Goal: Task Accomplishment & Management: Manage account settings

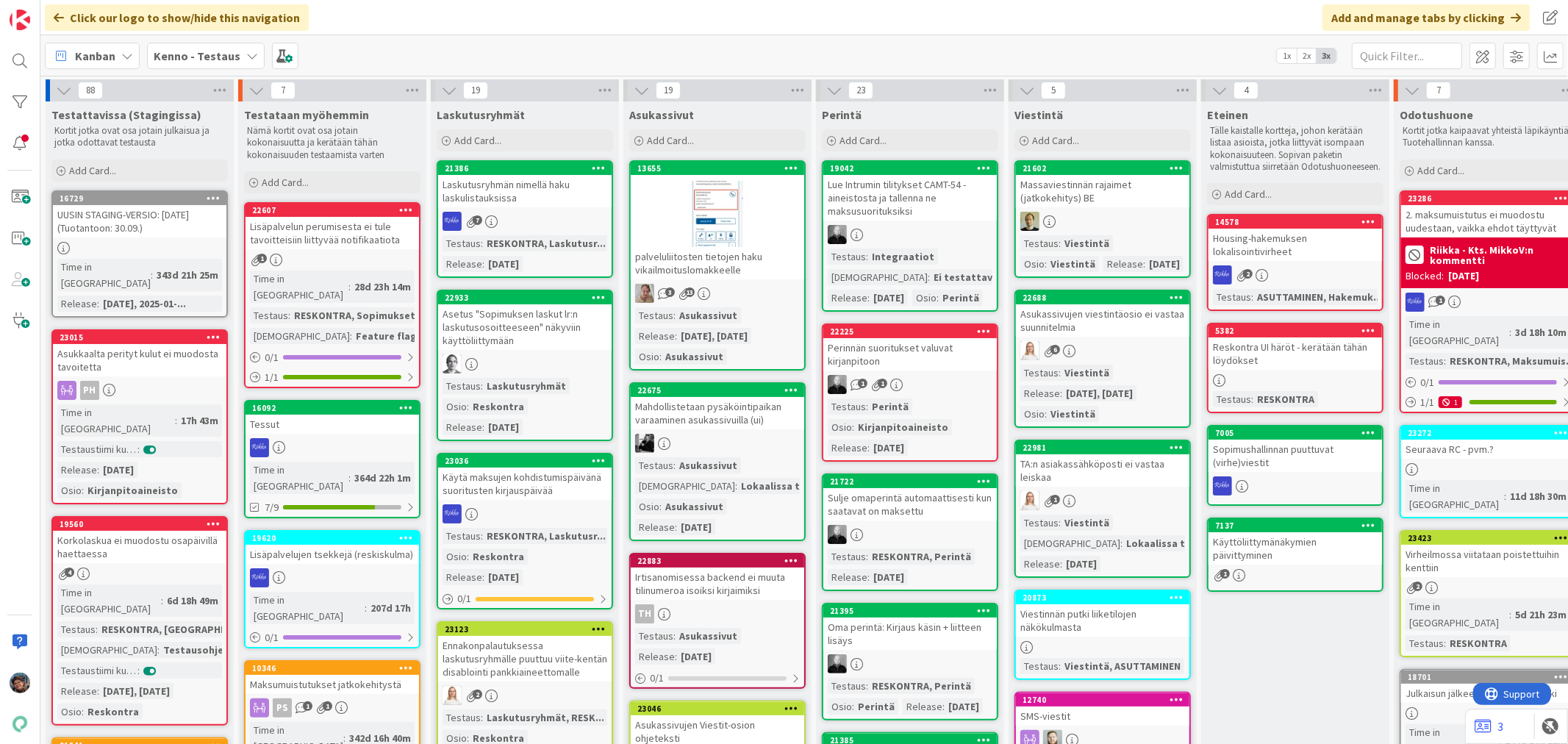
click at [1091, 211] on div at bounding box center [1102, 221] width 173 height 19
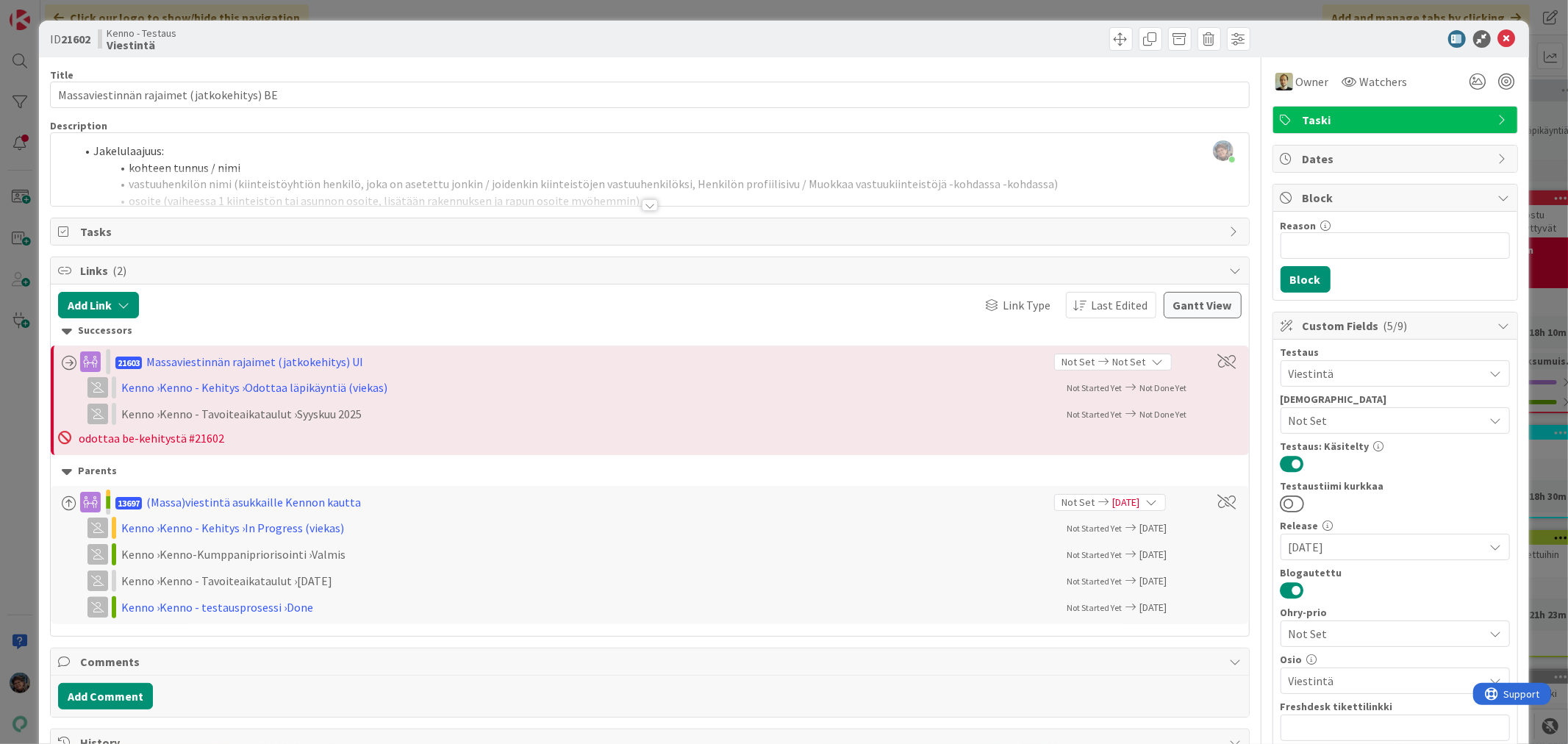
click at [642, 204] on div at bounding box center [649, 205] width 16 height 11
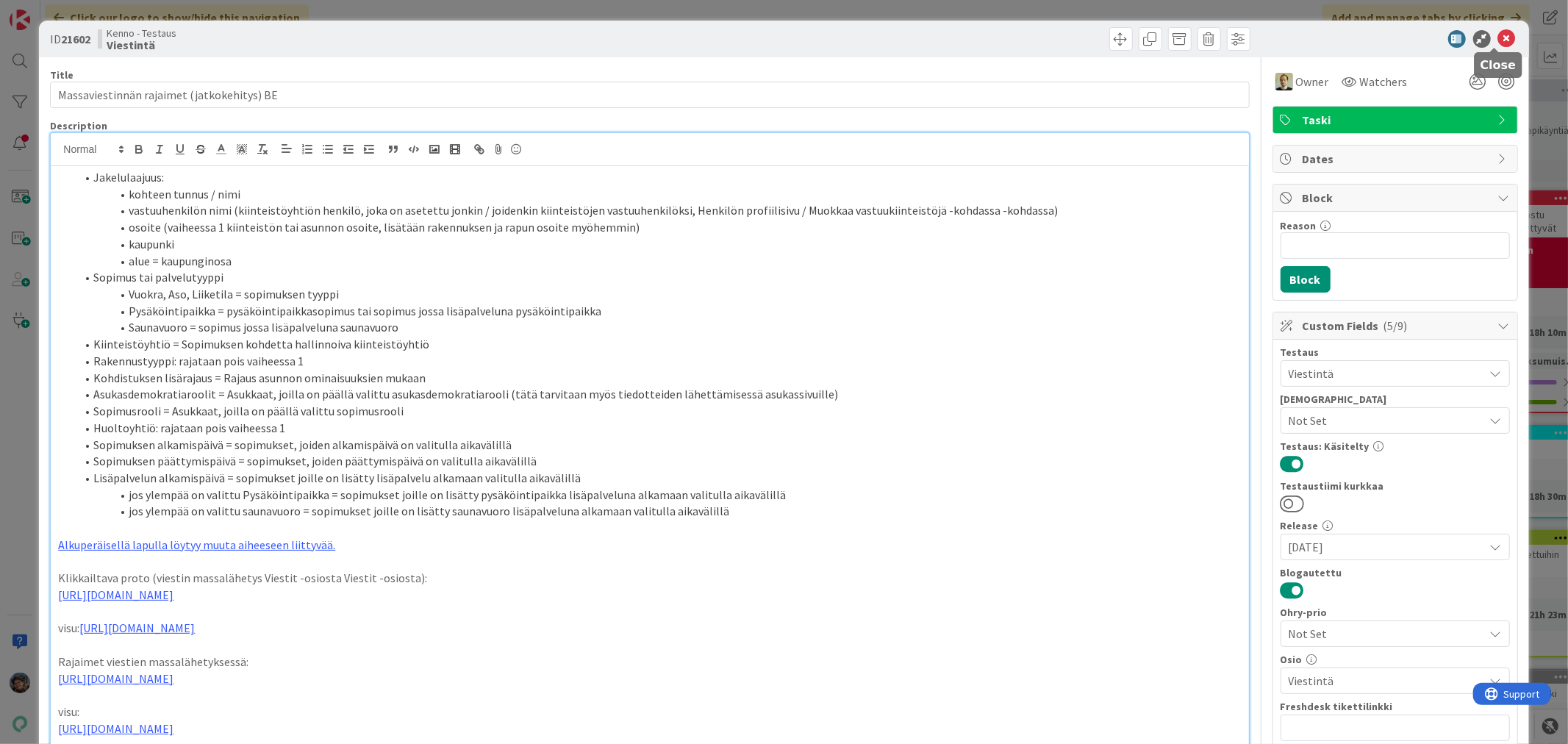
click at [1498, 33] on icon at bounding box center [1507, 39] width 17 height 17
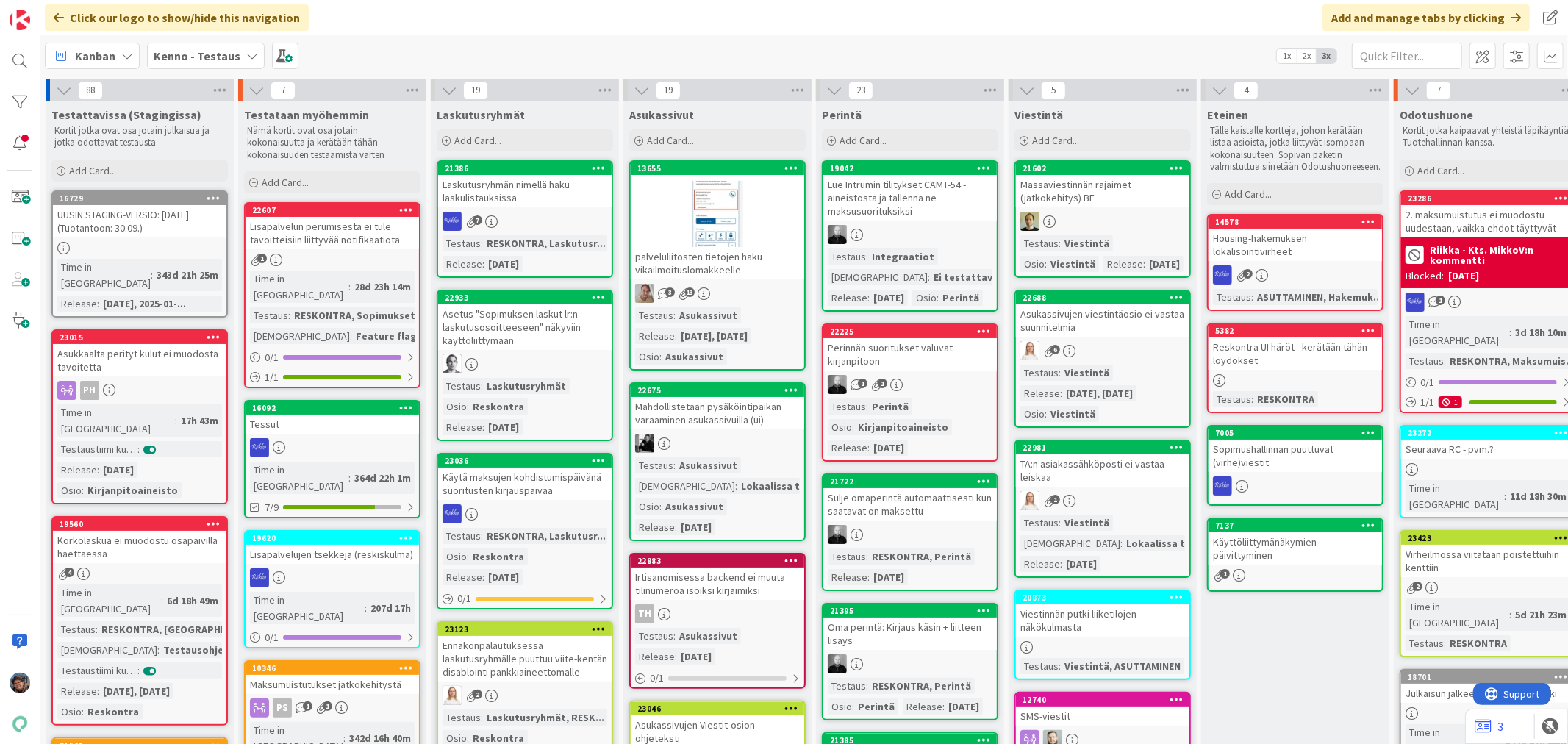
click at [1128, 497] on div "1" at bounding box center [1102, 501] width 173 height 19
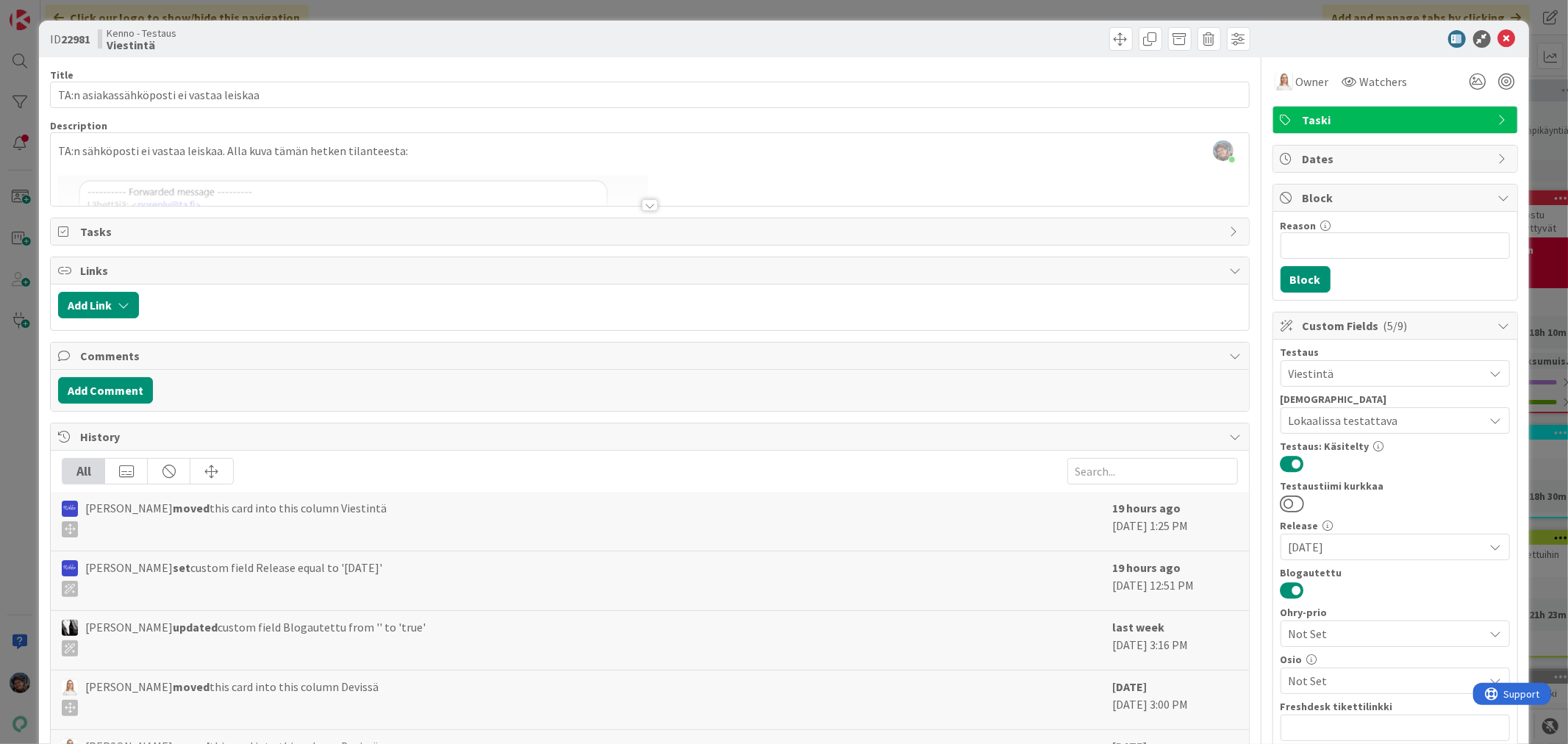
click at [644, 205] on div at bounding box center [649, 205] width 16 height 11
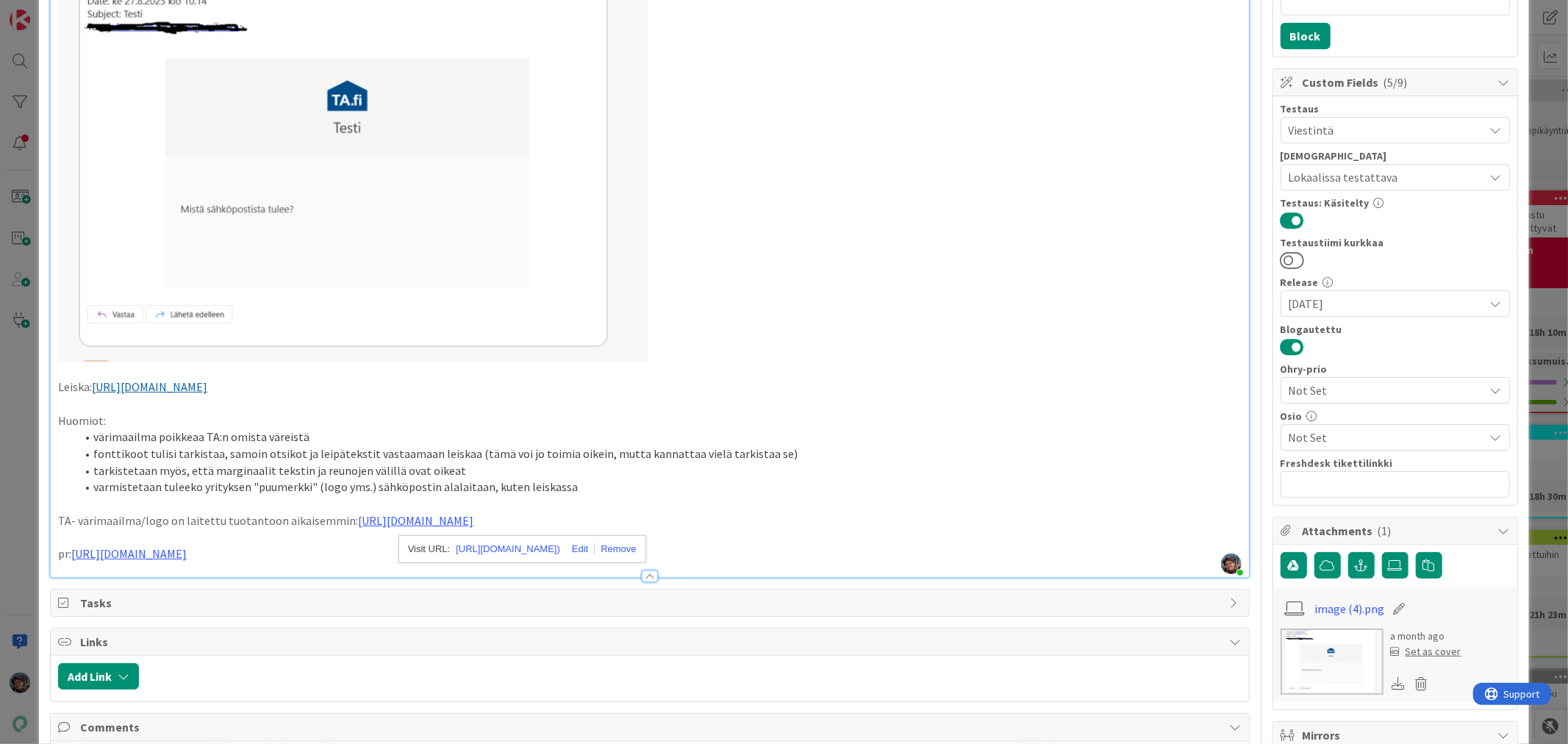
scroll to position [245, 0]
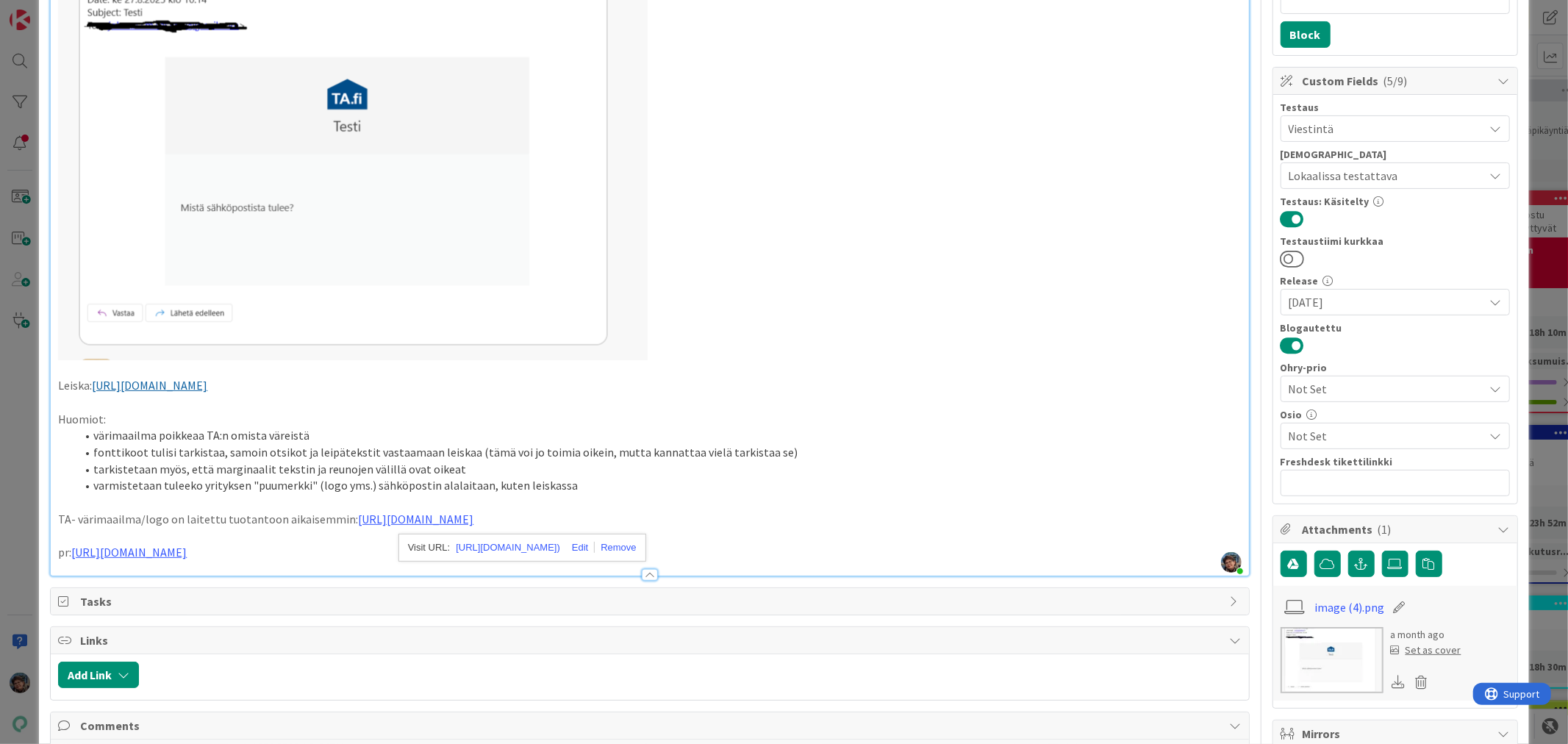
click at [315, 550] on p "pr: https://github.com/pandiafi/kenno/pull/8357" at bounding box center [649, 553] width 1183 height 17
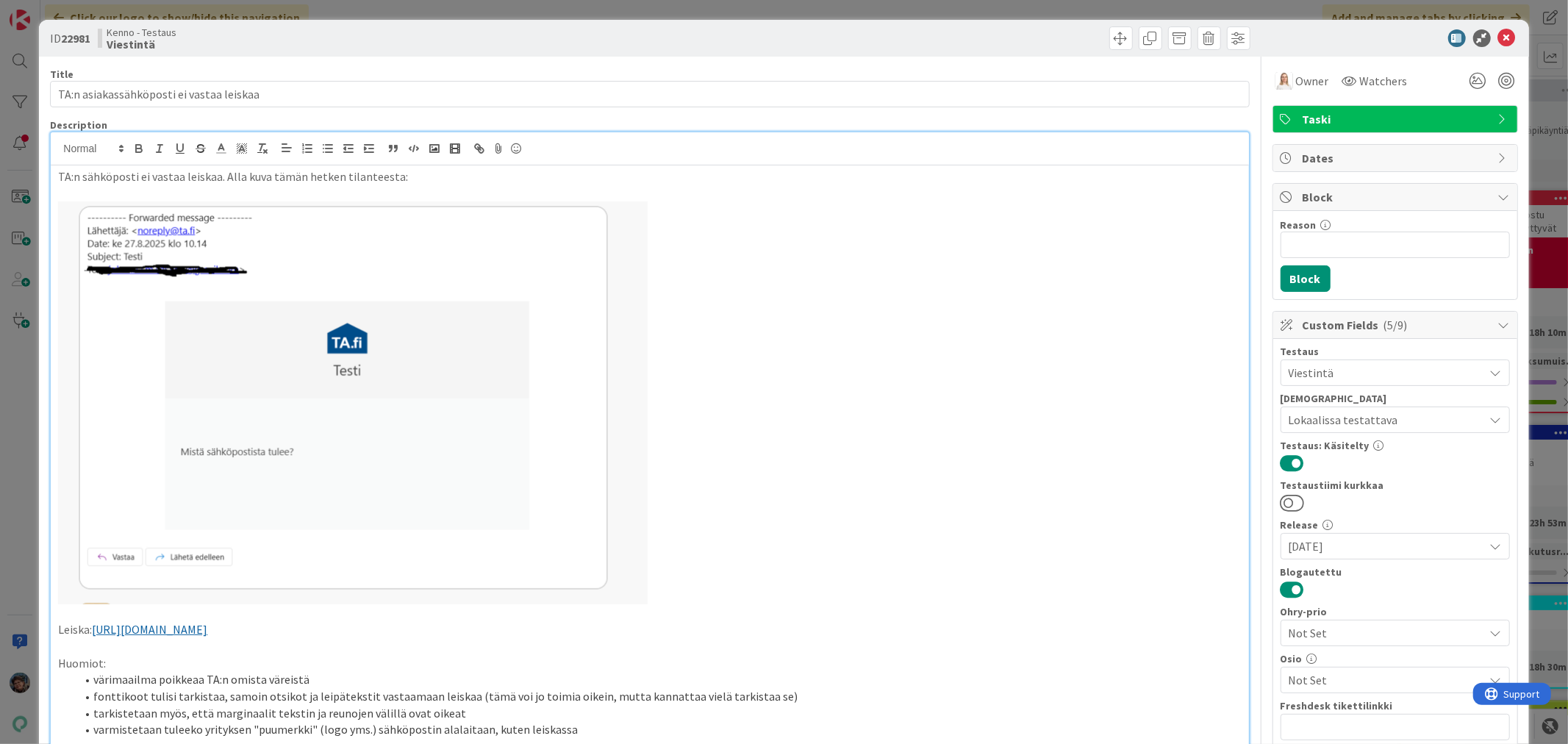
scroll to position [0, 0]
click at [1282, 89] on div "Owner" at bounding box center [1302, 81] width 54 height 17
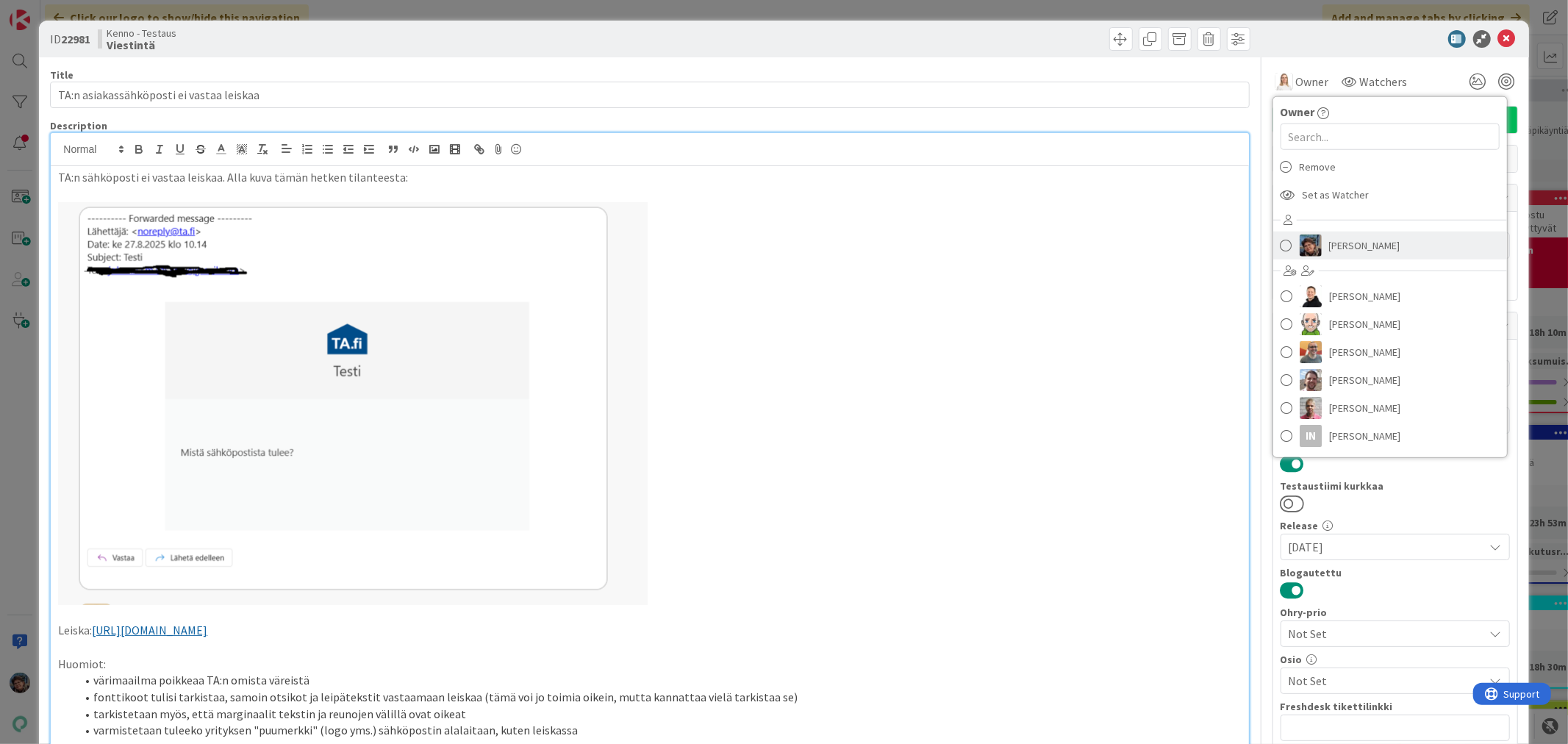
click at [1303, 237] on img at bounding box center [1311, 245] width 22 height 22
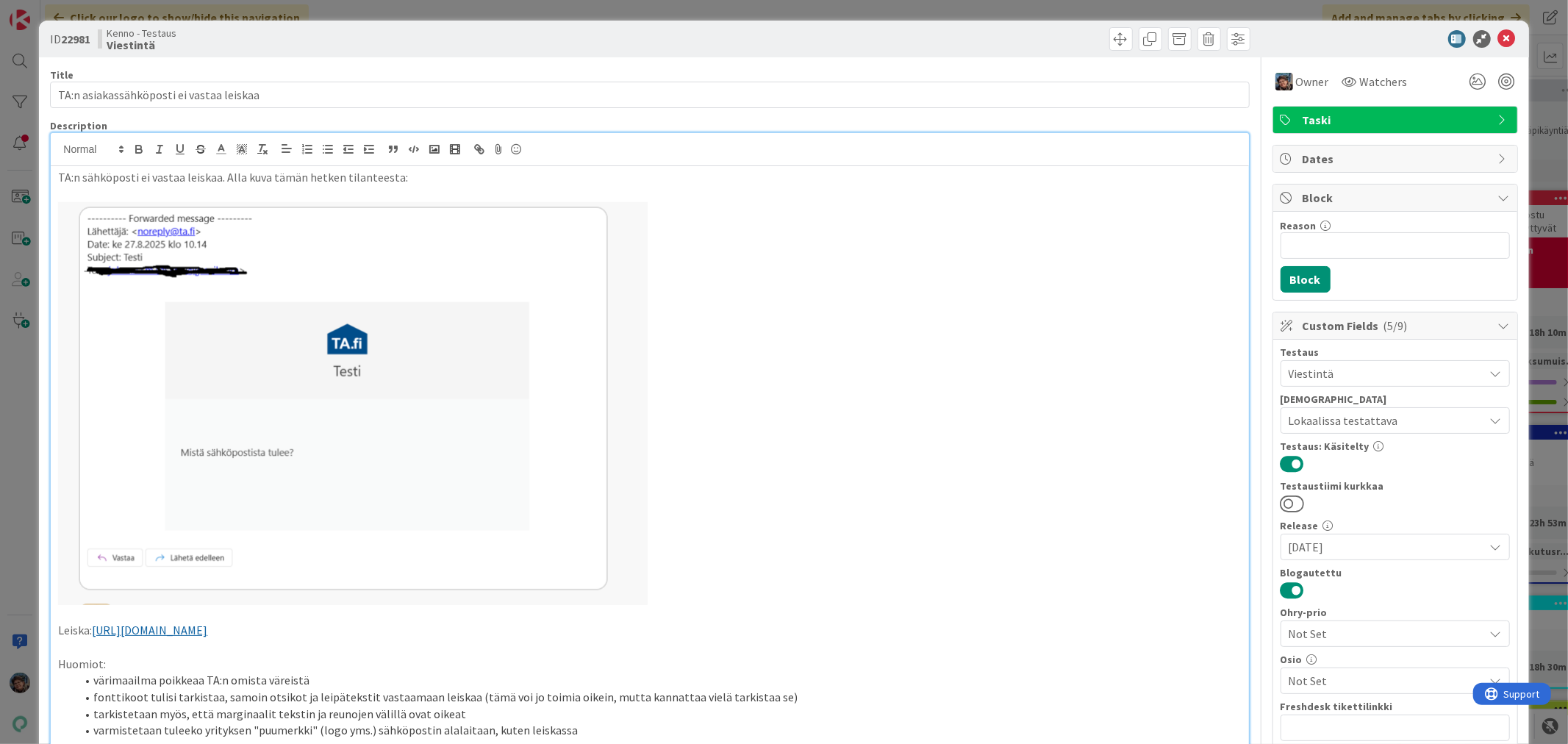
click at [1491, 419] on icon at bounding box center [1496, 421] width 11 height 11
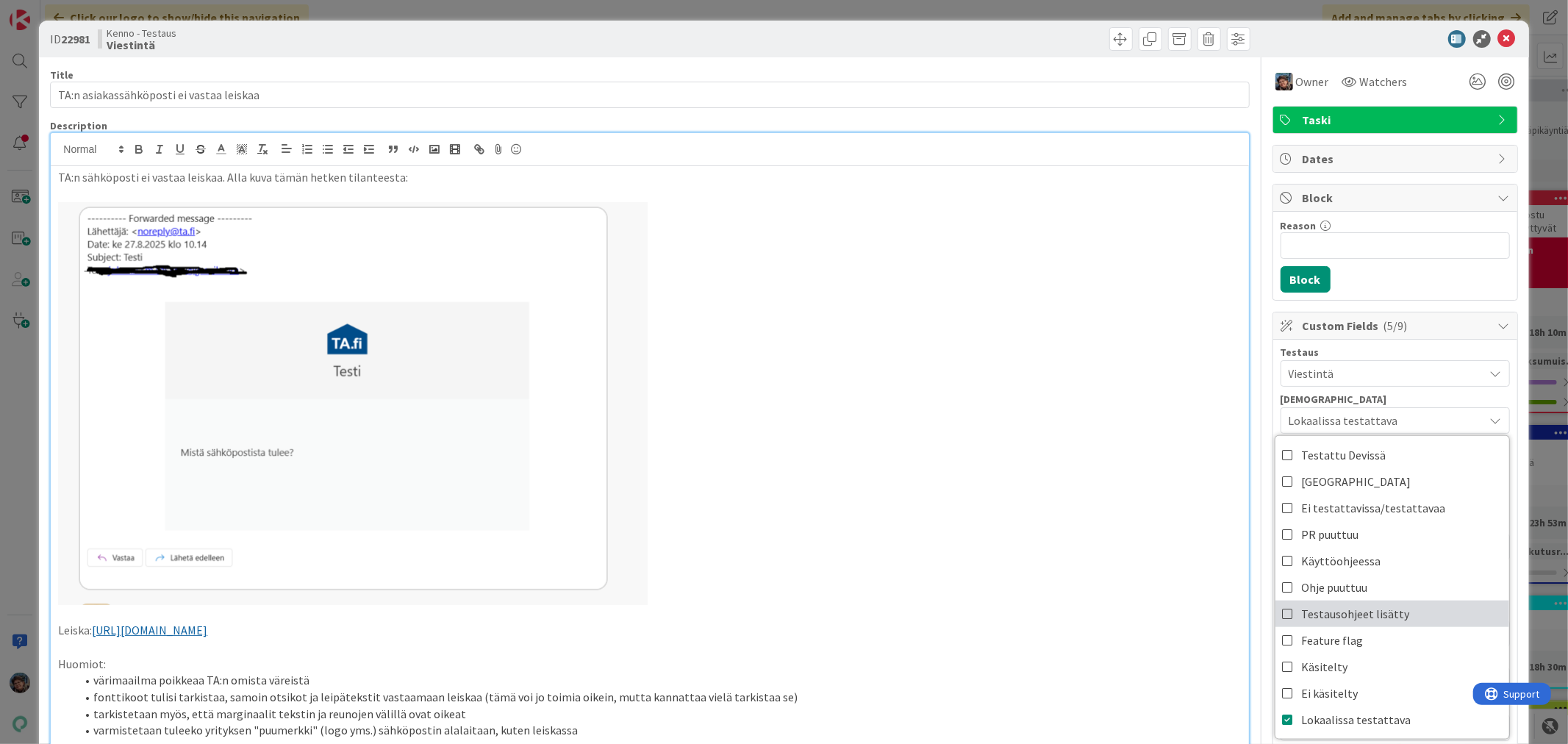
click at [1283, 610] on icon at bounding box center [1289, 614] width 11 height 22
click at [1107, 492] on p at bounding box center [649, 403] width 1183 height 403
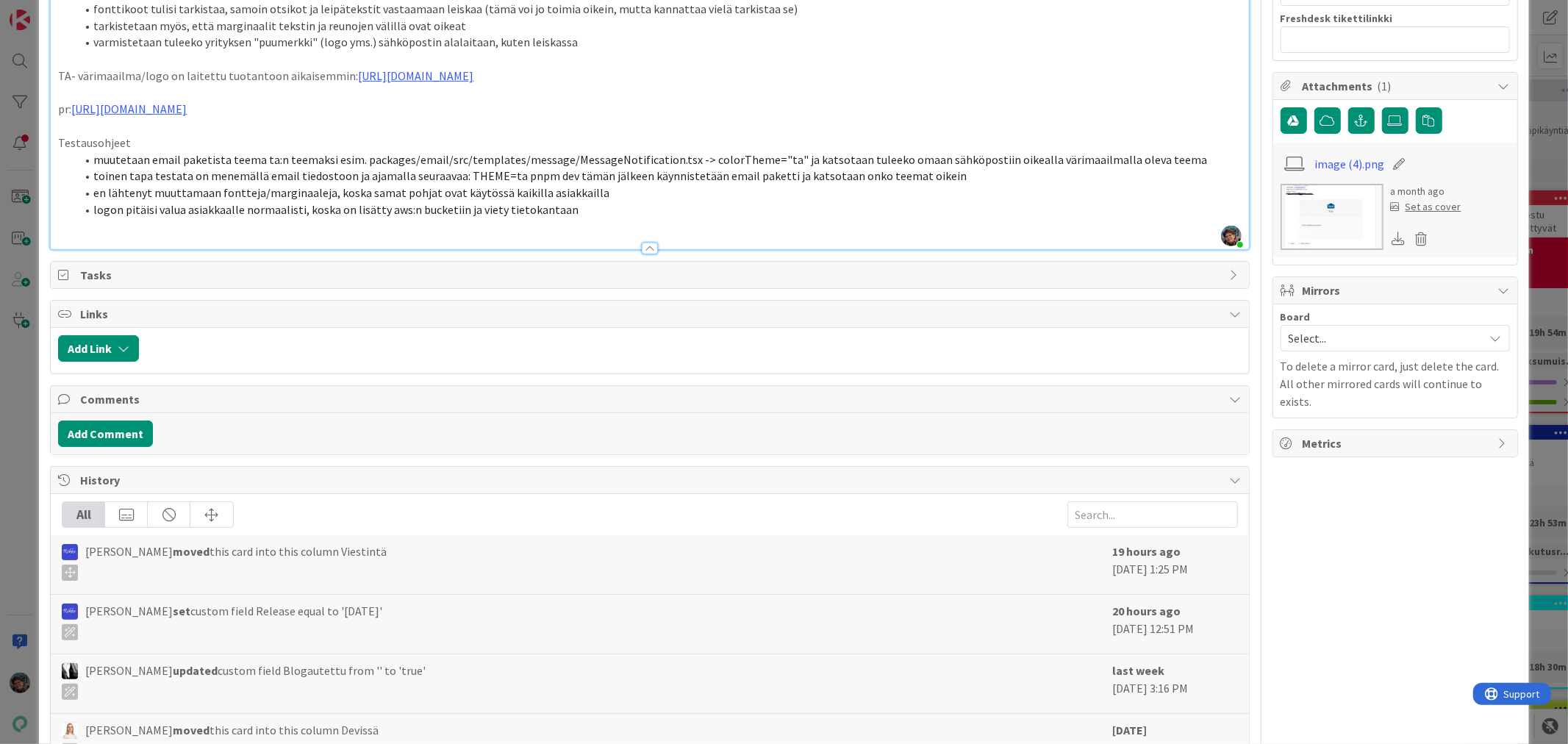
scroll to position [490, 0]
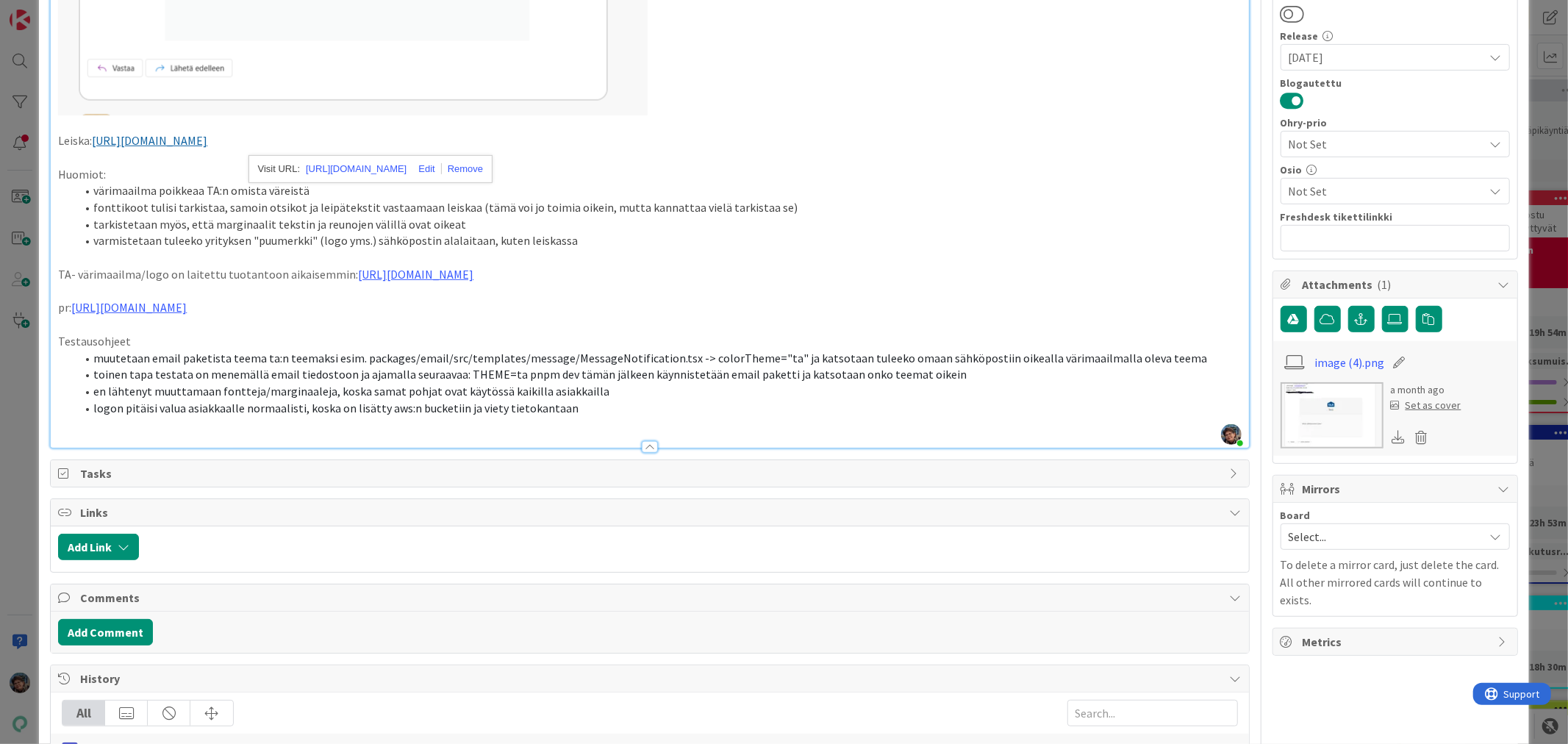
click at [577, 406] on li "logon pitäisi valua asiakkaalle normaalisti, koska on lisätty aws:n bucketiin j…" at bounding box center [658, 408] width 1165 height 17
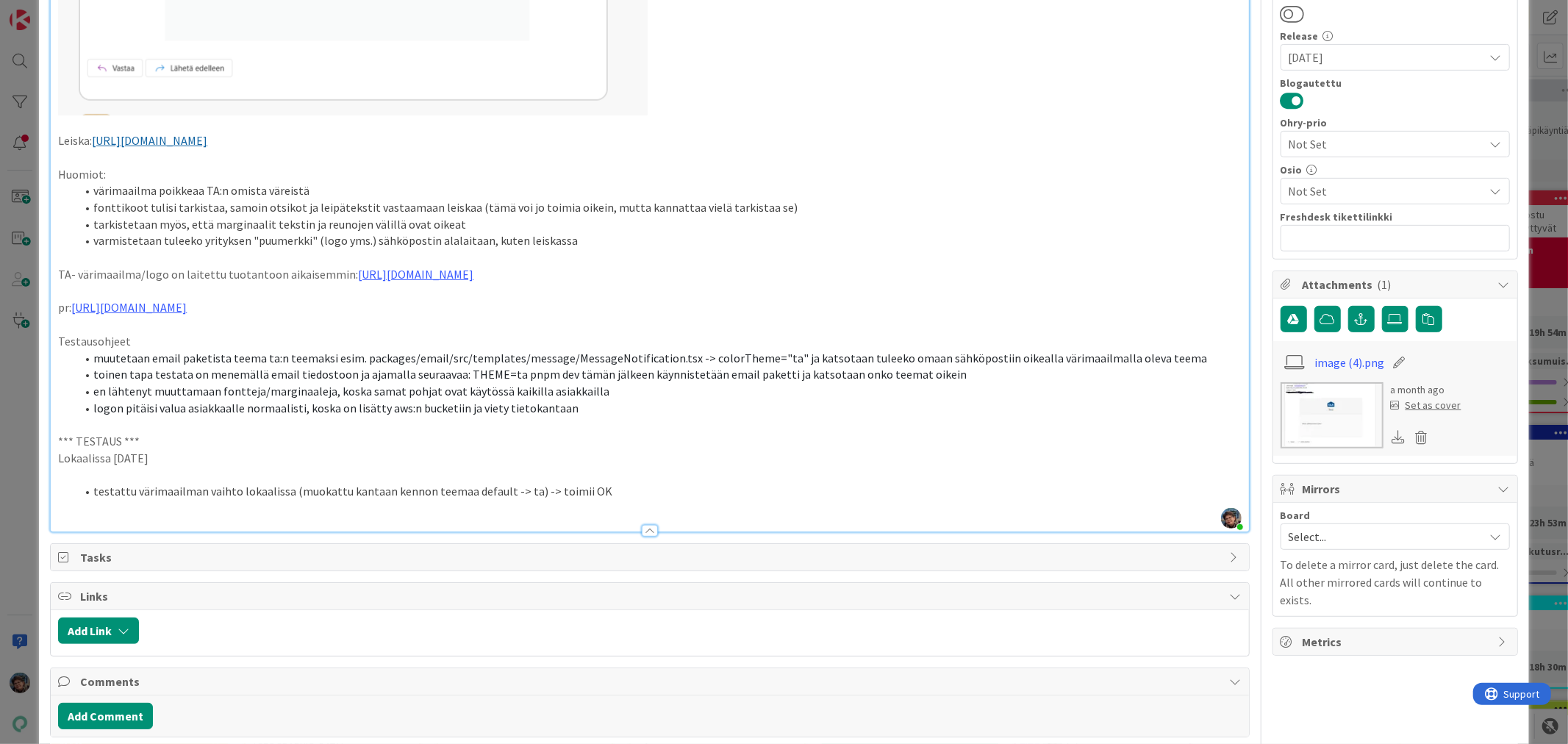
drag, startPoint x: 167, startPoint y: 458, endPoint x: 37, endPoint y: 441, distance: 131.1
click at [37, 441] on div "ID 22981 Kenno - Testaus Viestintä Title 40 / 128 TA:n asiakassähköposti ei vas…" at bounding box center [784, 372] width 1568 height 744
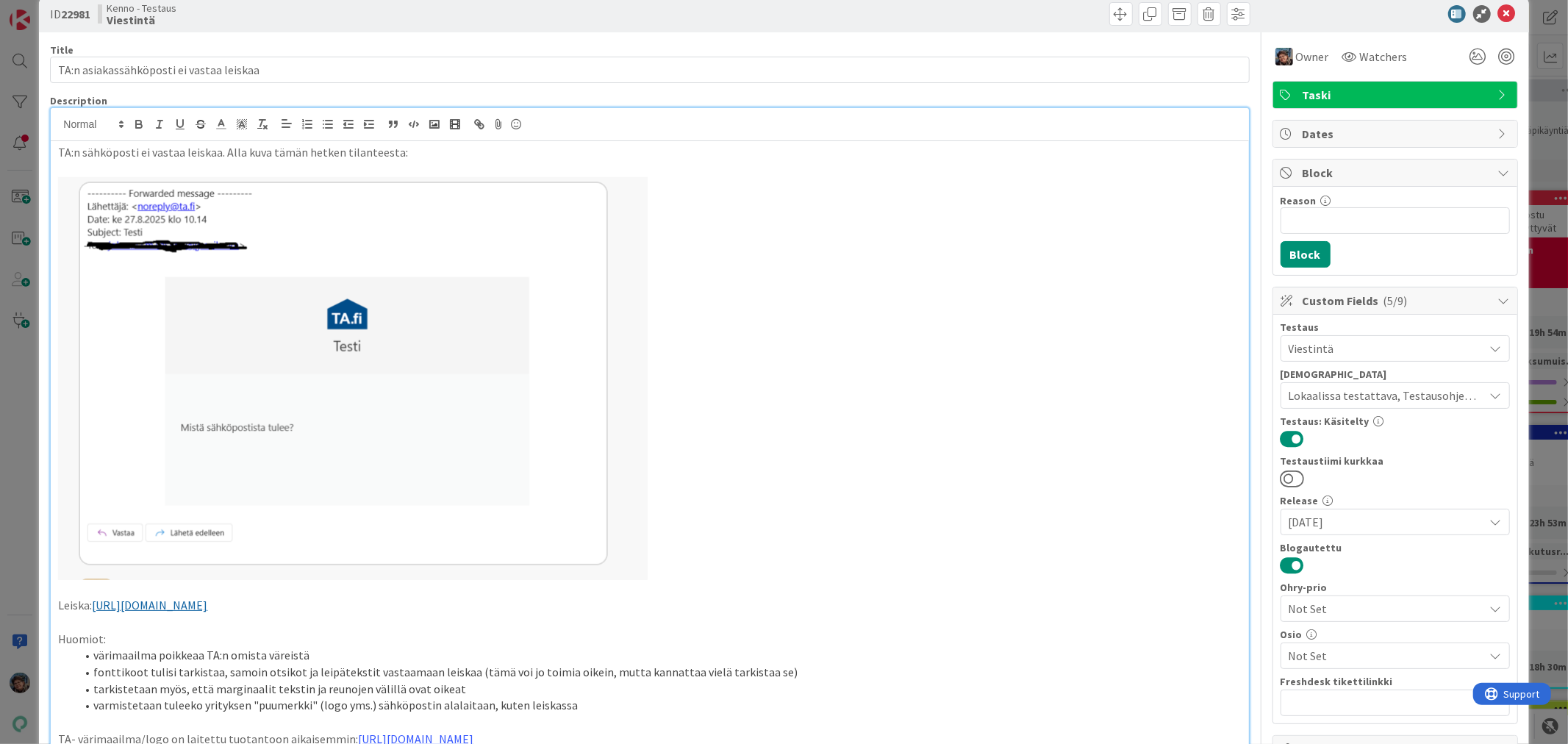
scroll to position [0, 0]
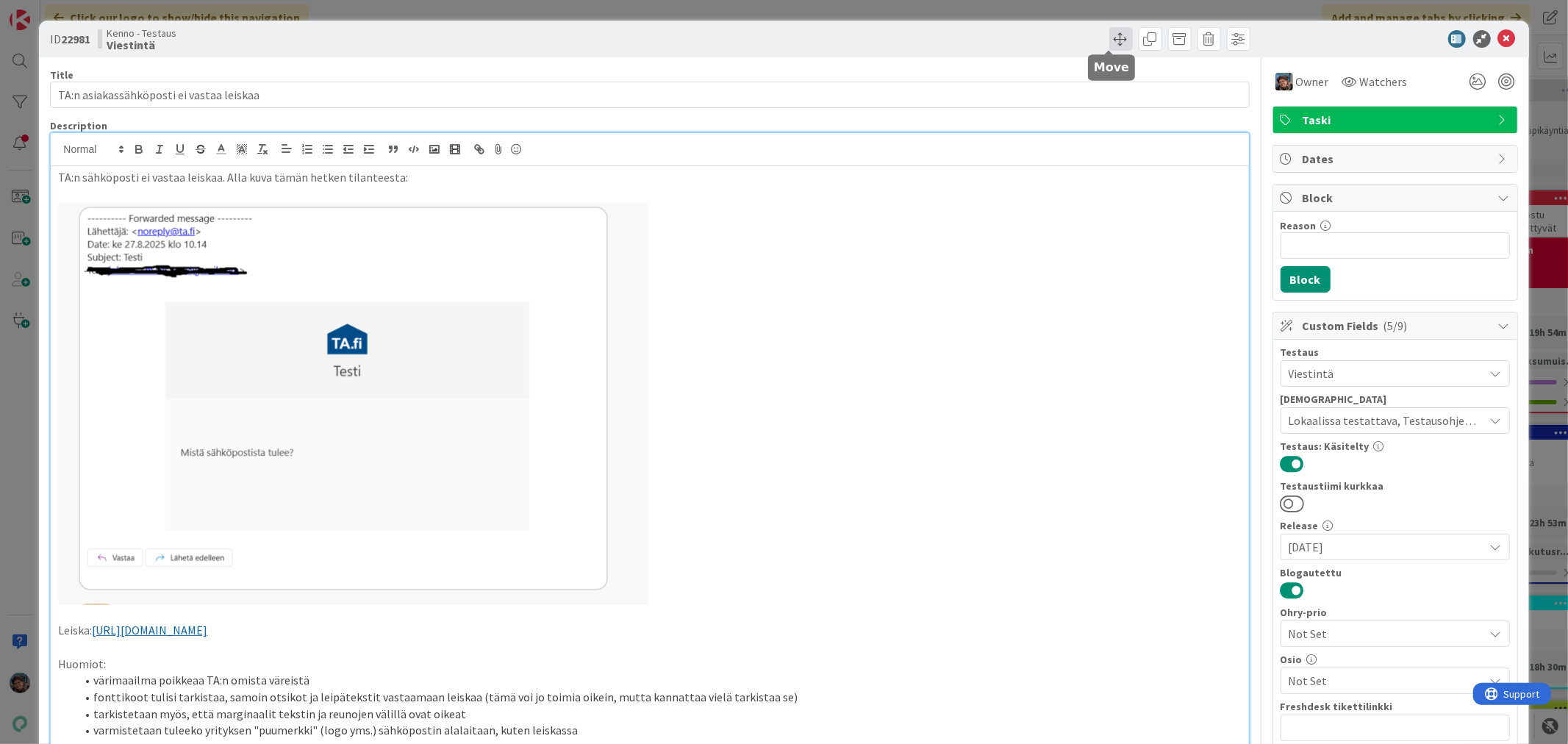
click at [1109, 39] on span at bounding box center [1121, 38] width 24 height 24
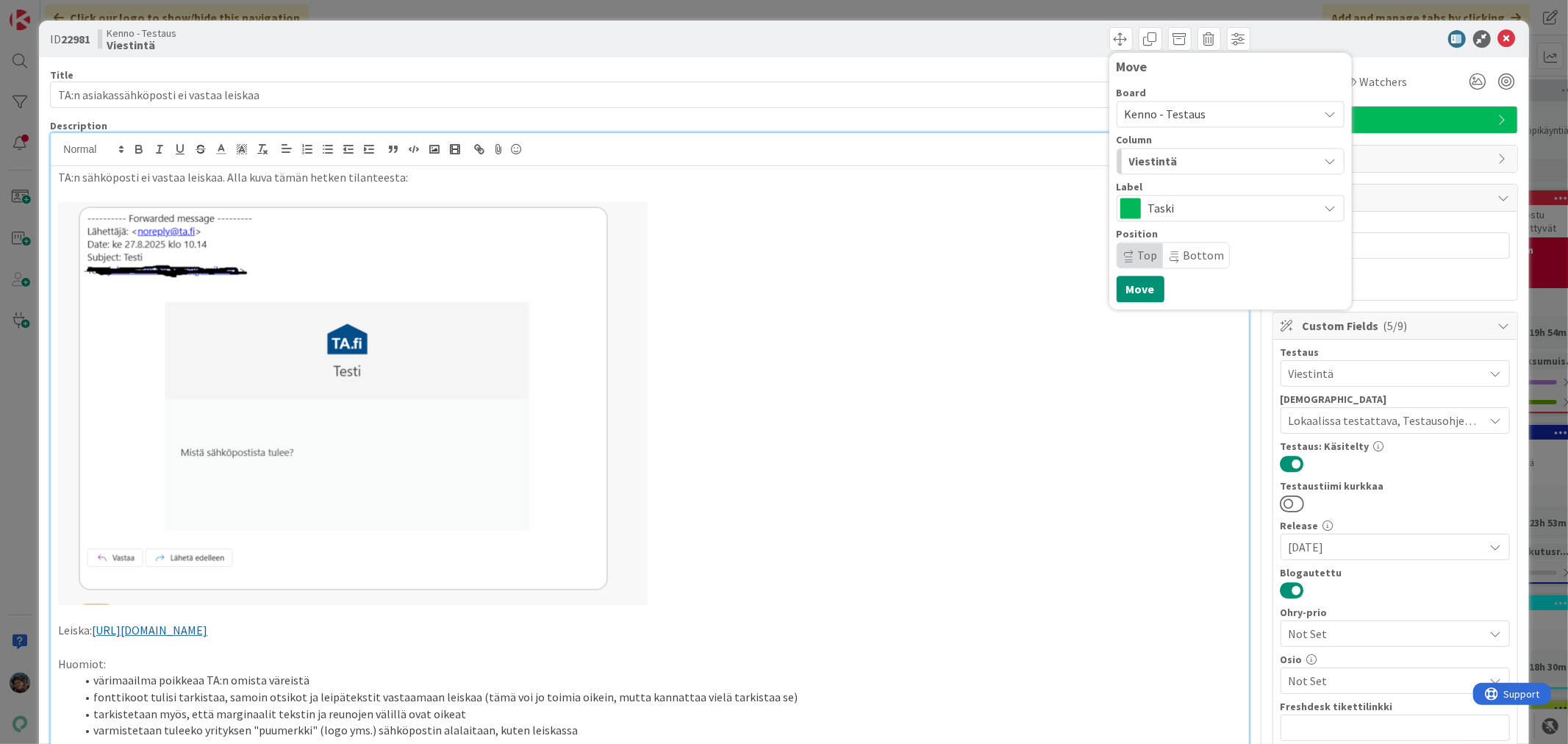
click at [1199, 118] on span "Kenno - Testaus" at bounding box center [1218, 114] width 186 height 21
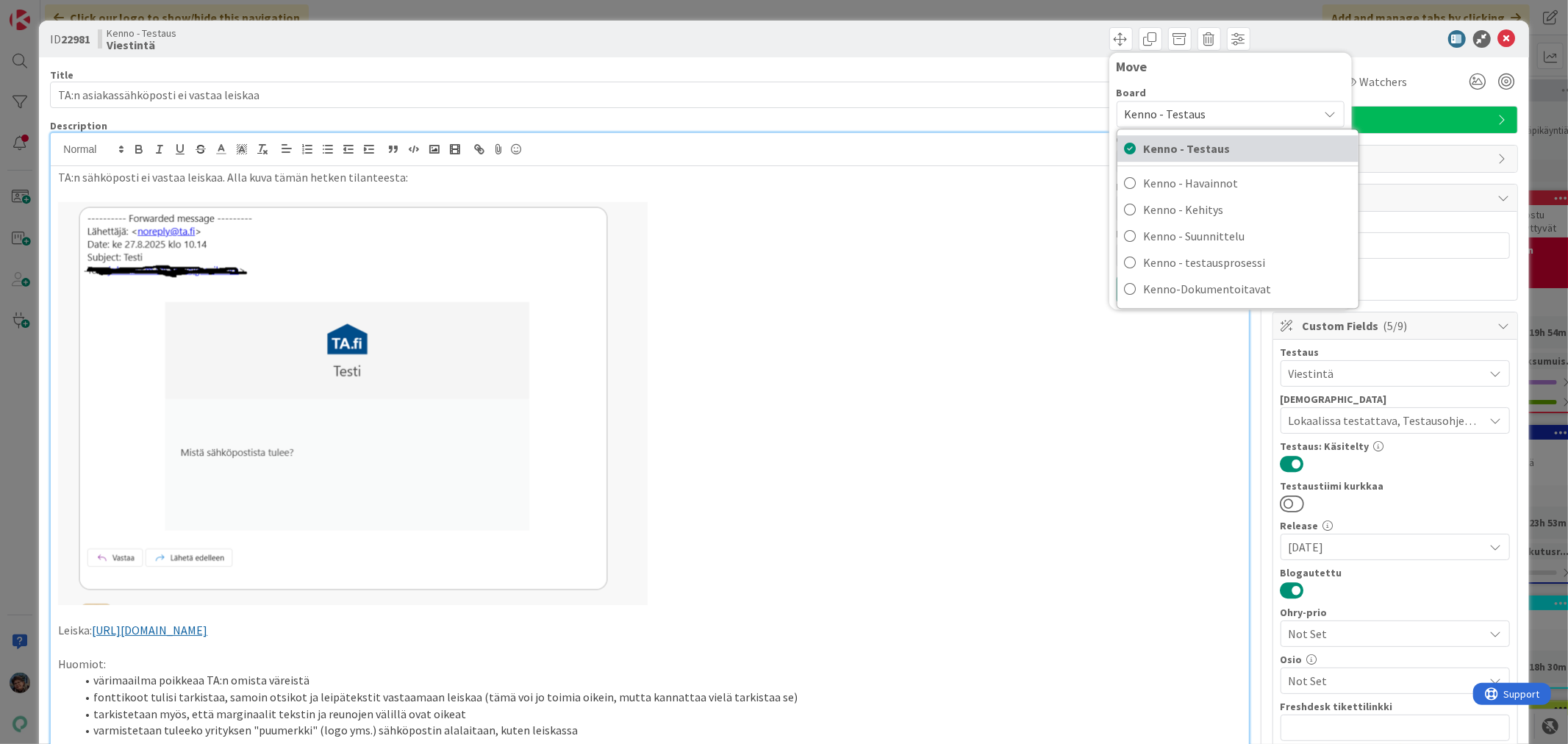
click at [1193, 145] on span "Kenno - Testaus" at bounding box center [1248, 148] width 207 height 22
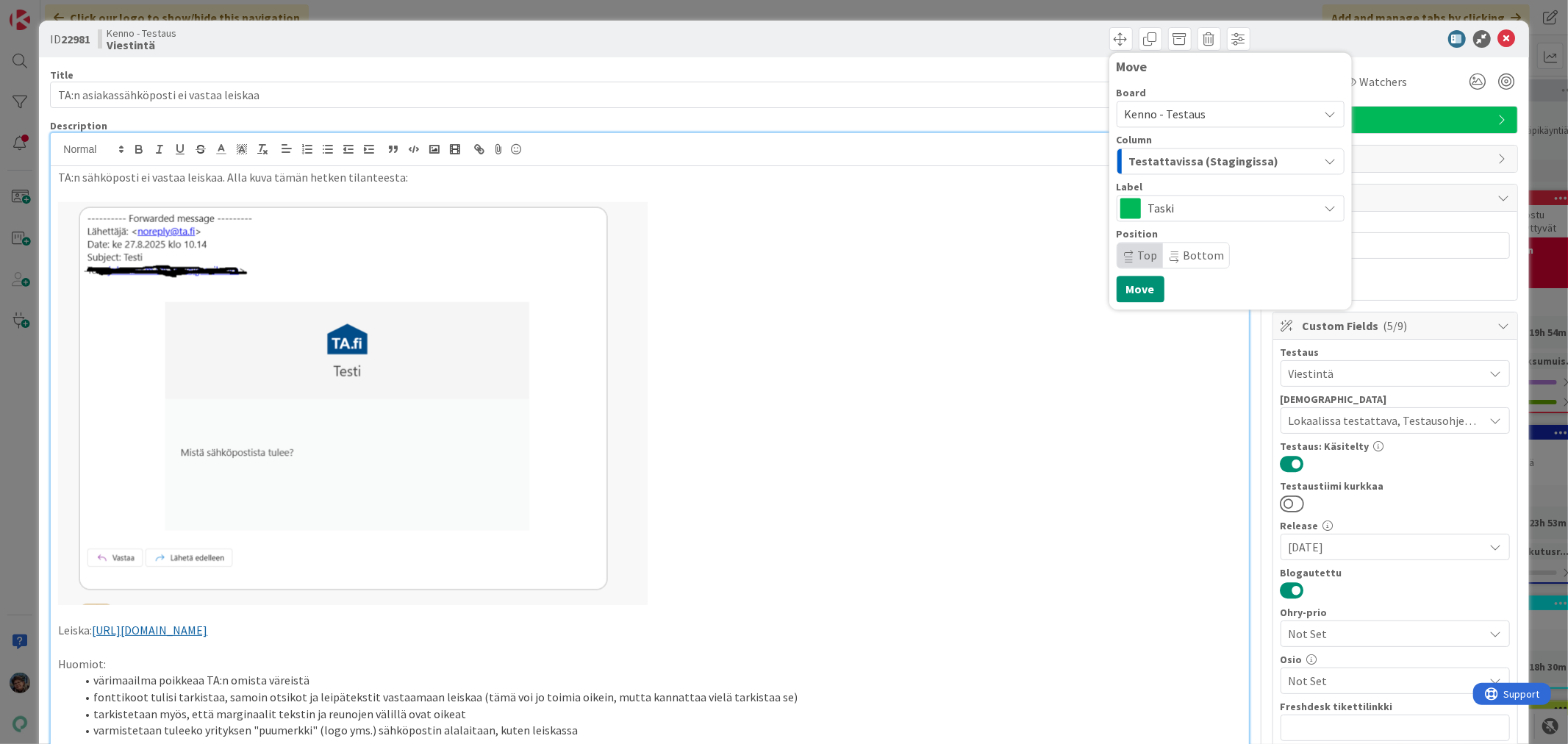
click at [1189, 153] on span "Testattavissa (Stagingissa)" at bounding box center [1204, 161] width 150 height 19
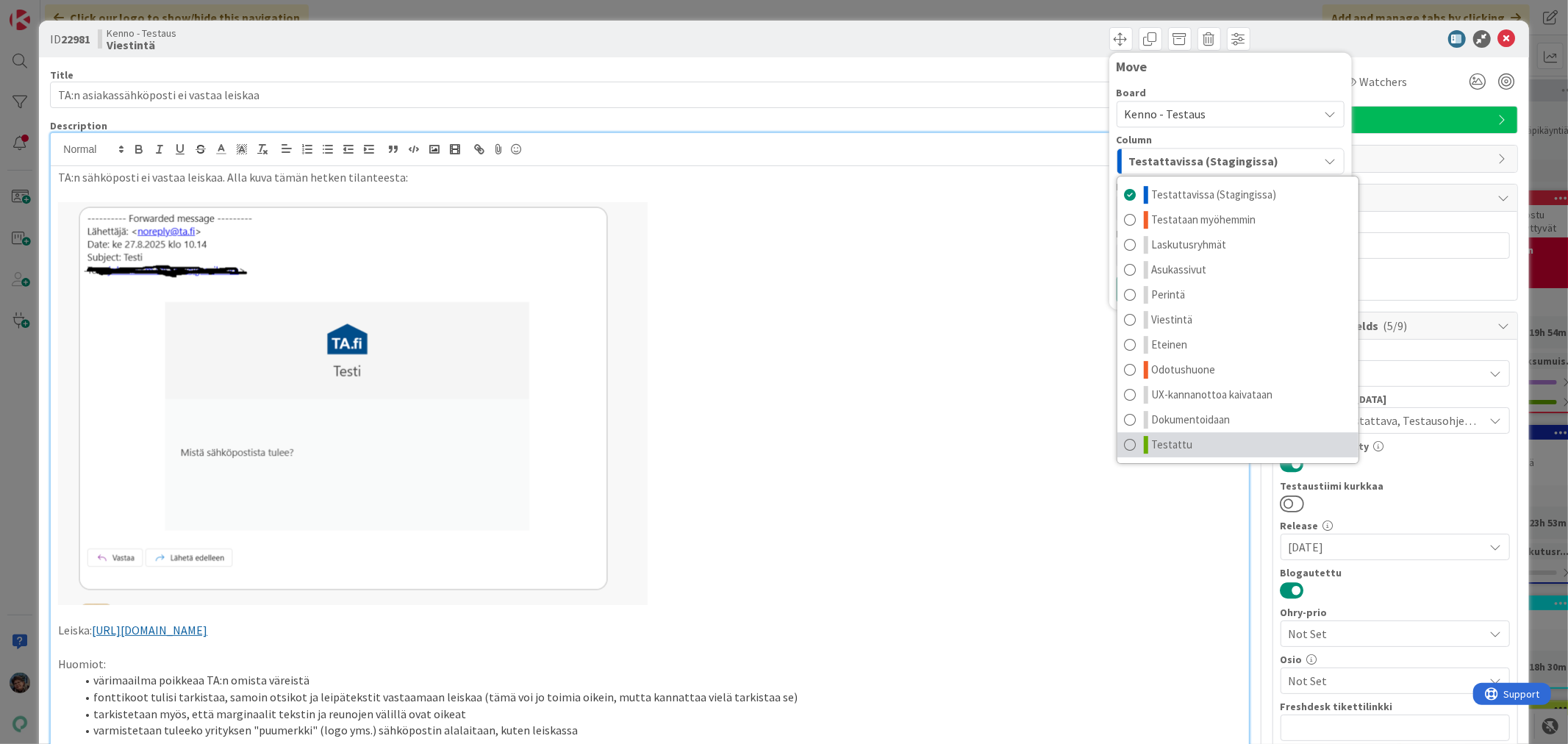
click at [1179, 437] on link "Testattu" at bounding box center [1238, 445] width 241 height 25
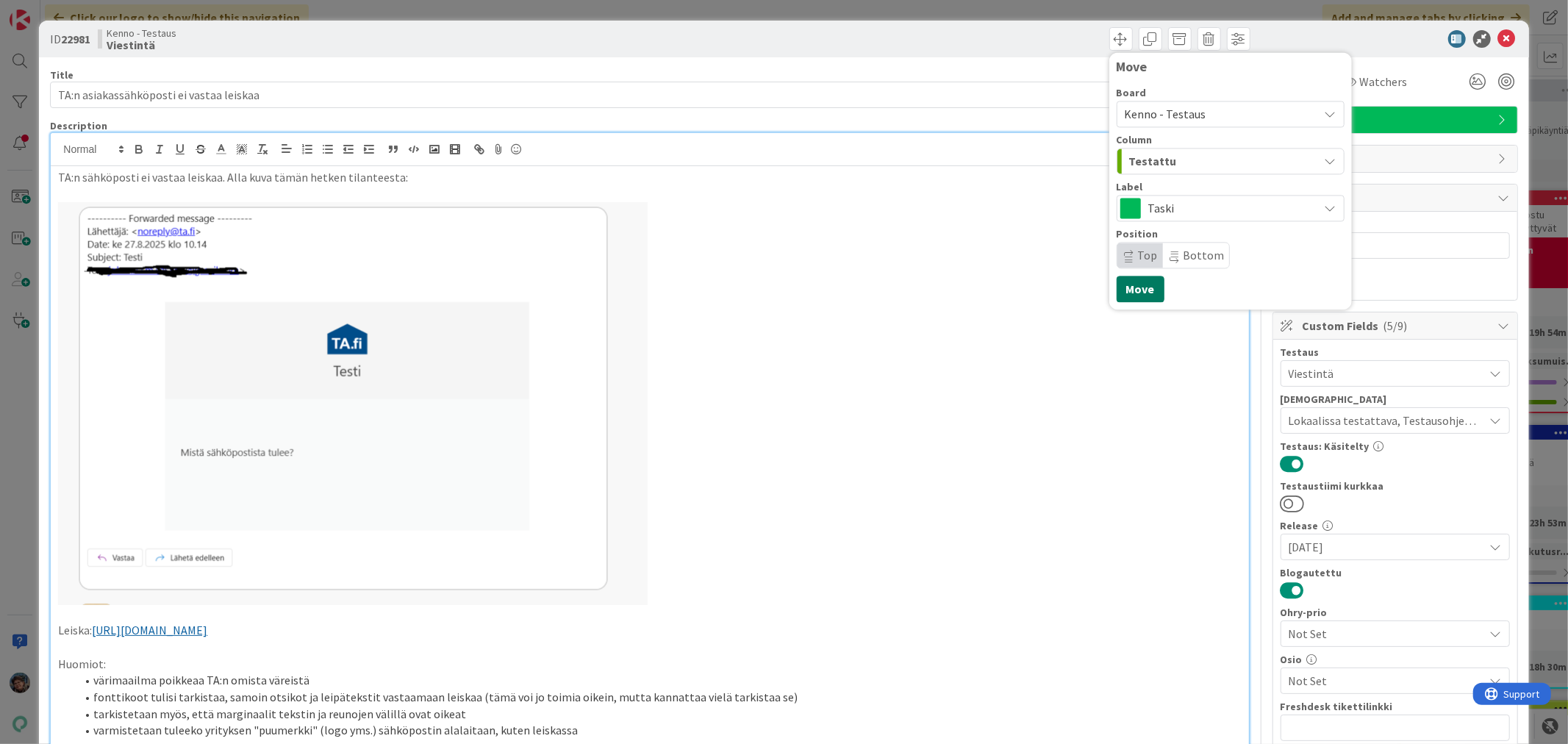
click at [1129, 282] on button "Move" at bounding box center [1141, 289] width 48 height 27
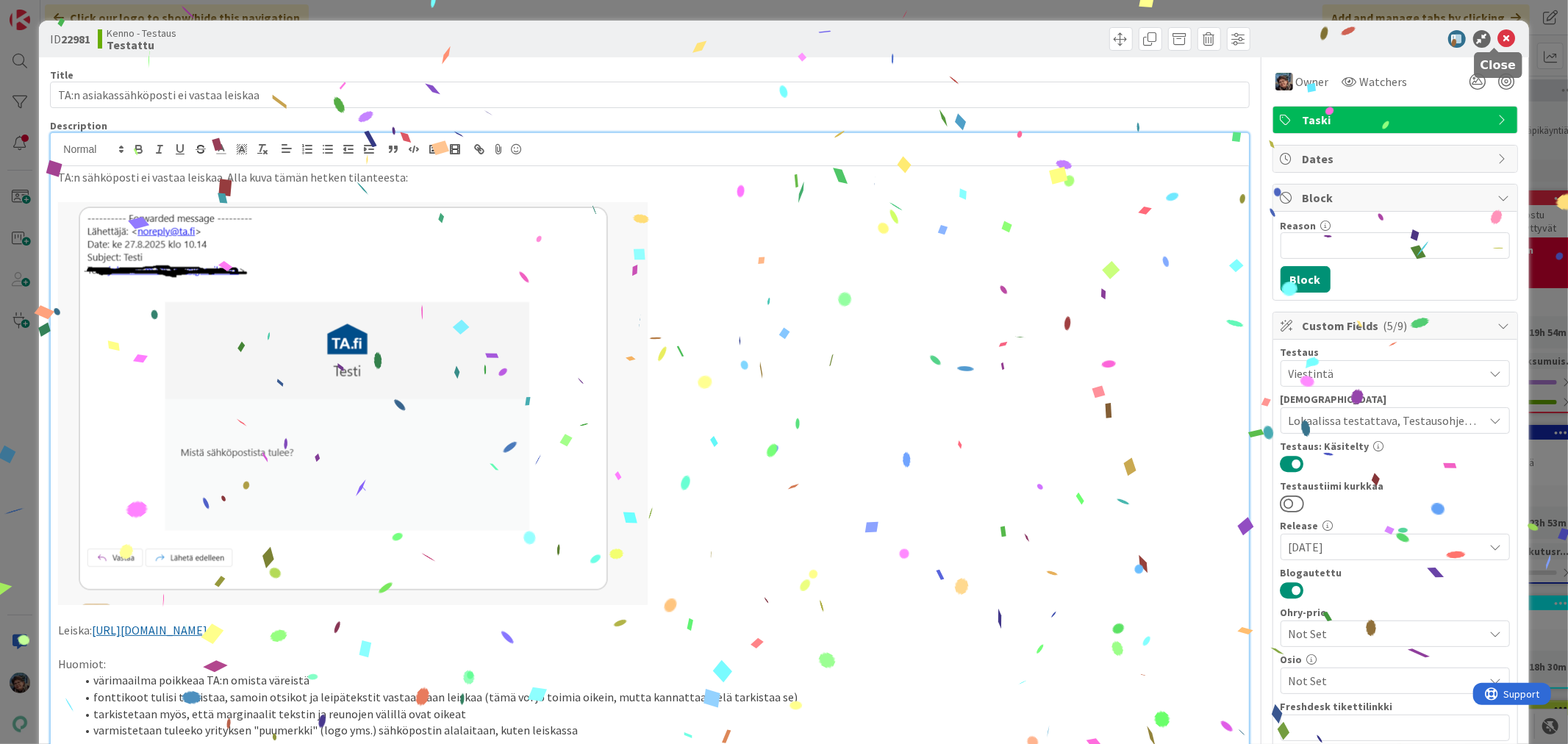
click at [1498, 37] on icon at bounding box center [1507, 39] width 17 height 17
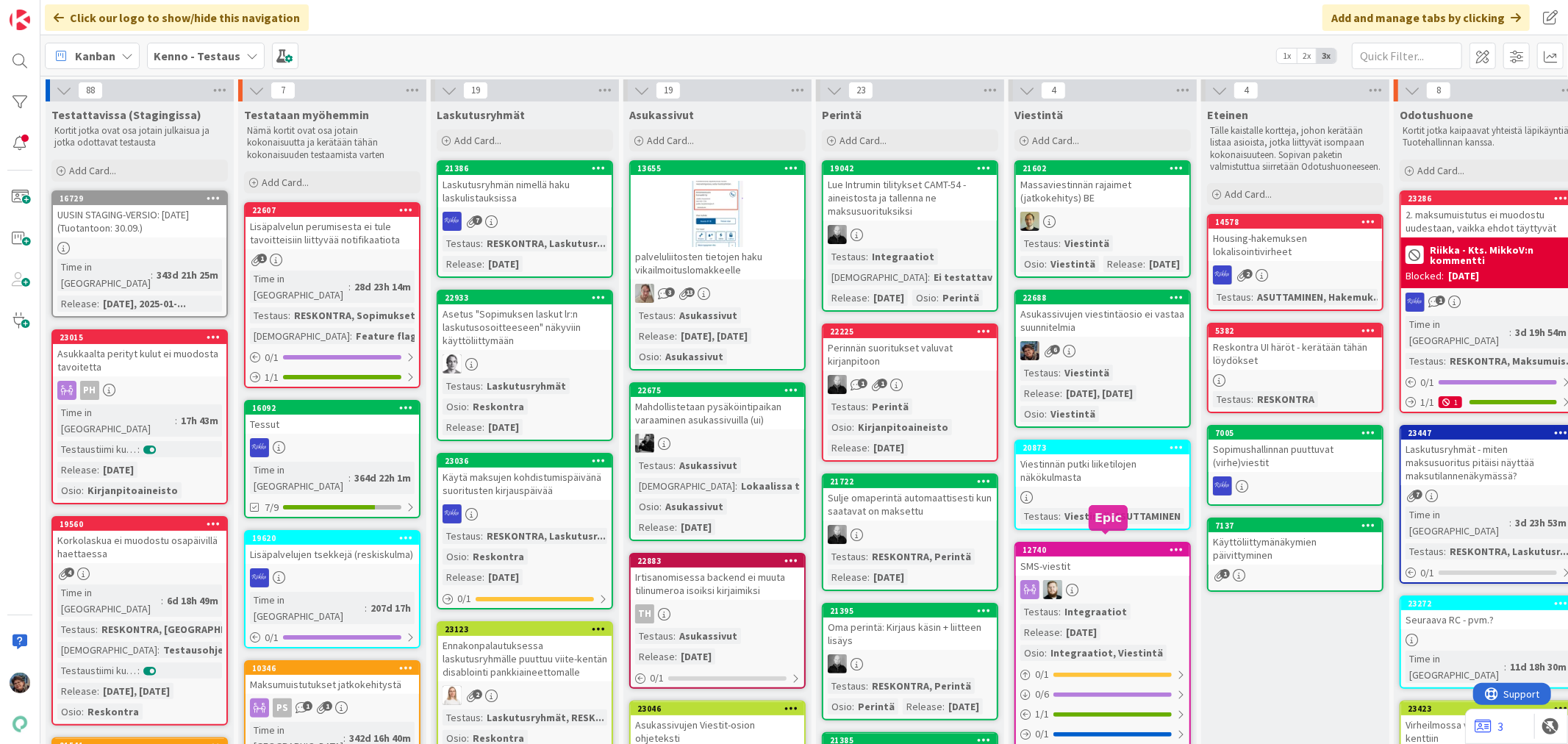
scroll to position [81, 0]
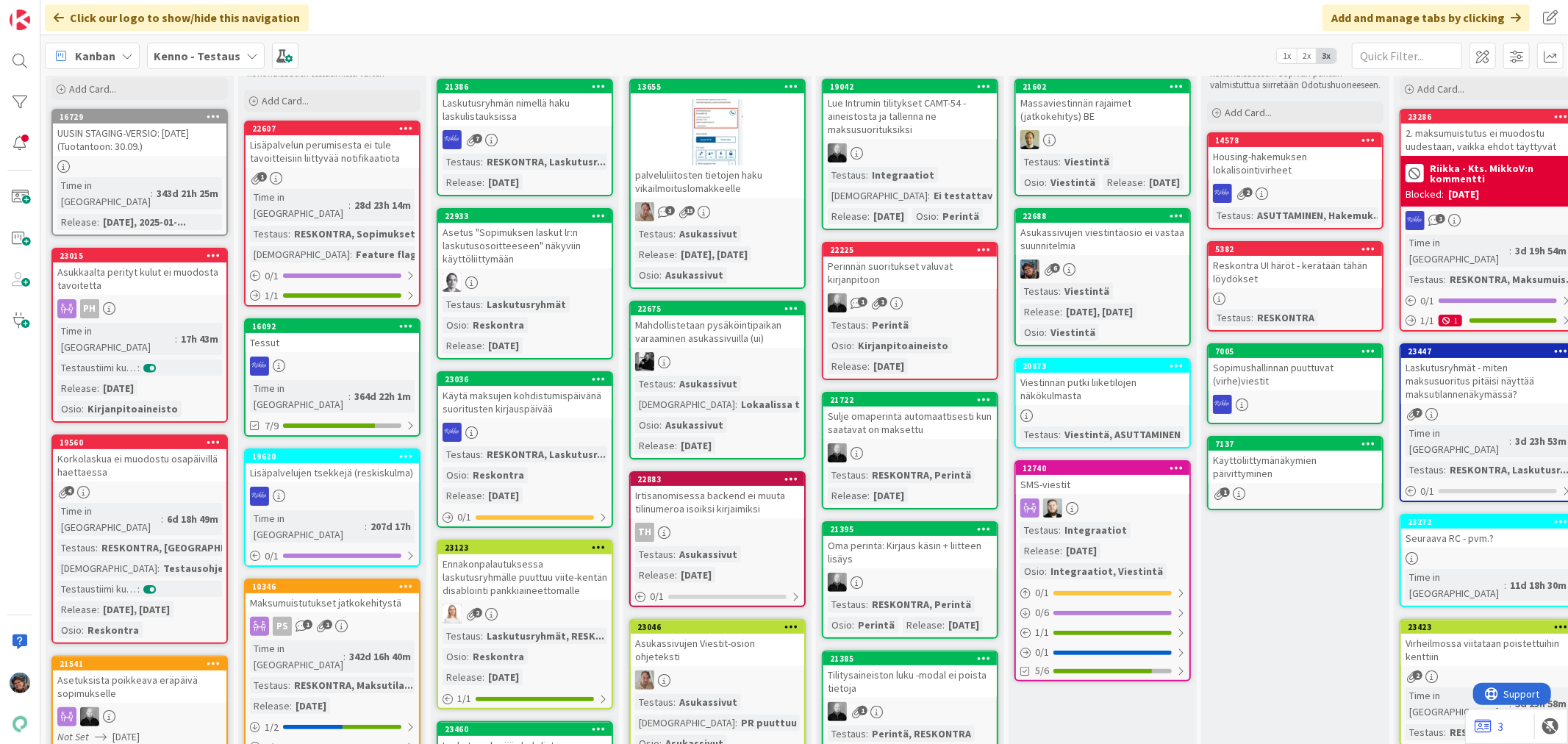
click at [1129, 268] on div "6" at bounding box center [1102, 269] width 173 height 19
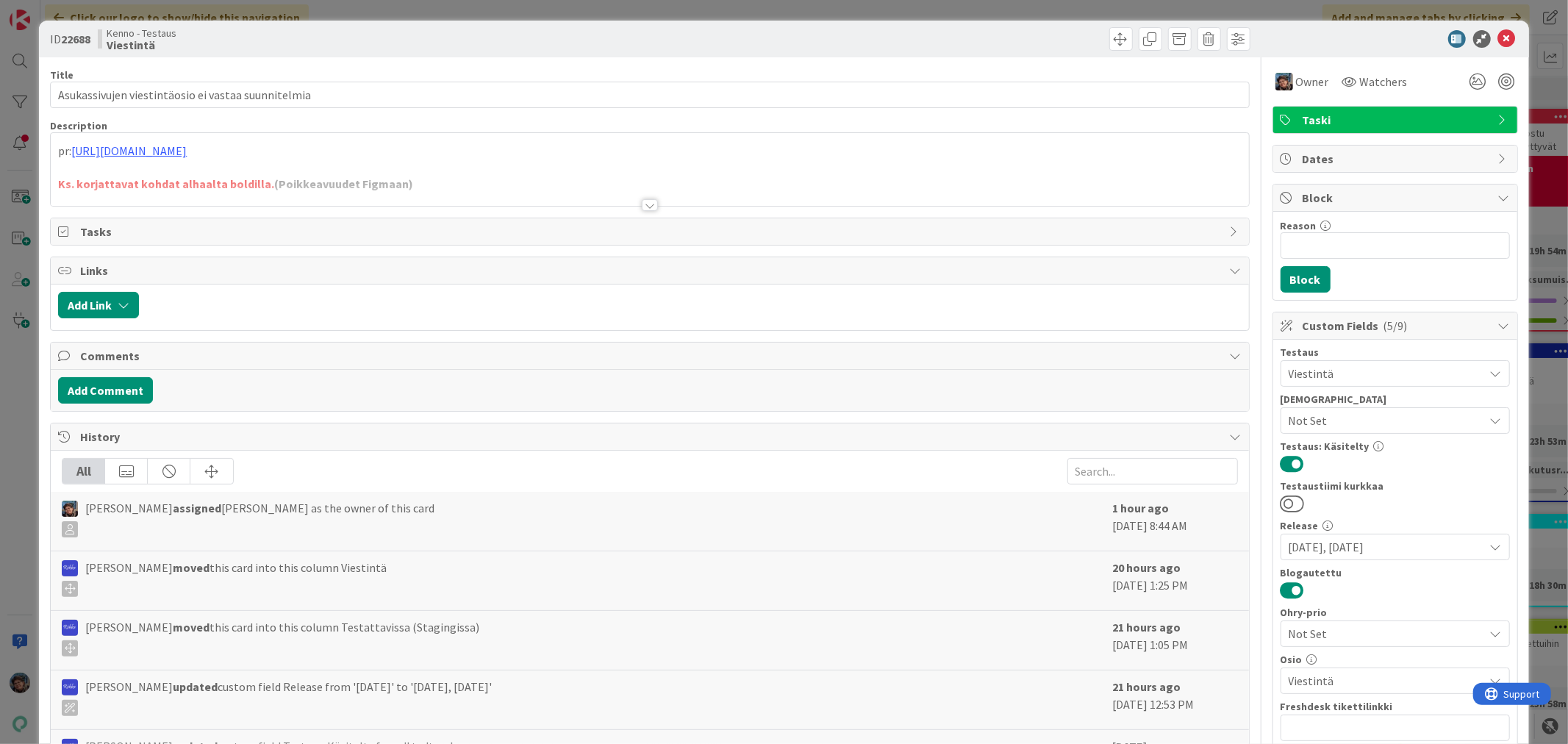
click at [645, 206] on div at bounding box center [649, 205] width 16 height 11
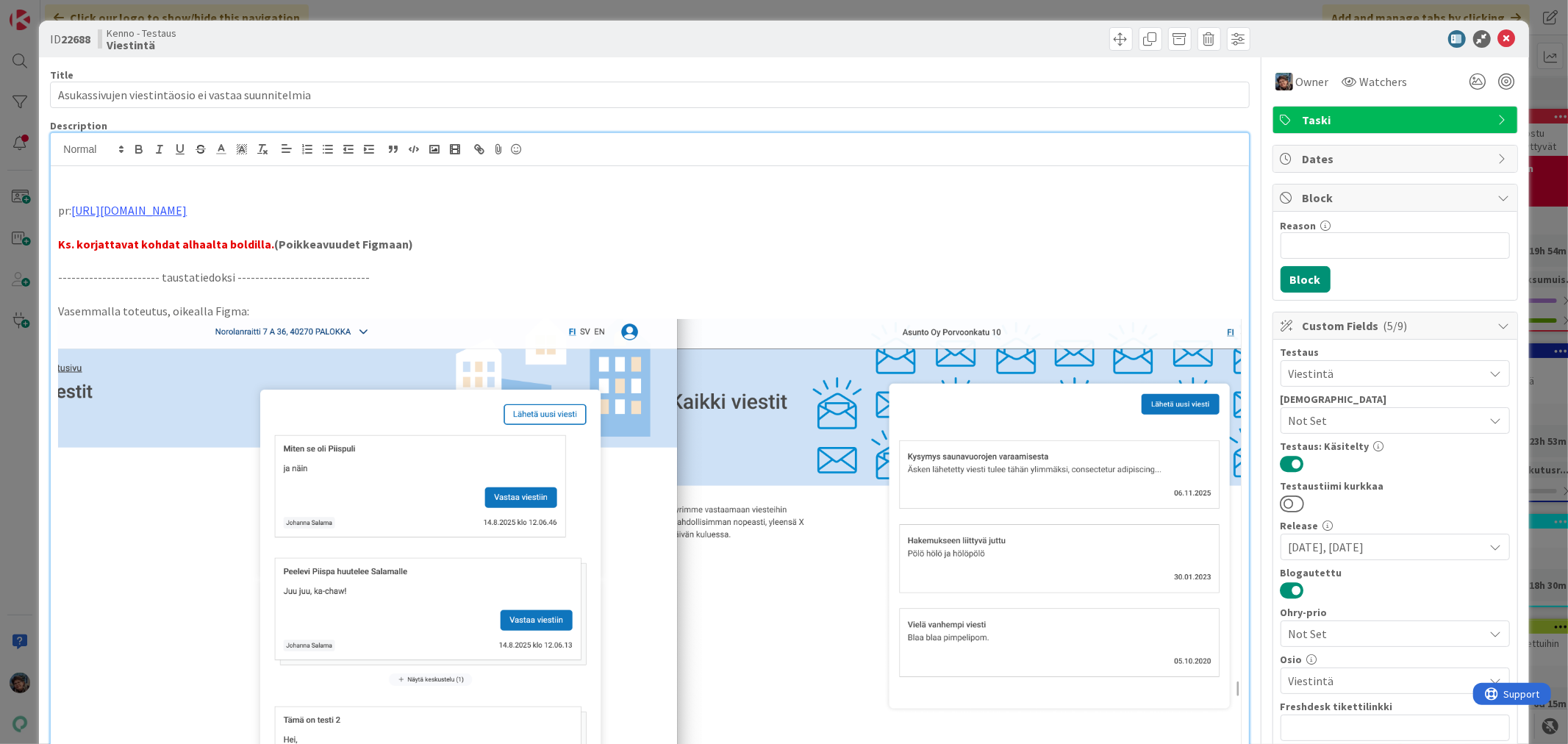
click at [83, 181] on p at bounding box center [649, 178] width 1183 height 17
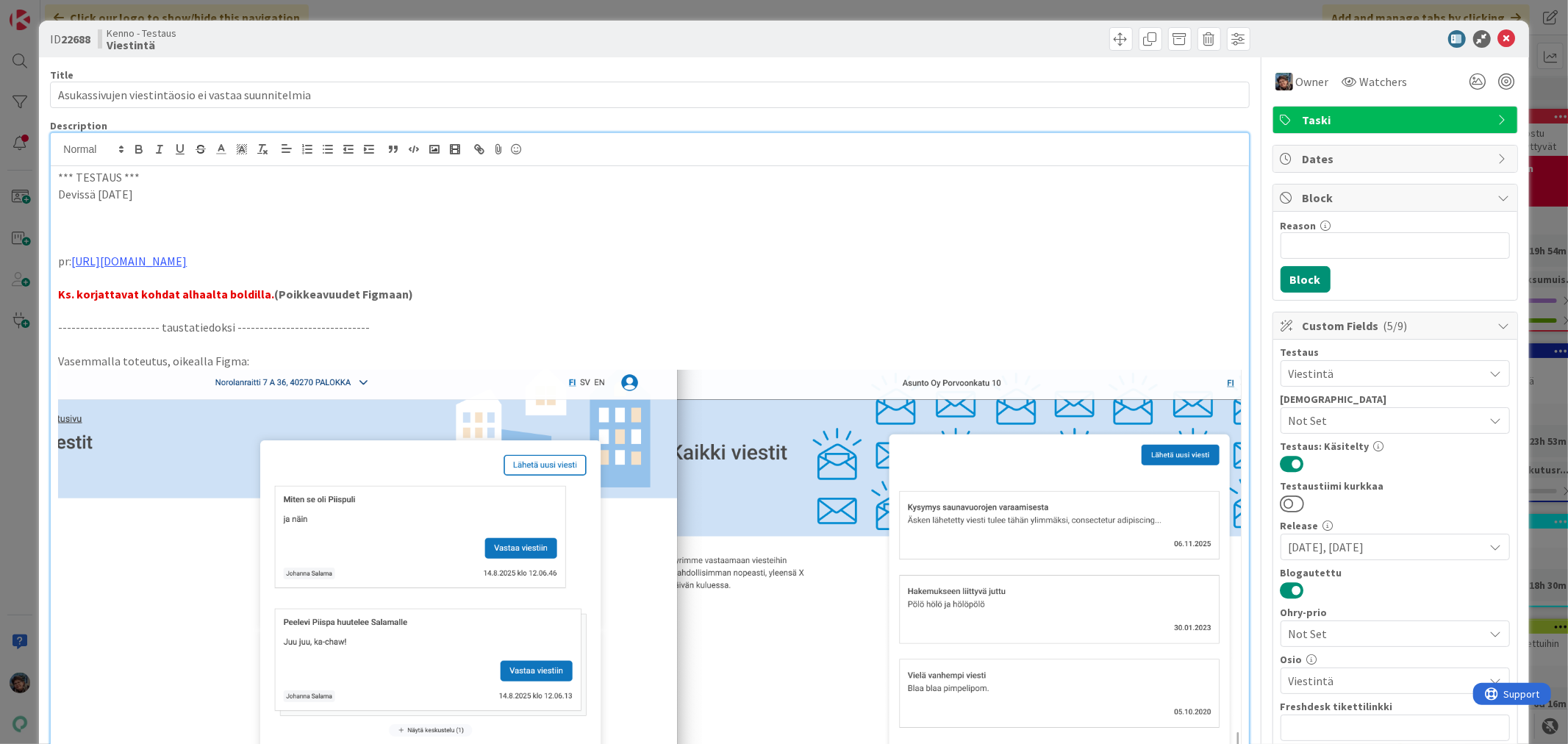
drag, startPoint x: 57, startPoint y: 173, endPoint x: 159, endPoint y: 196, distance: 104.6
click at [136, 148] on icon "button" at bounding box center [138, 147] width 5 height 4
click at [69, 224] on p at bounding box center [649, 228] width 1183 height 17
click at [220, 149] on line at bounding box center [222, 149] width 4 height 0
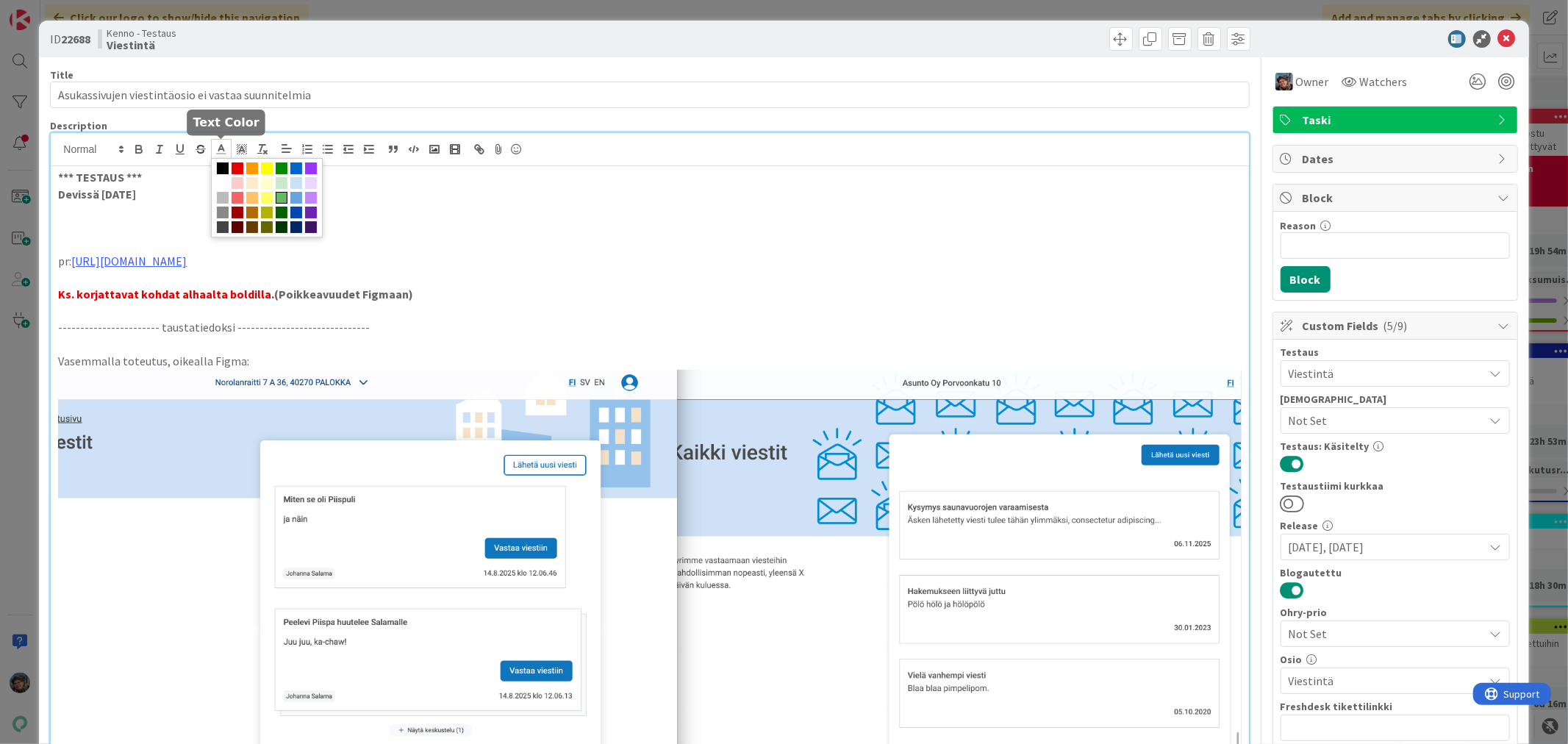
click at [275, 204] on span at bounding box center [281, 198] width 11 height 11
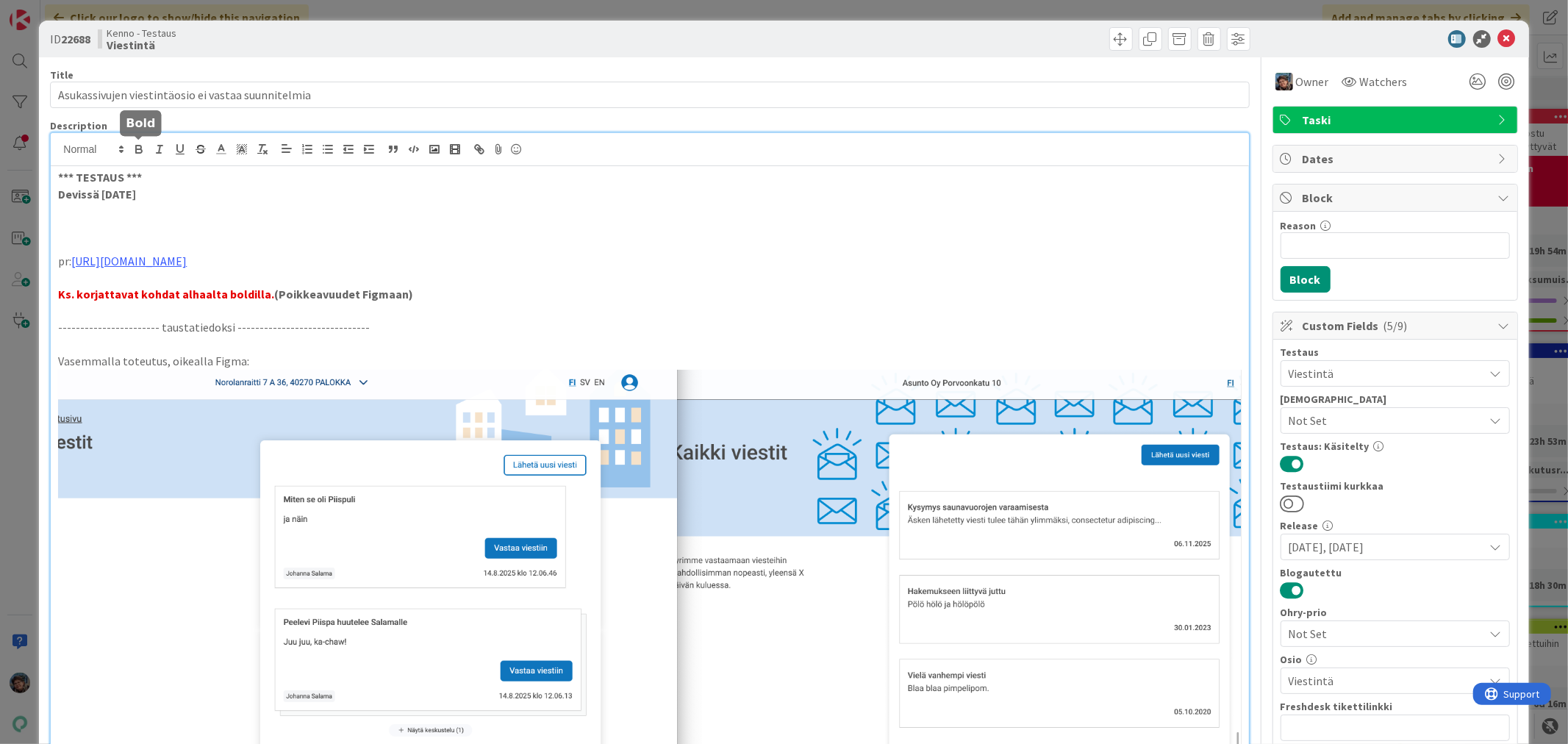
click at [140, 149] on icon "button" at bounding box center [139, 151] width 6 height 4
click at [110, 225] on p "﻿" at bounding box center [649, 228] width 1183 height 17
drag, startPoint x: 56, startPoint y: 227, endPoint x: 84, endPoint y: 227, distance: 28.0
copy strong "-> tes"
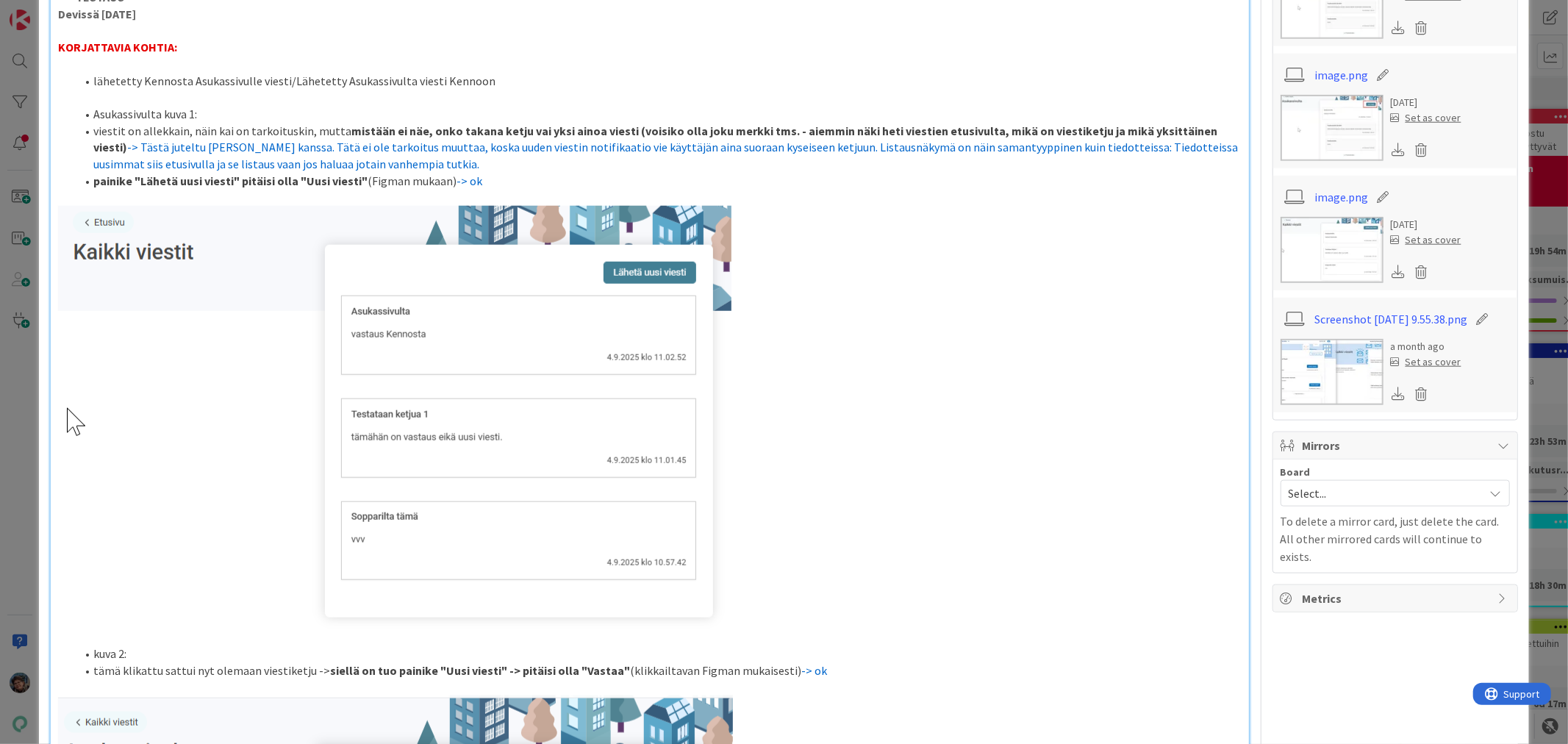
scroll to position [1389, 0]
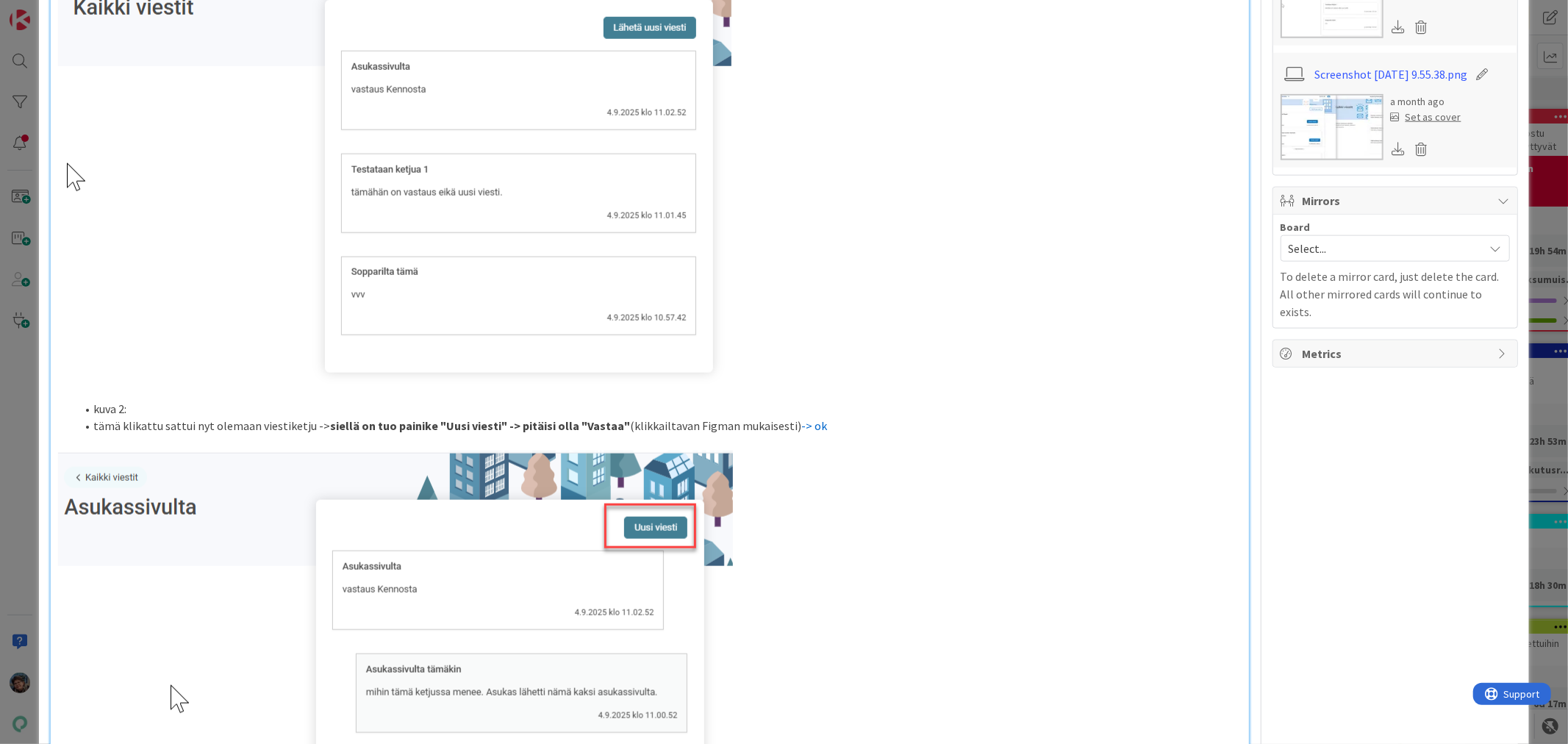
click at [822, 435] on li "tämä klikattu sattui nyt olemaan viestiketju -> siellä on tuo painike "Uusi vie…" at bounding box center [658, 427] width 1165 height 17
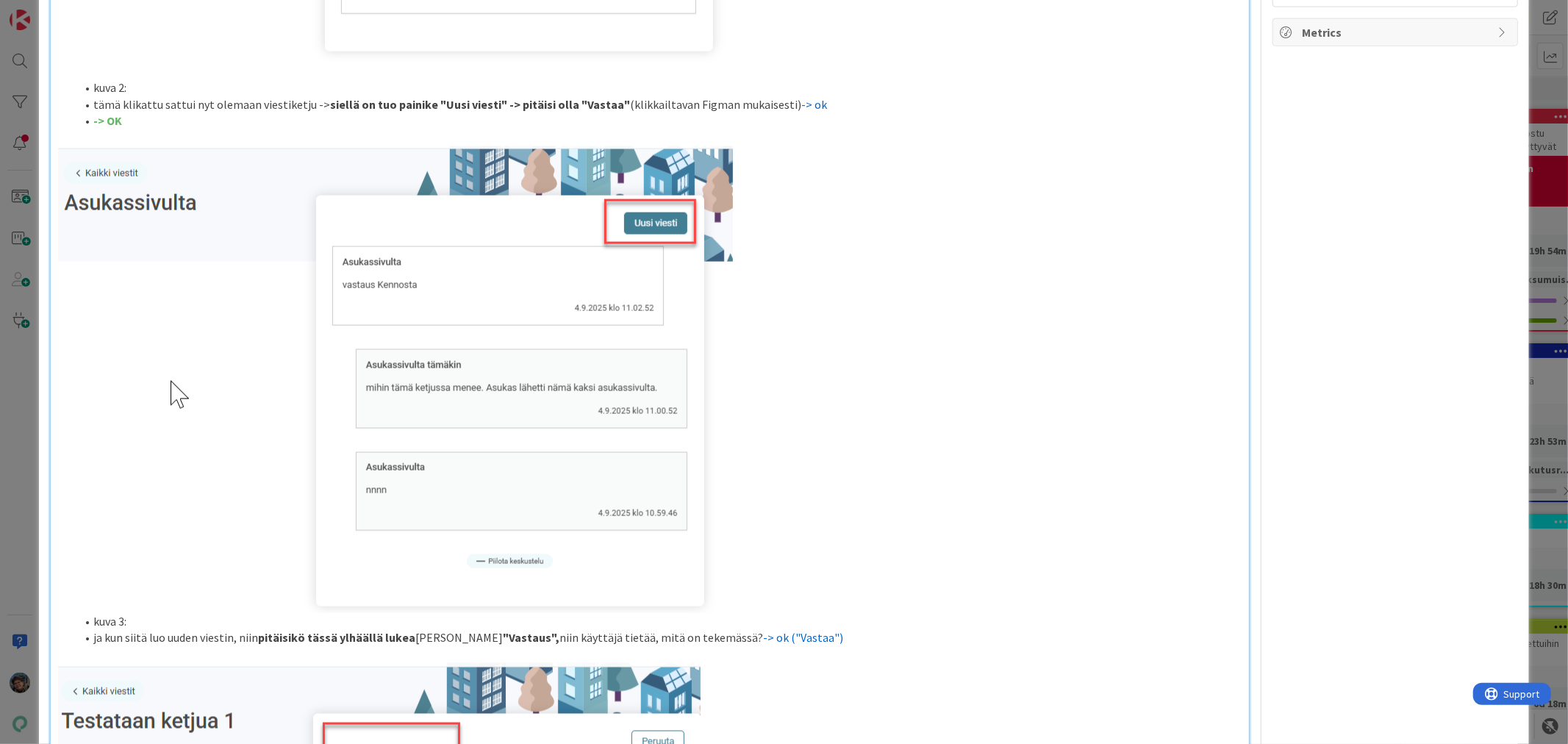
scroll to position [1879, 0]
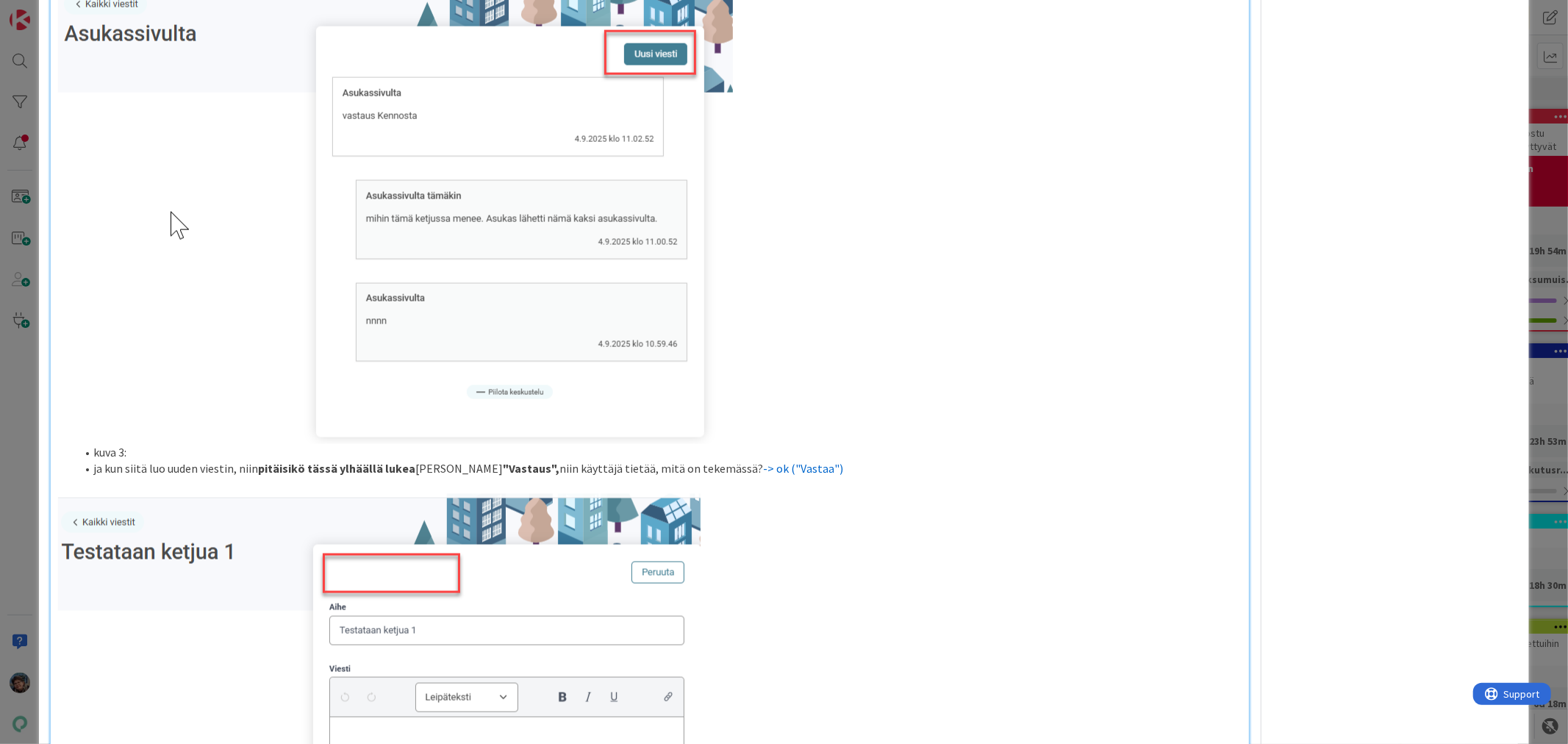
click at [852, 478] on li "ja kun siitä luo uuden viestin, niin pitäisikö tässä ylhäällä lukea Figman muka…" at bounding box center [658, 470] width 1165 height 17
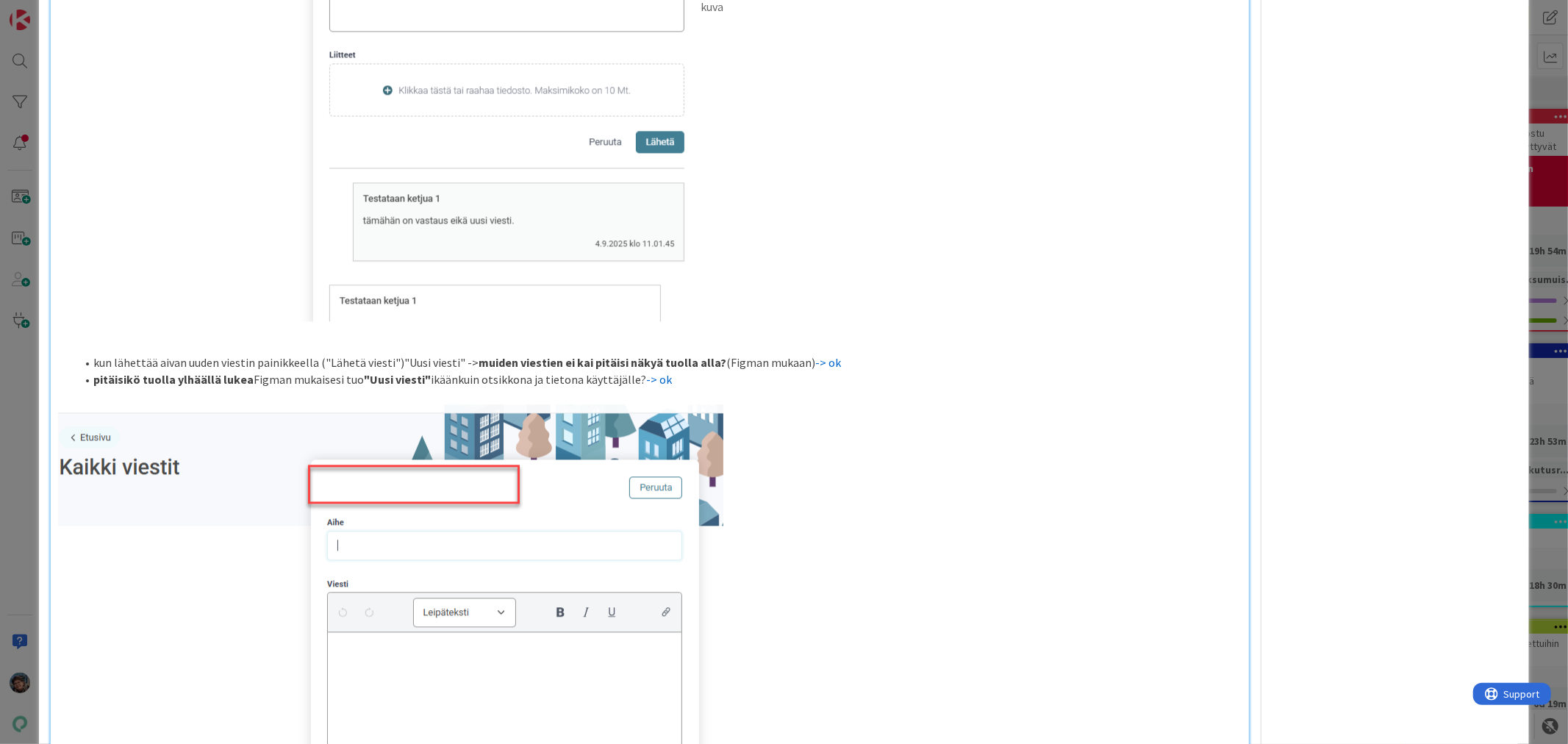
scroll to position [2778, 0]
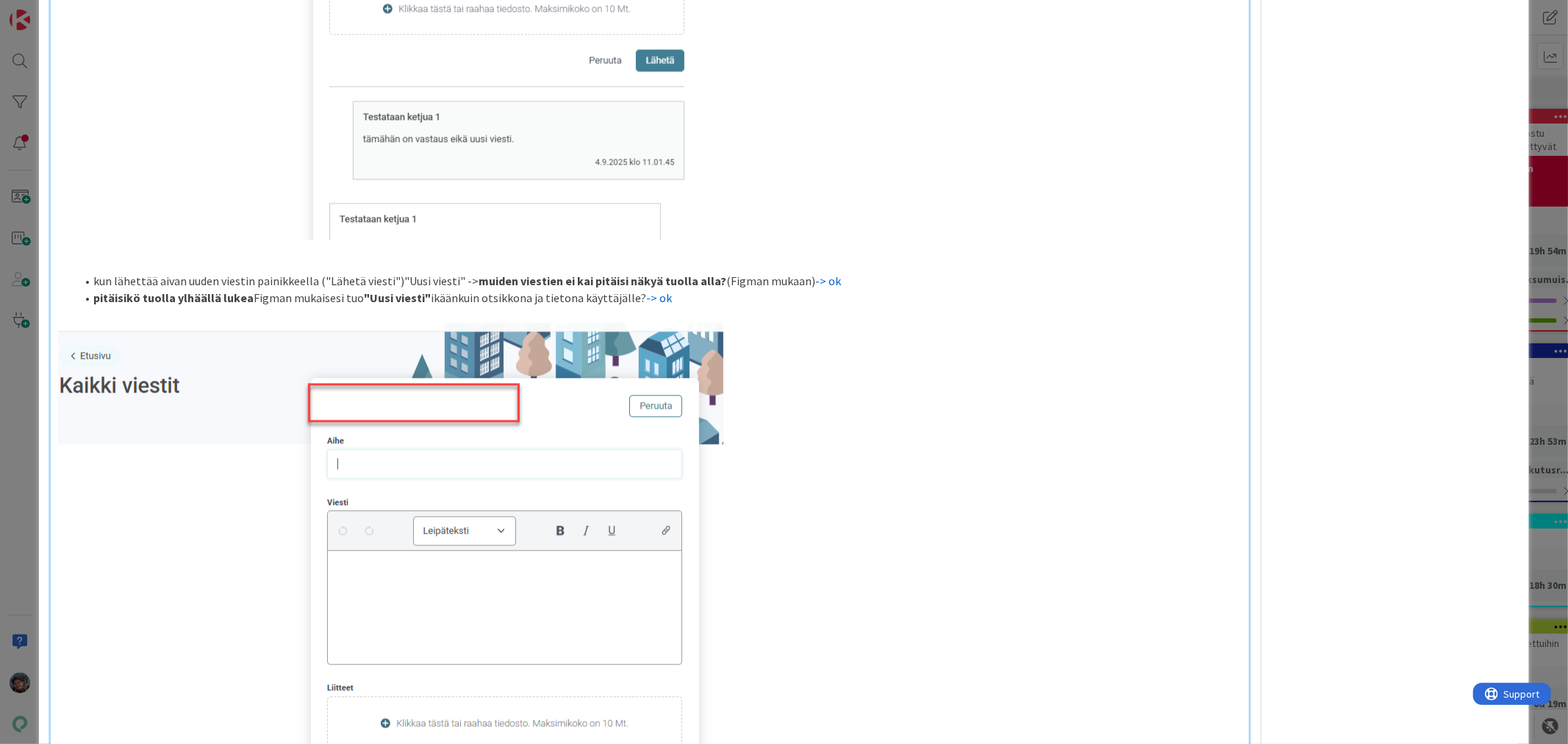
click at [848, 290] on li "kun lähettää aivan uuden viestin painikkeella ("Lähetä viesti")"Uusi viesti" ->…" at bounding box center [658, 281] width 1165 height 17
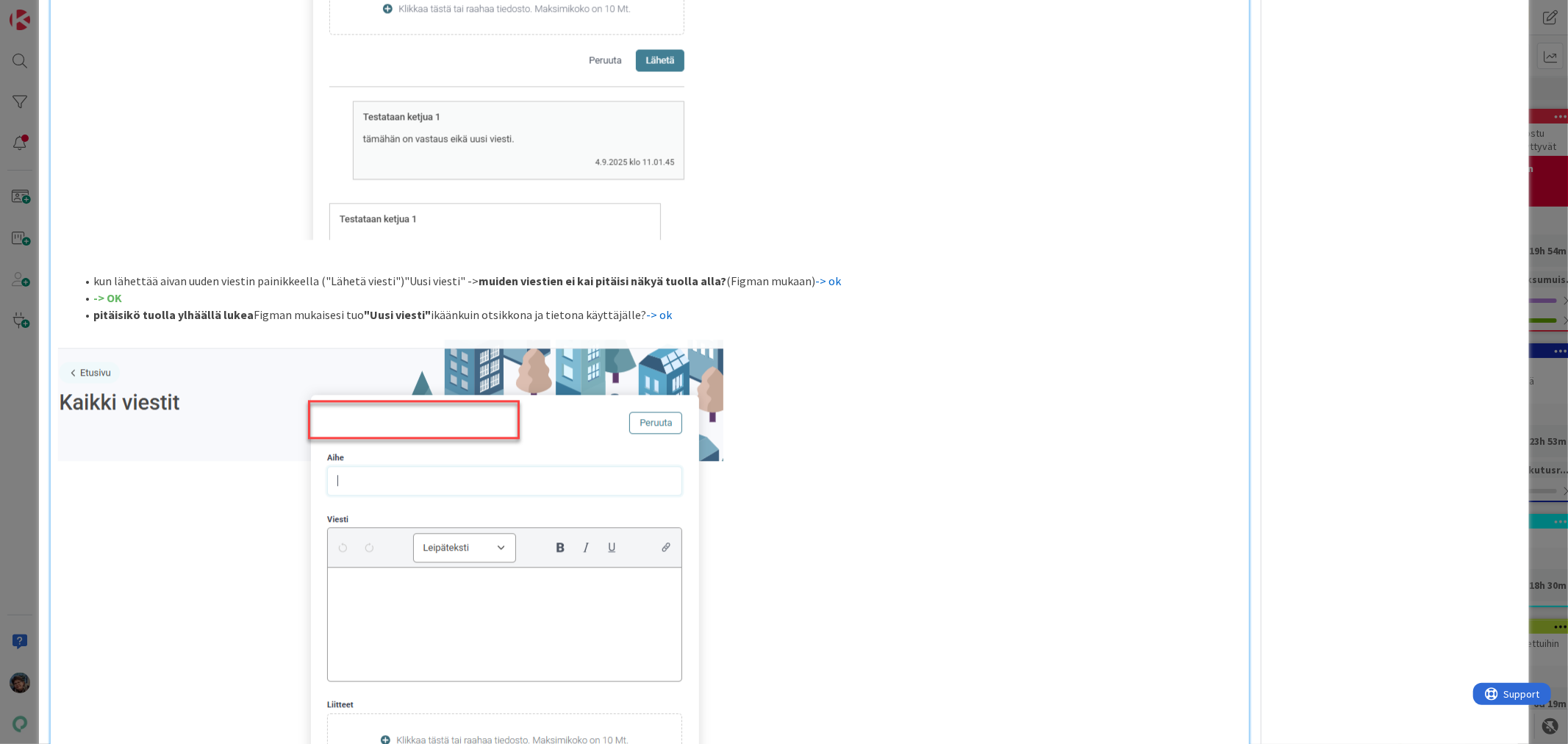
click at [667, 323] on li "pitäisikö tuolla ylhäällä lukea Figman mukaisesi tuo "Uusi viesti" ikäänkuin ot…" at bounding box center [658, 316] width 1165 height 17
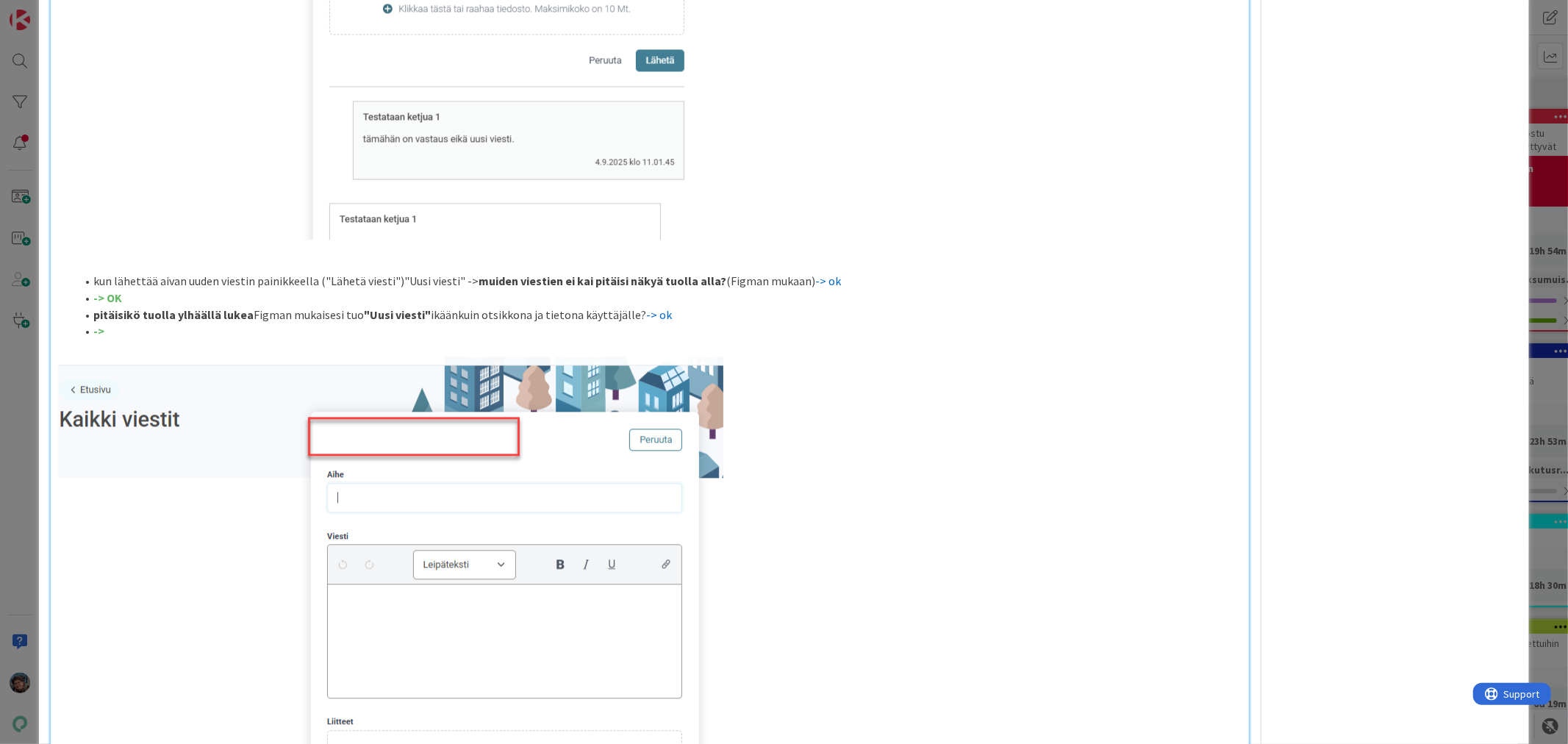
click at [126, 339] on li "->" at bounding box center [658, 332] width 1165 height 17
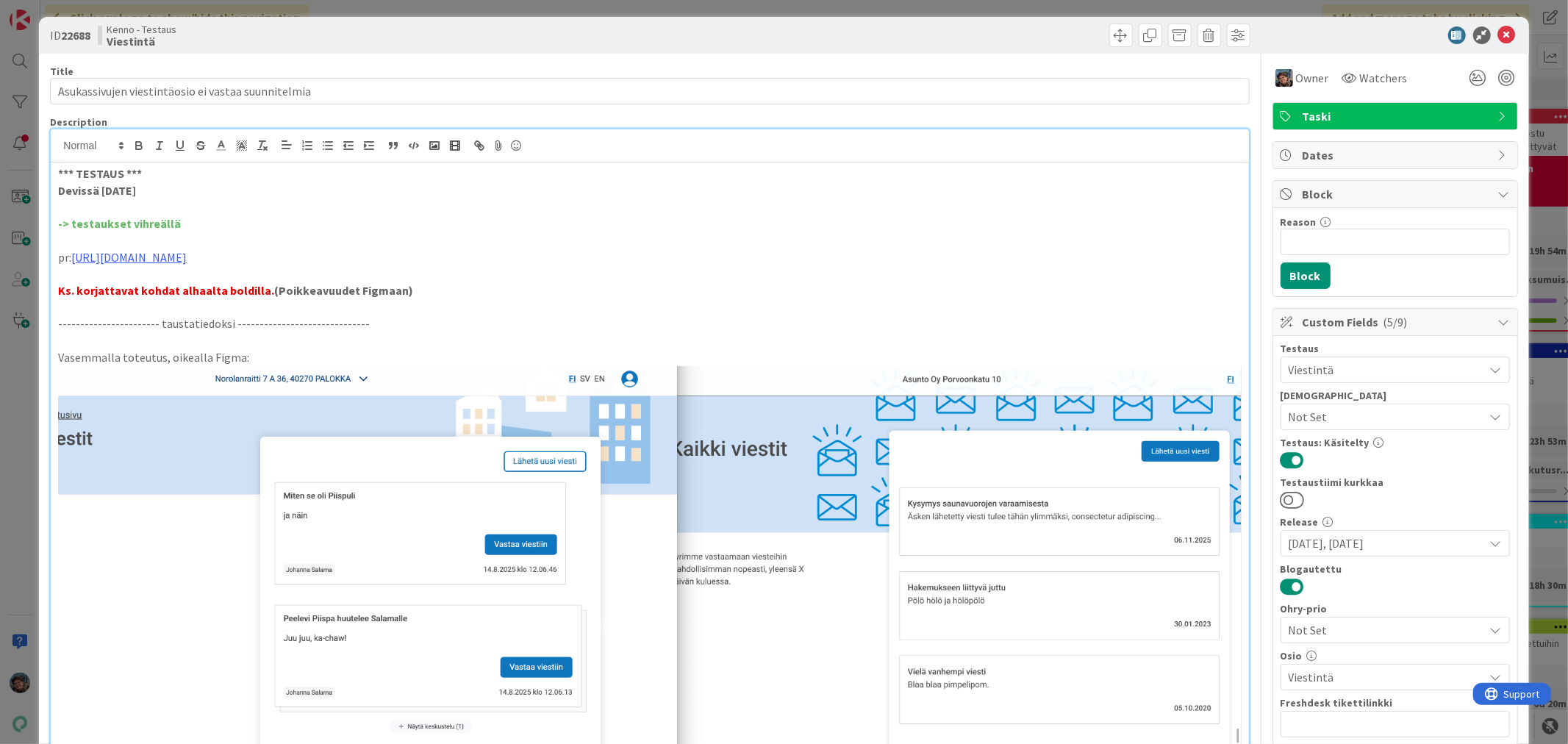
scroll to position [0, 0]
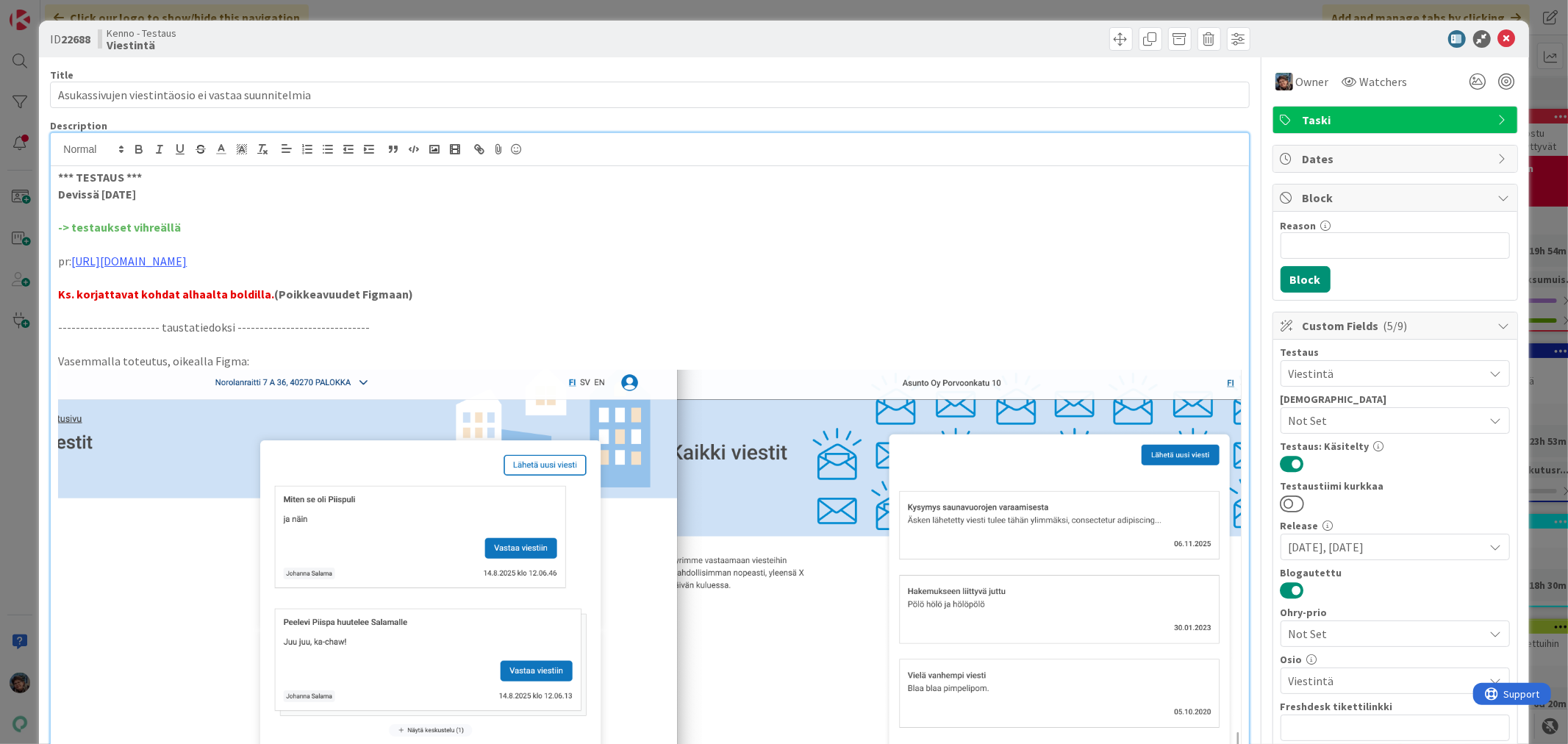
click at [184, 225] on p "-> testaukset vihreällä" at bounding box center [649, 228] width 1183 height 17
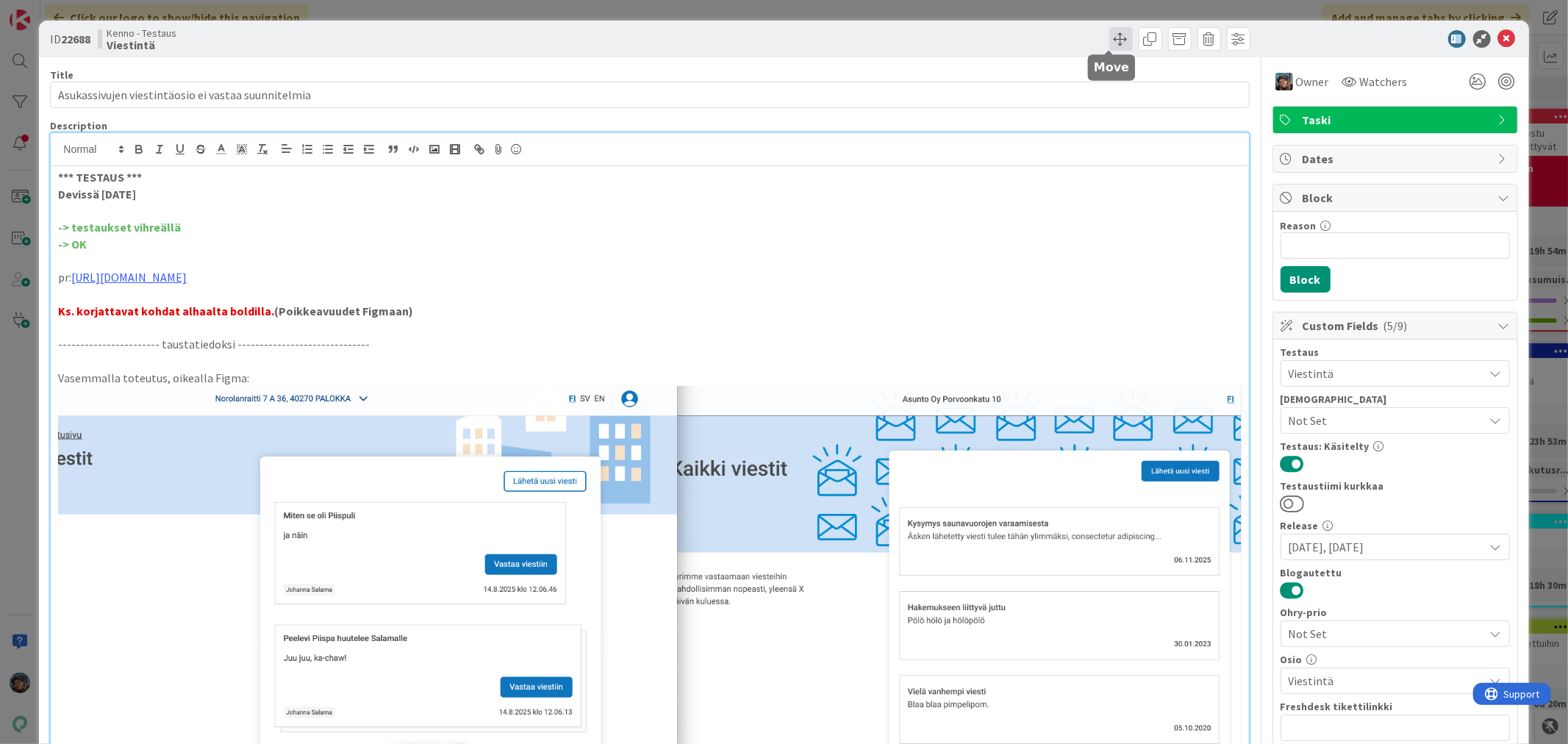
click at [1109, 35] on span at bounding box center [1121, 38] width 24 height 24
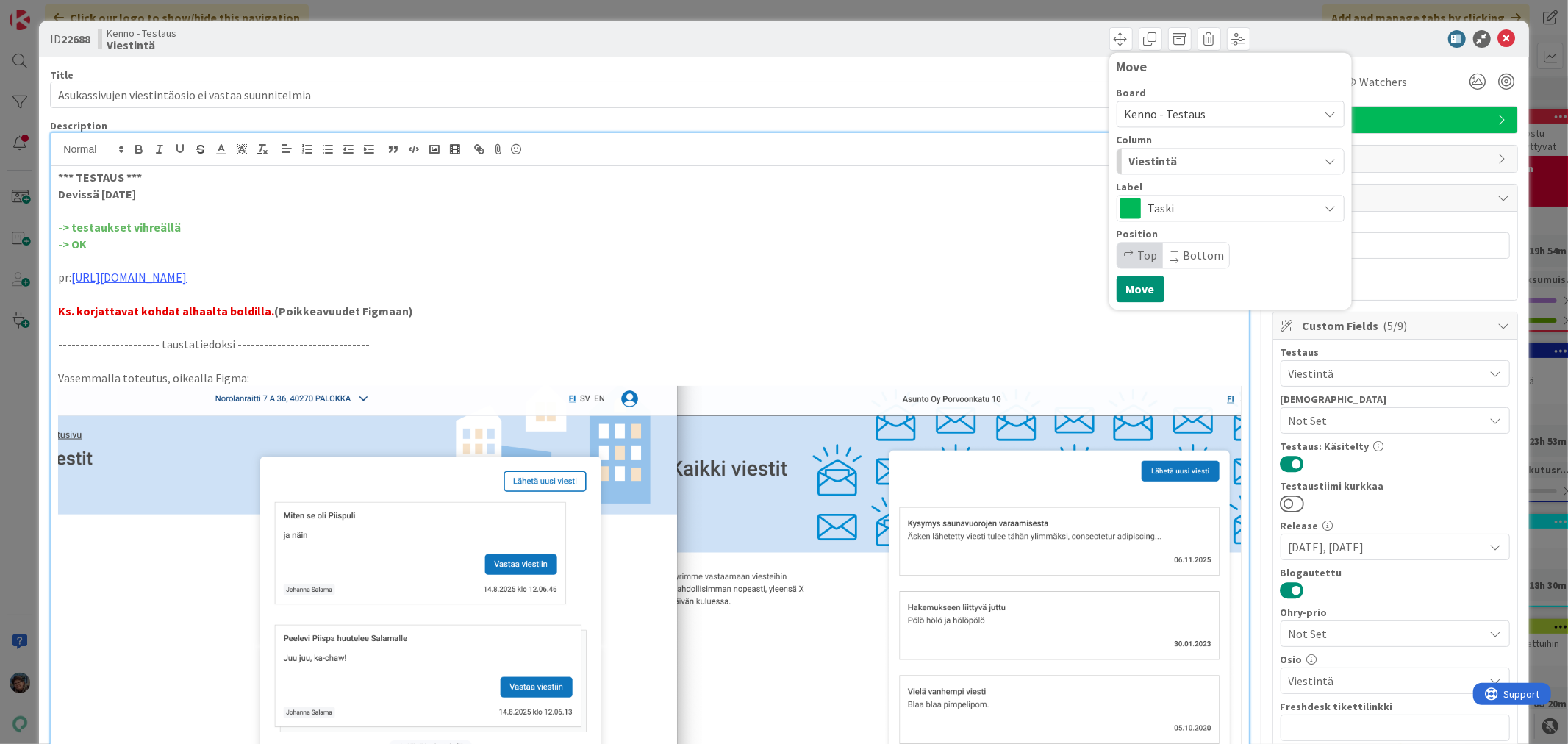
click at [1184, 158] on div "Viestintä" at bounding box center [1222, 161] width 193 height 24
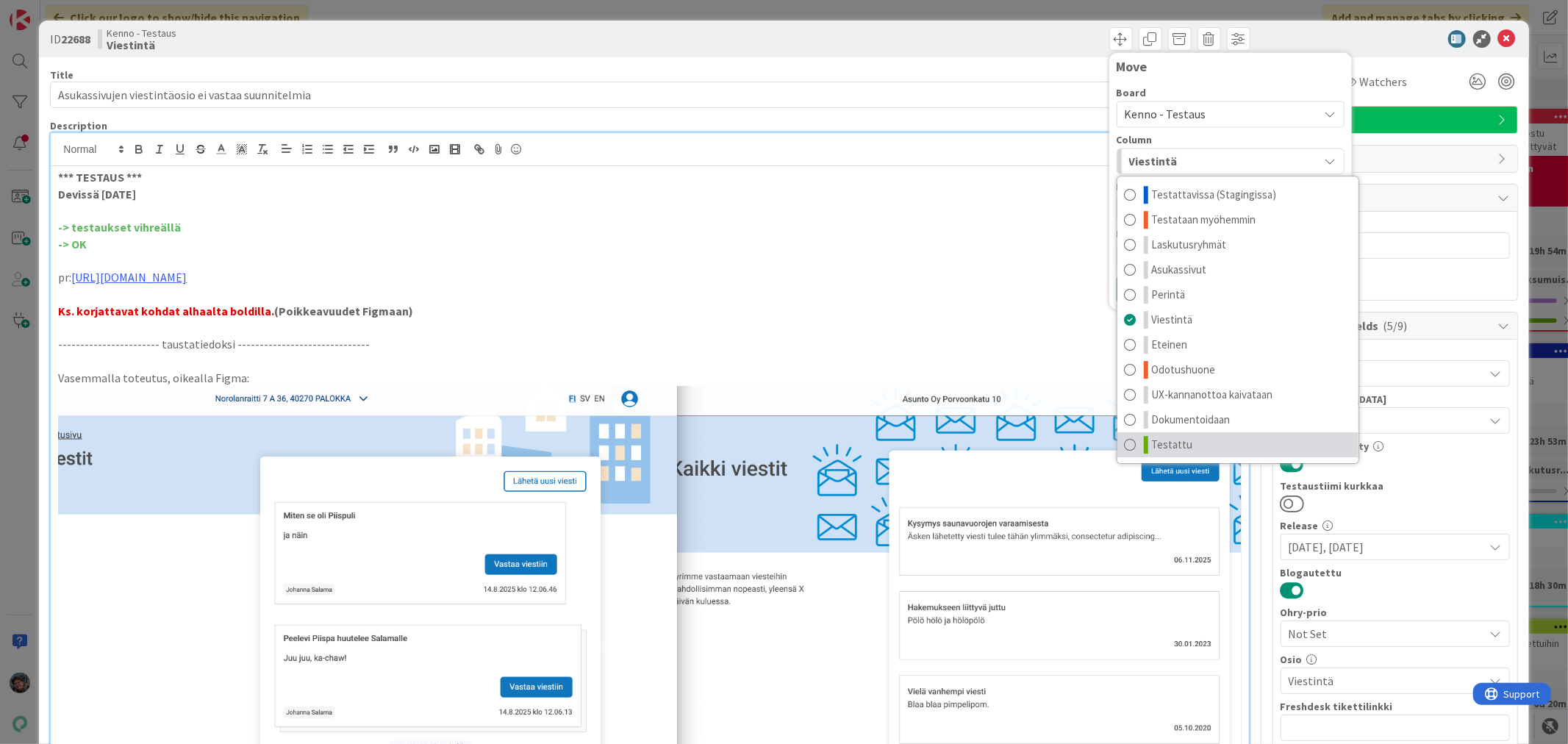
click at [1201, 443] on link "Testattu" at bounding box center [1238, 445] width 241 height 25
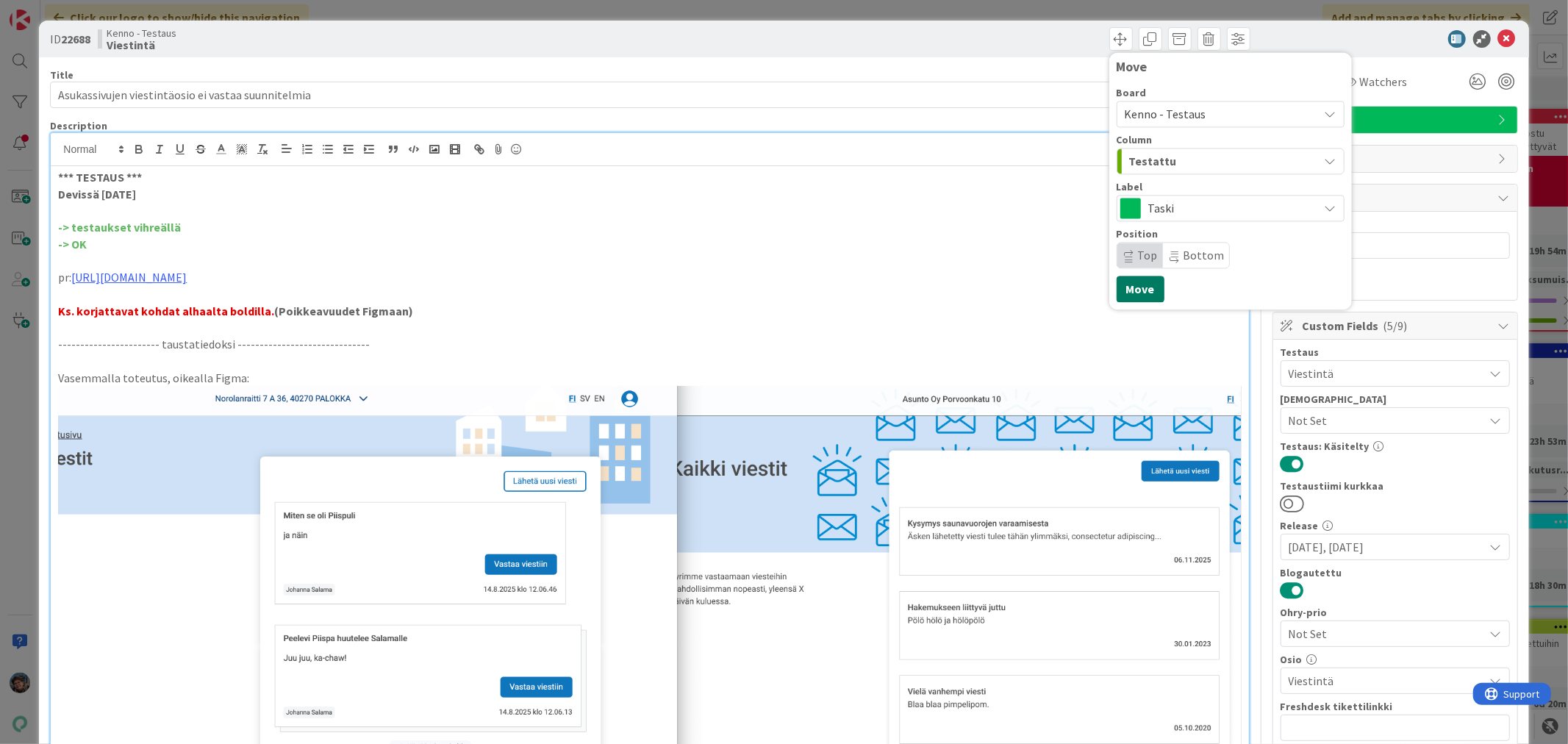
drag, startPoint x: 1119, startPoint y: 285, endPoint x: 1147, endPoint y: 285, distance: 28.0
click at [1119, 285] on button "Move" at bounding box center [1141, 289] width 48 height 27
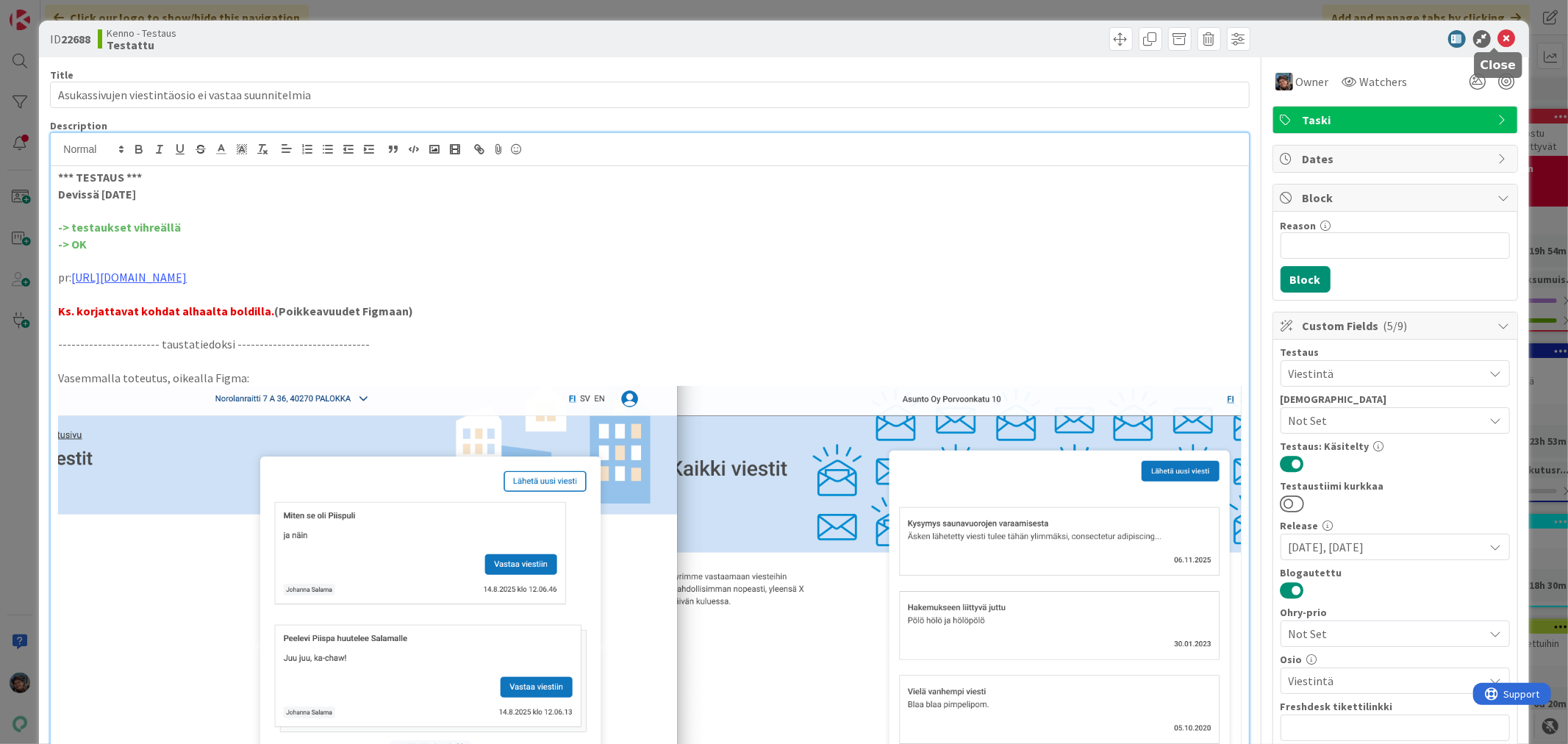
drag, startPoint x: 1498, startPoint y: 40, endPoint x: 1479, endPoint y: 46, distance: 19.9
click at [1498, 40] on icon at bounding box center [1507, 39] width 17 height 17
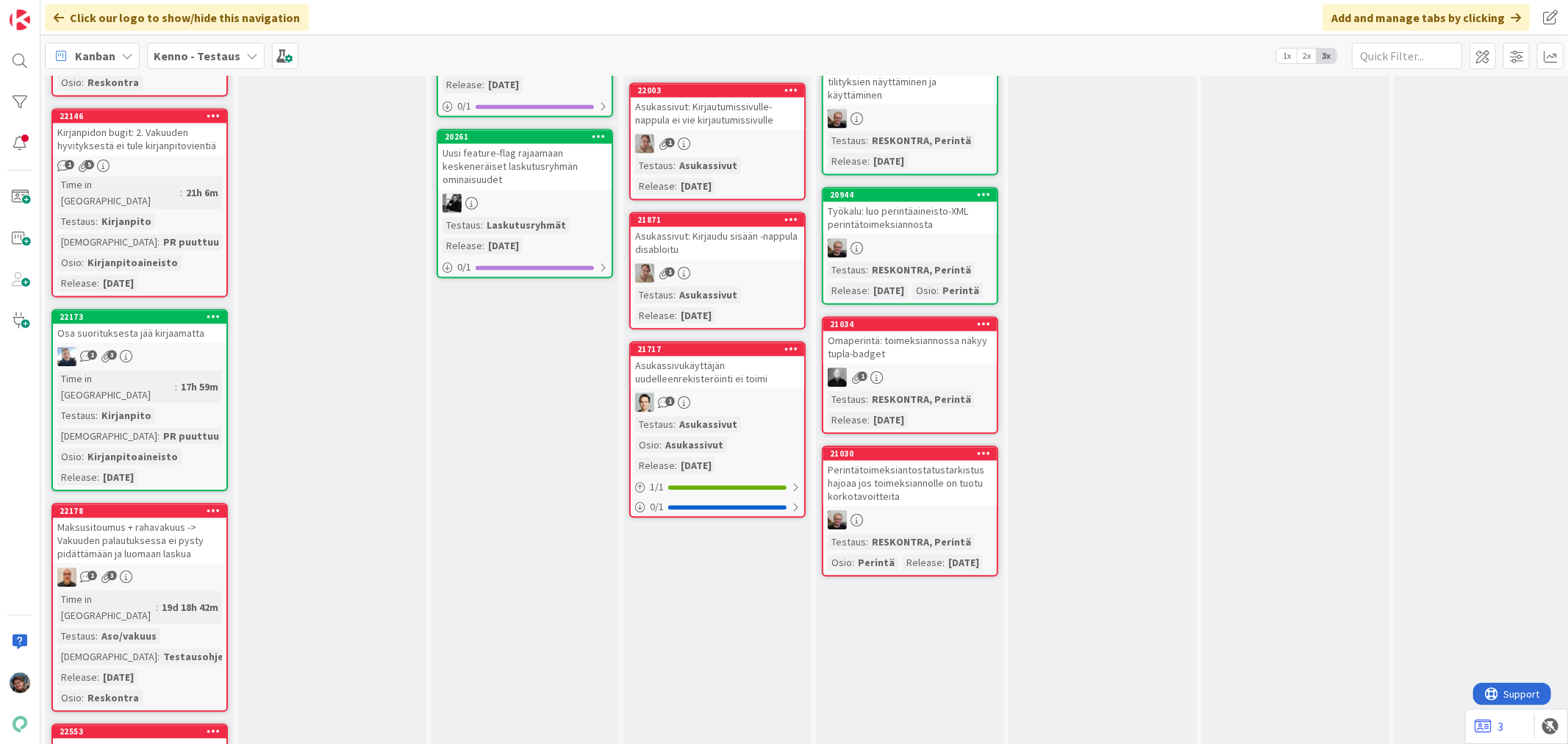
scroll to position [2696, 0]
click at [18, 105] on div at bounding box center [19, 102] width 30 height 30
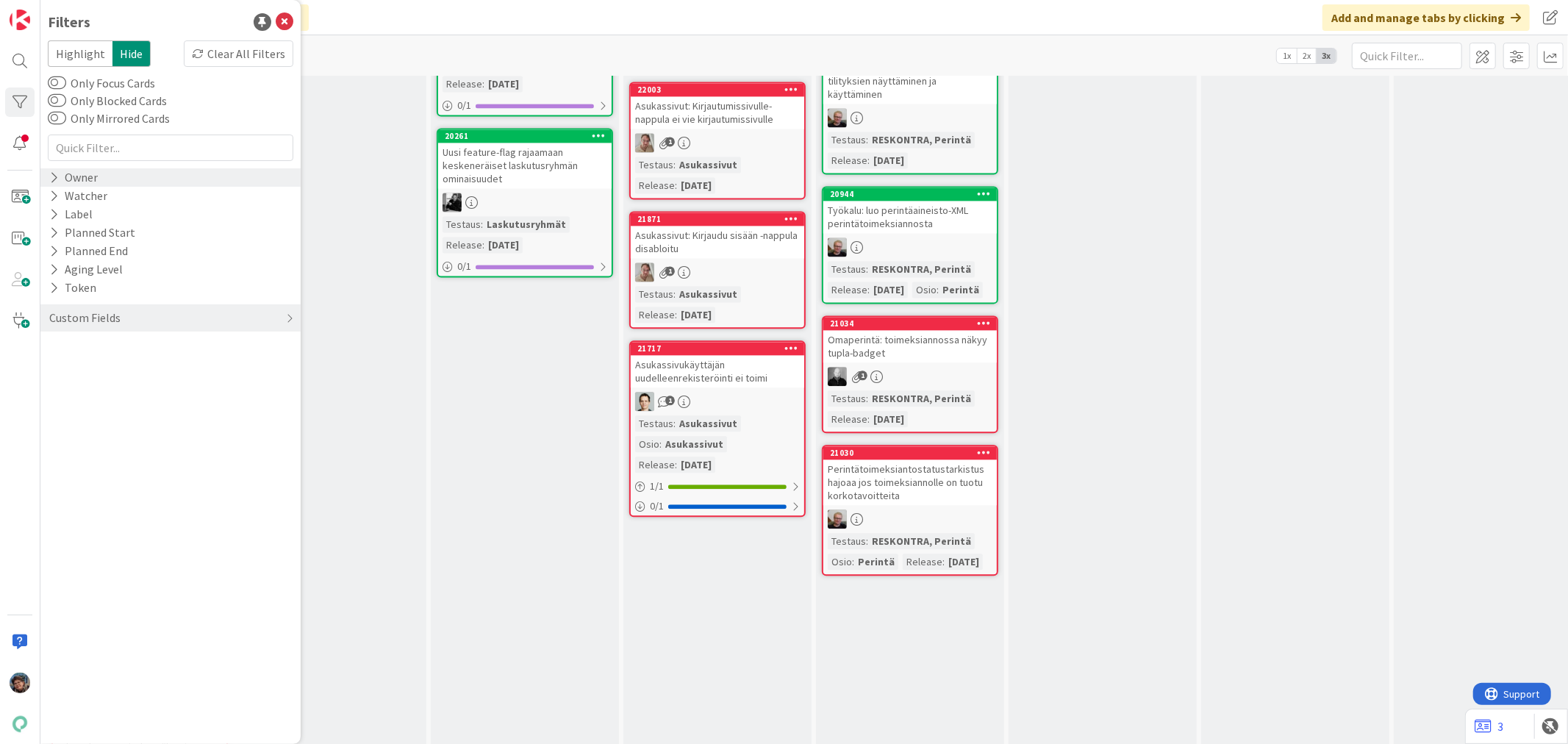
click at [55, 180] on icon at bounding box center [54, 177] width 10 height 12
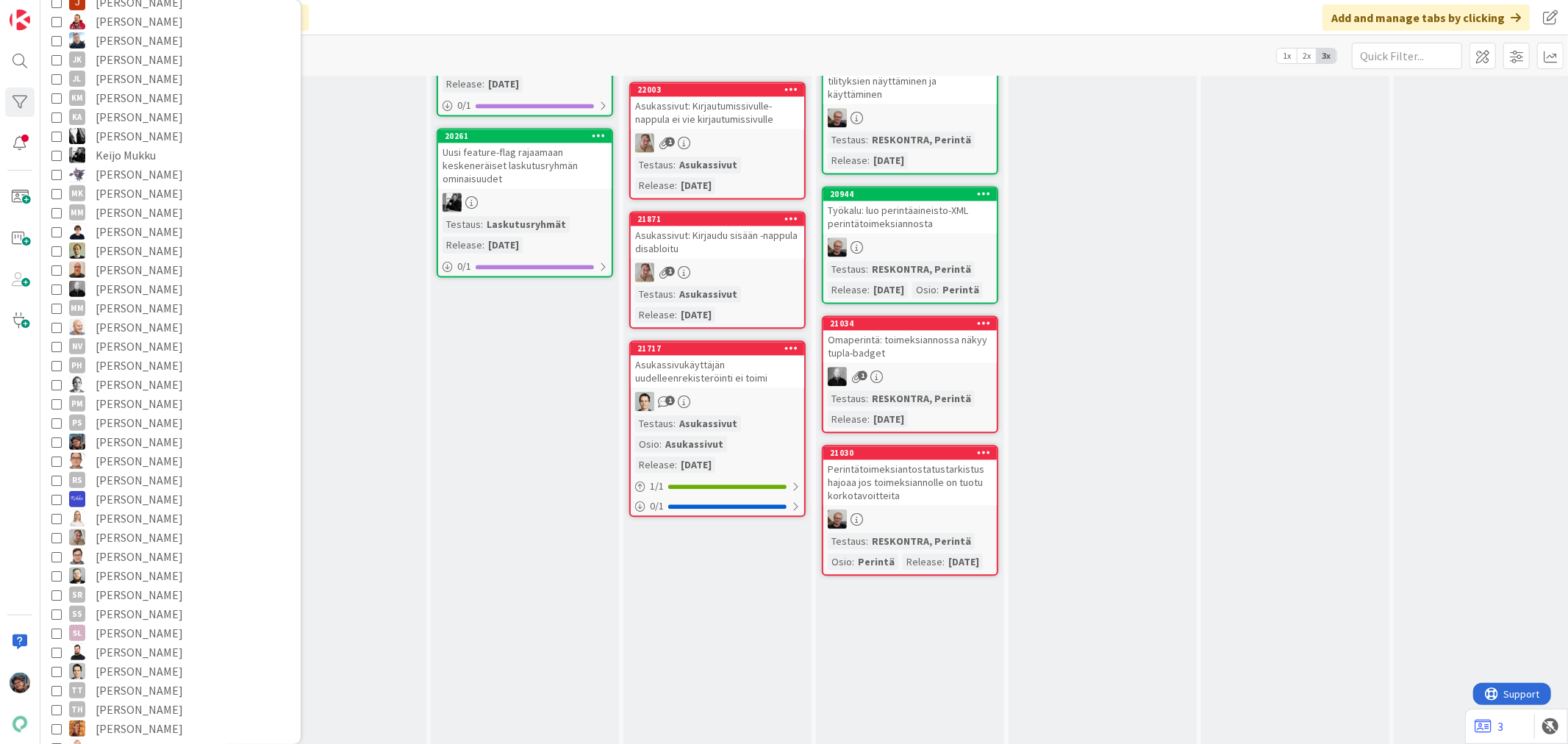
scroll to position [0, 0]
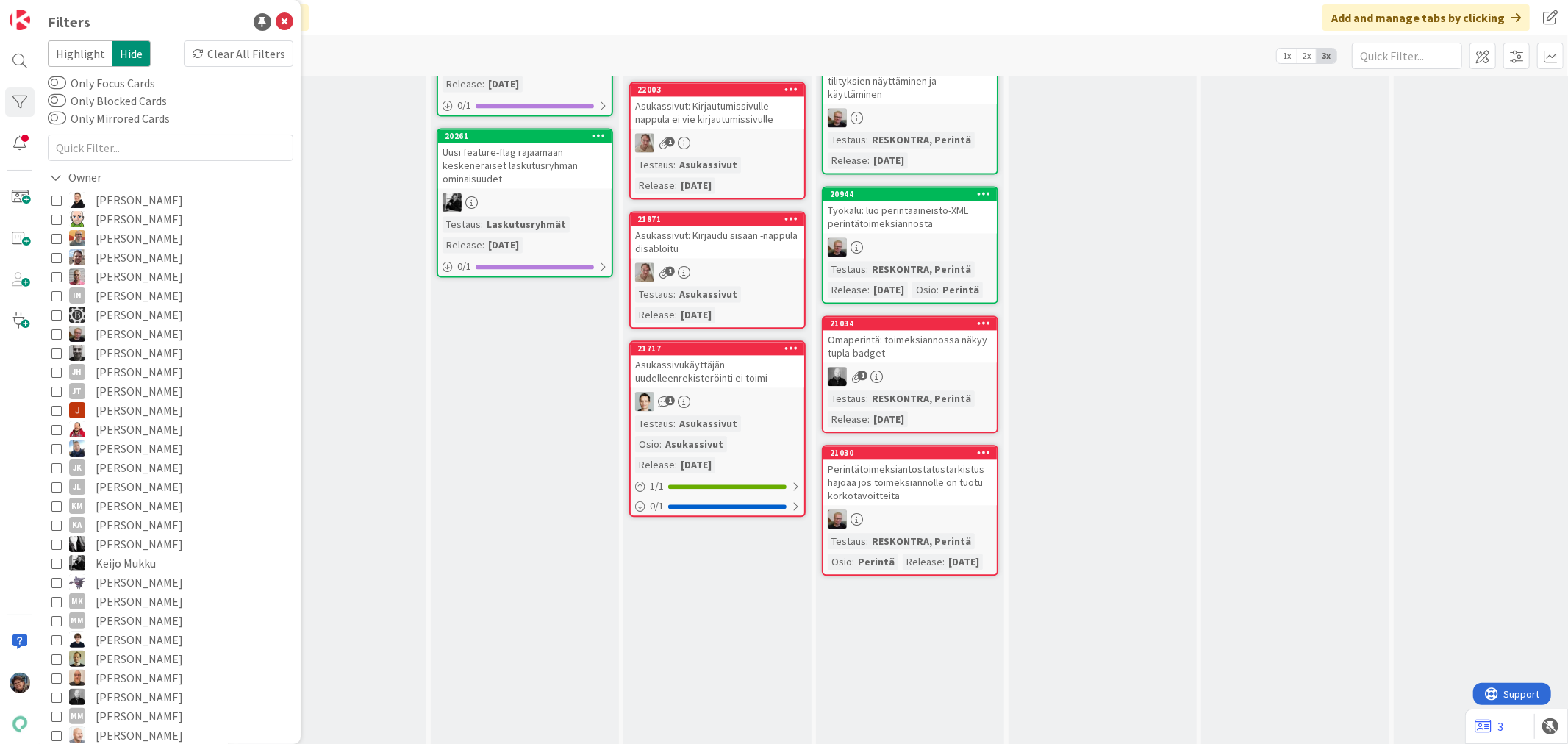
click at [52, 311] on icon at bounding box center [56, 315] width 11 height 11
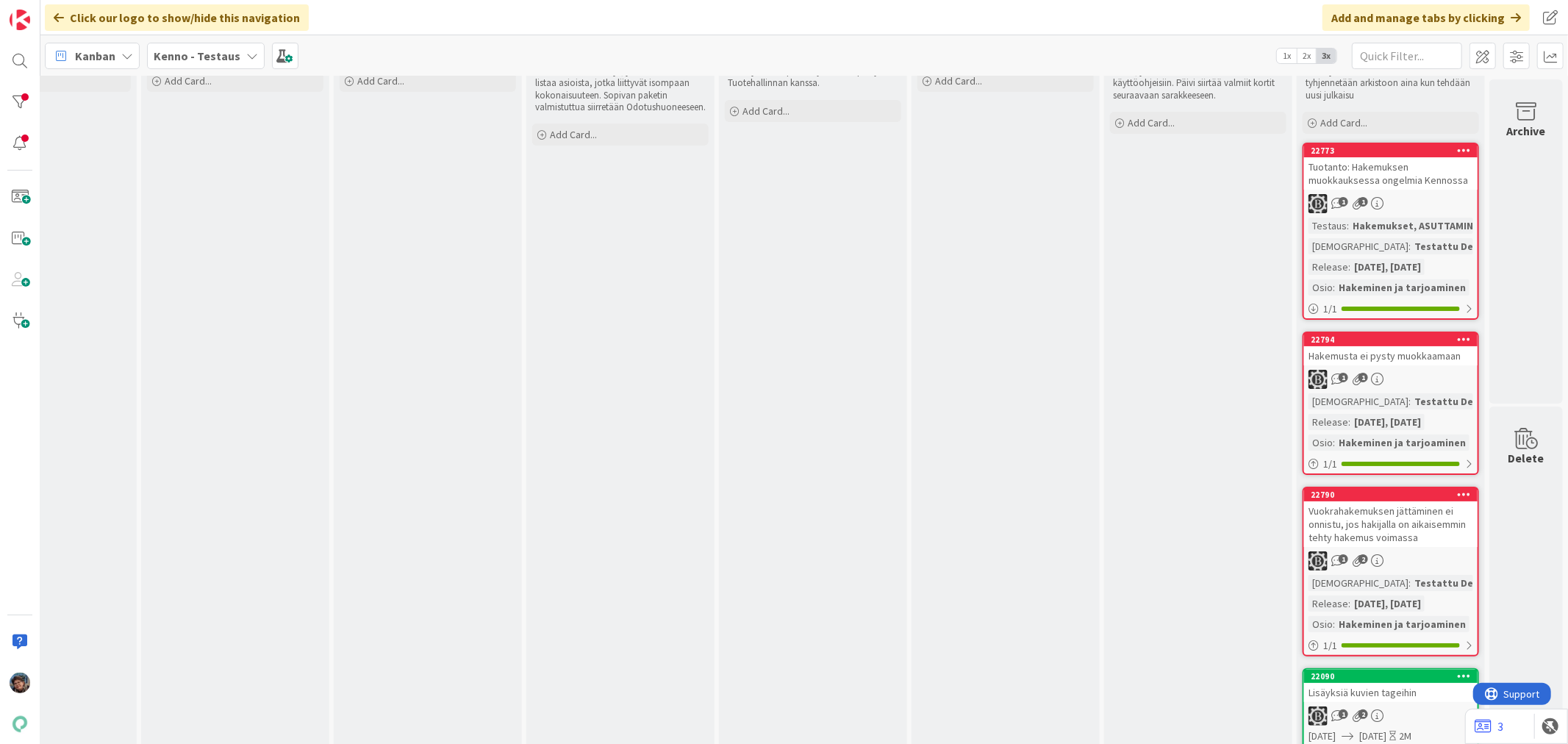
scroll to position [0, 686]
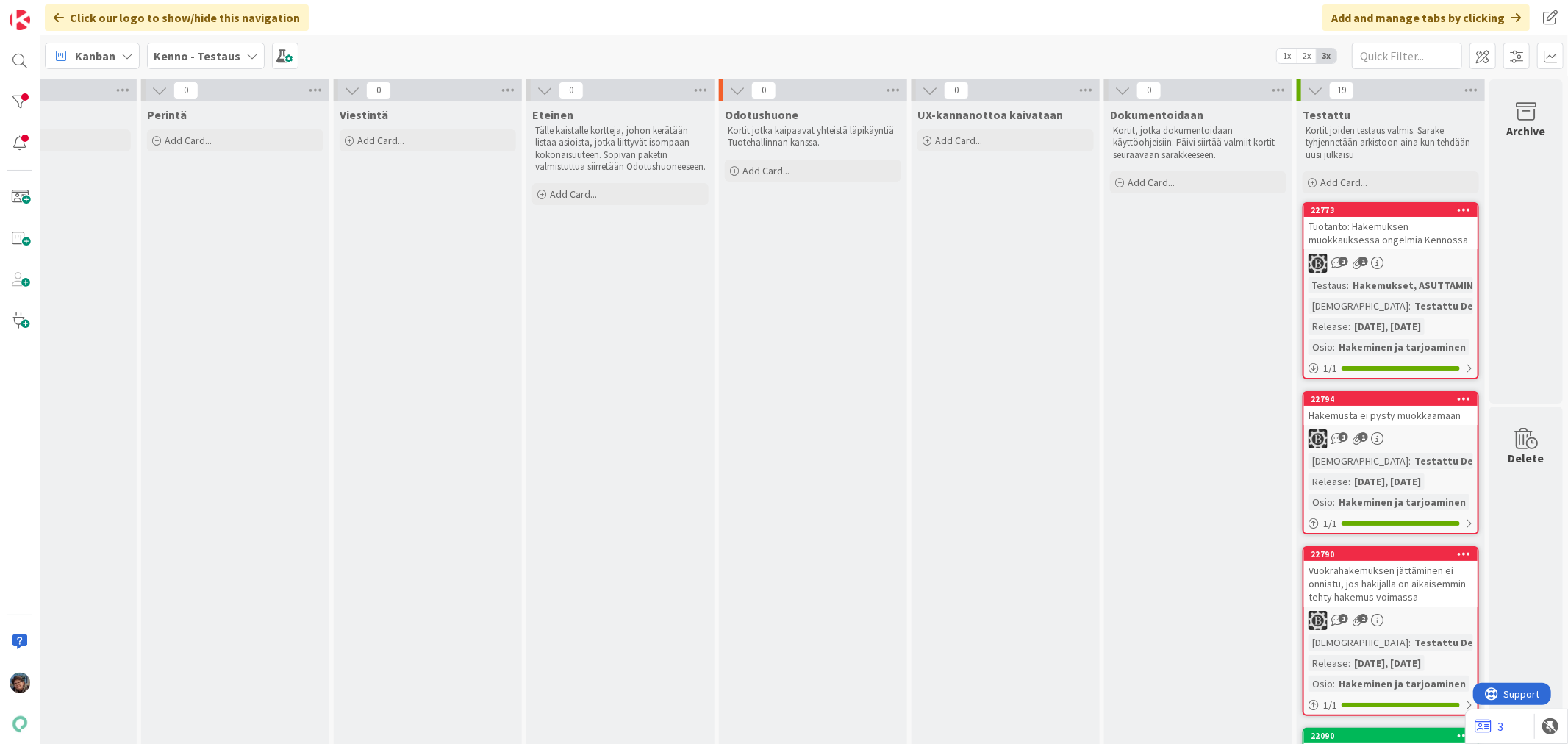
click at [1411, 453] on div "Testattu Devissä" at bounding box center [1456, 461] width 91 height 16
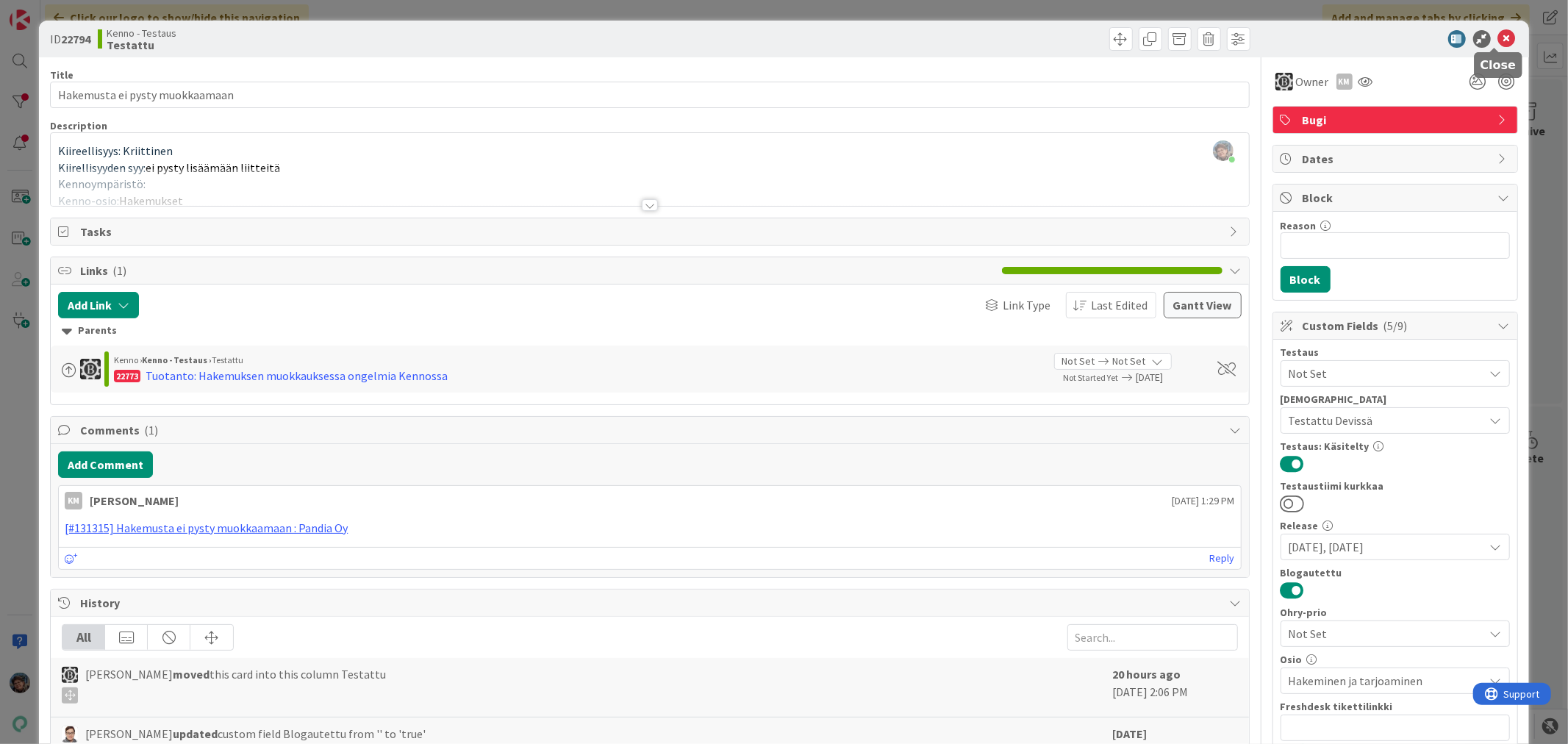
click at [1498, 39] on icon at bounding box center [1507, 39] width 17 height 17
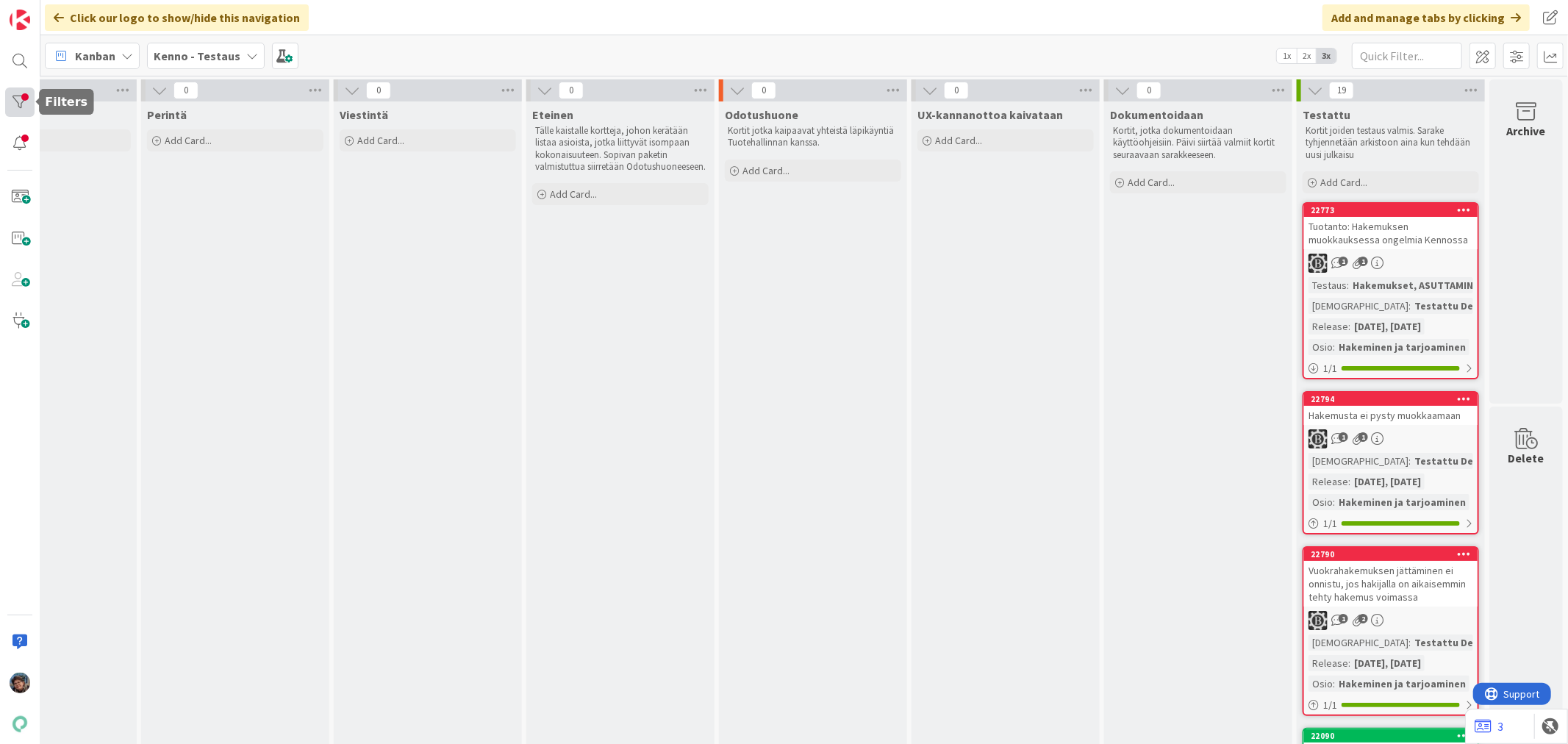
click at [26, 103] on div at bounding box center [19, 102] width 30 height 30
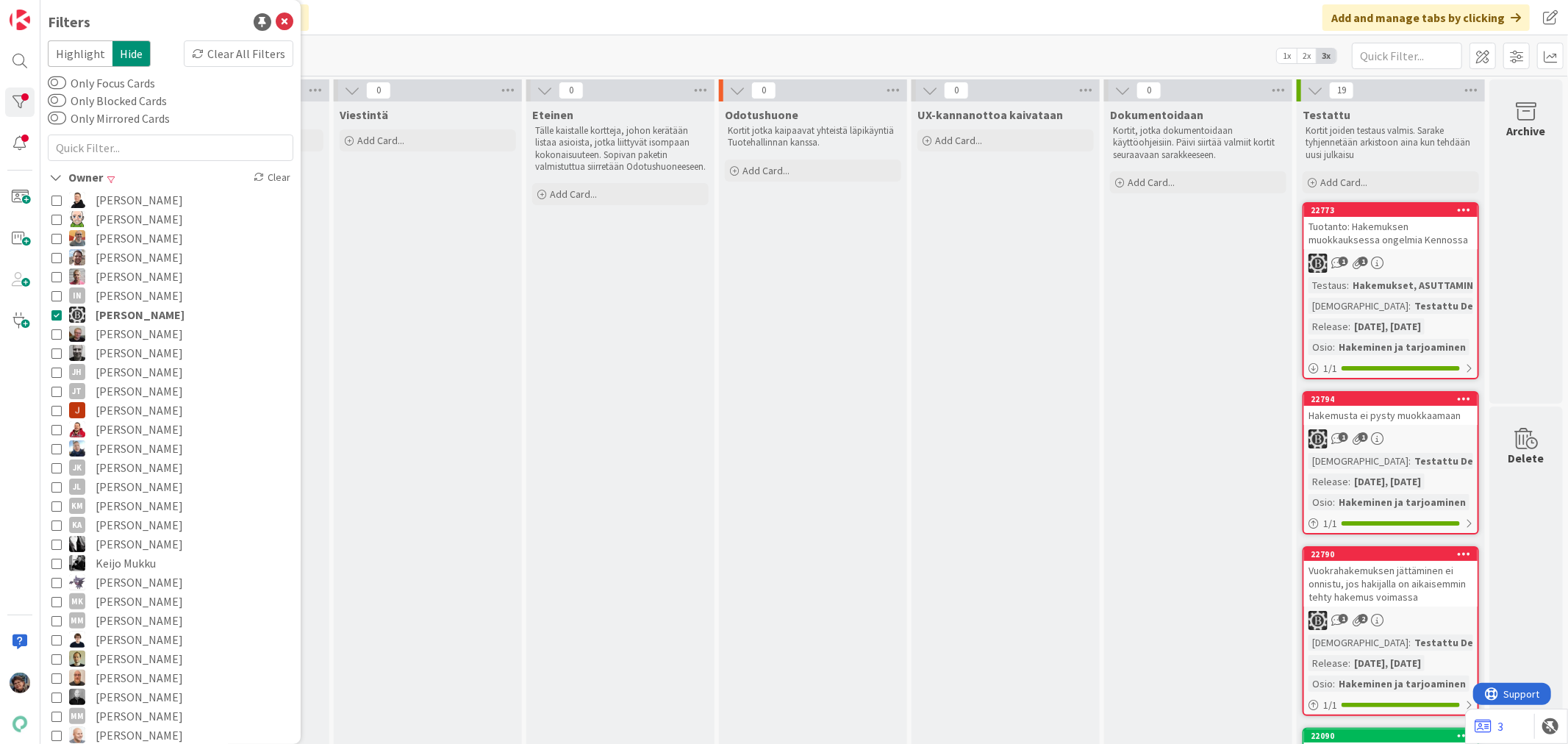
click at [57, 314] on icon at bounding box center [56, 315] width 11 height 11
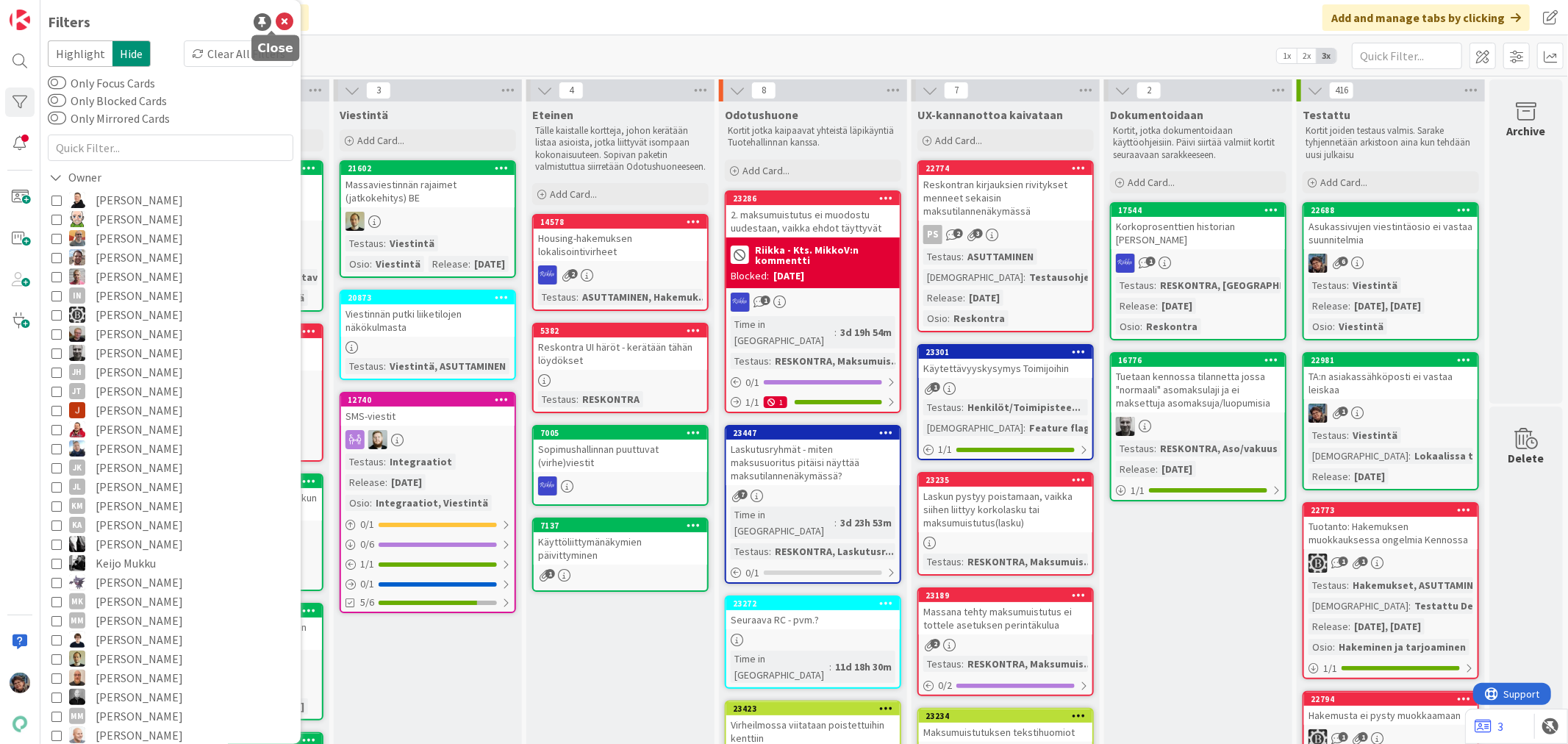
click at [275, 20] on icon at bounding box center [284, 22] width 17 height 17
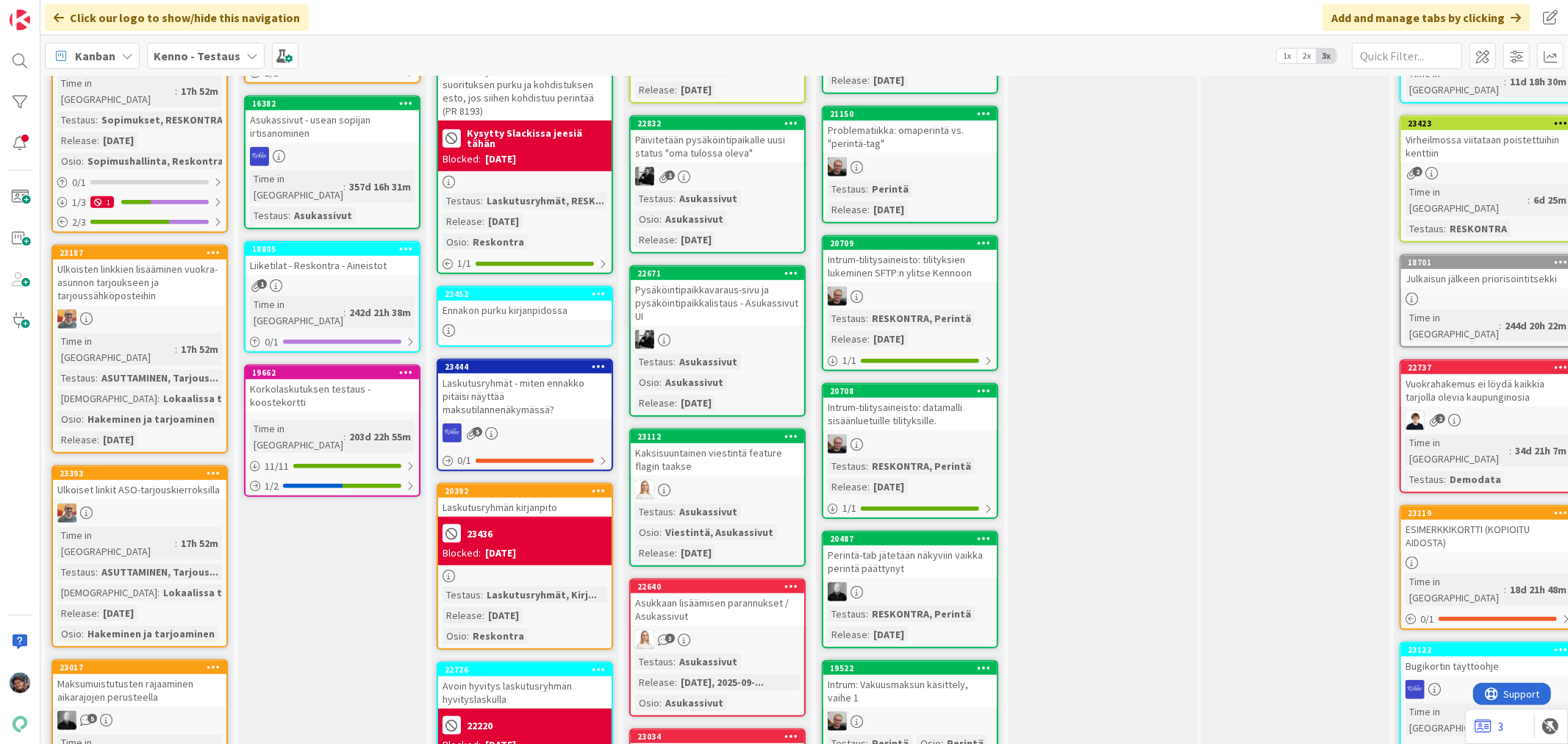
scroll to position [817, 0]
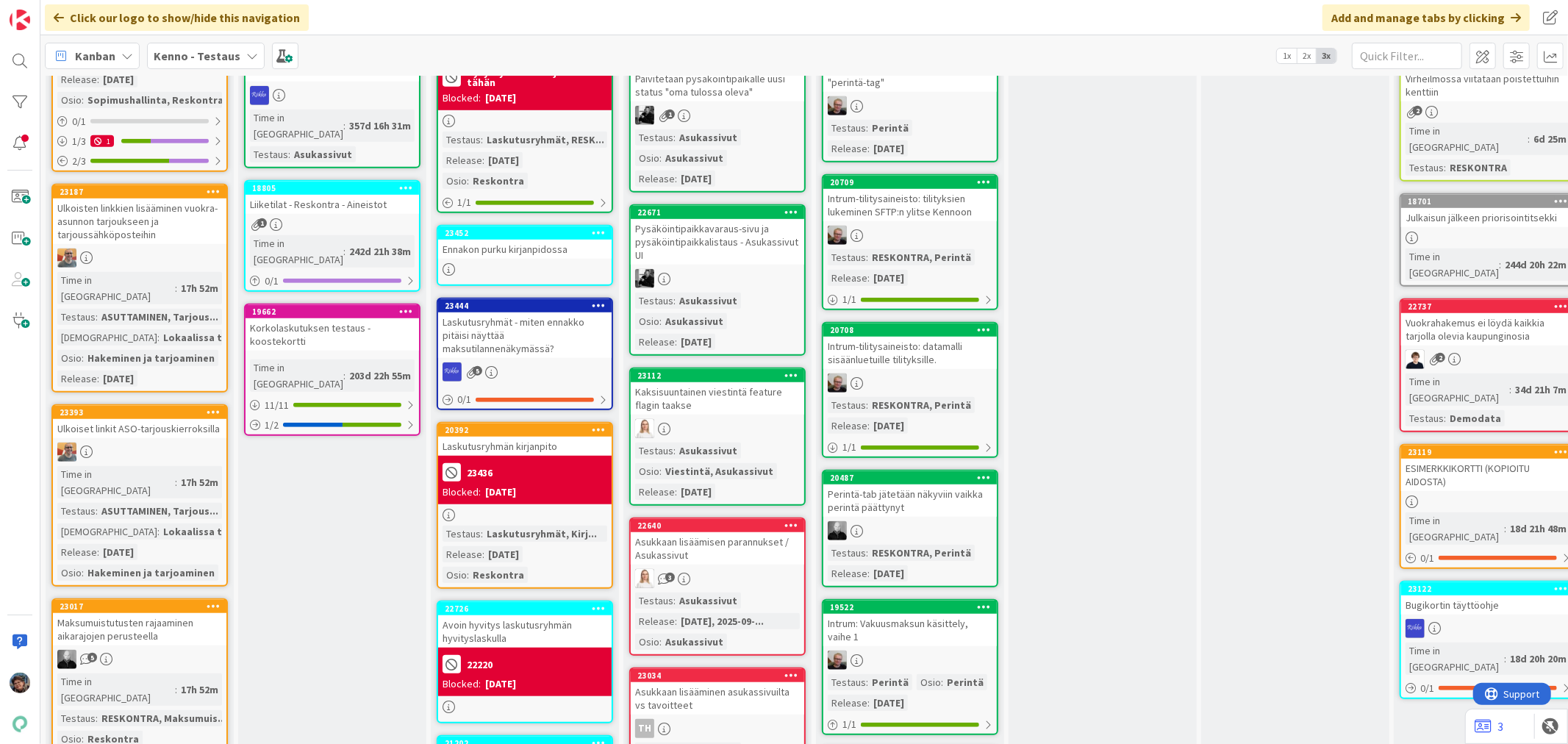
click at [736, 383] on div "Kaksisuuntainen viestintä feature flagin taakse" at bounding box center [717, 399] width 173 height 33
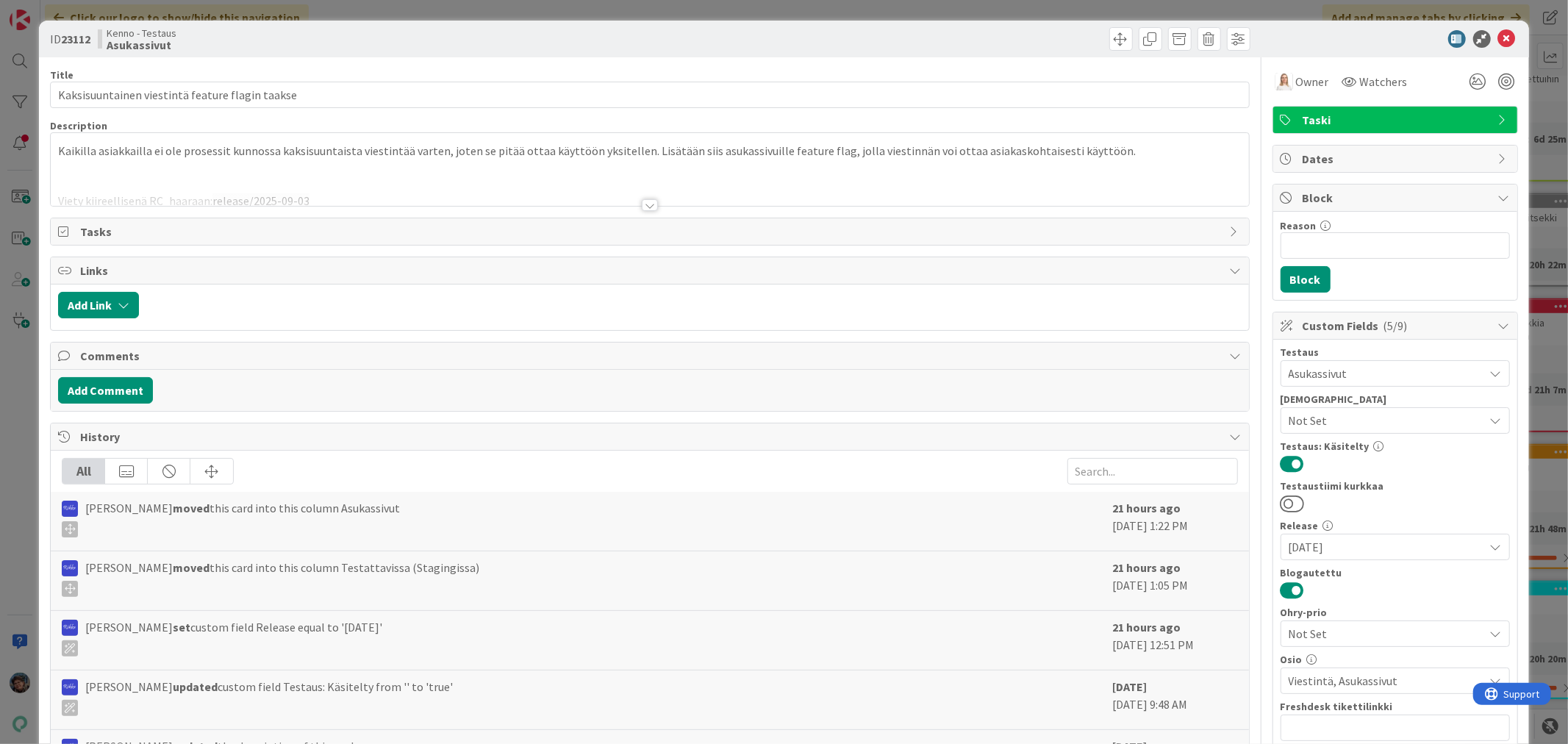
click at [642, 208] on div at bounding box center [649, 205] width 16 height 11
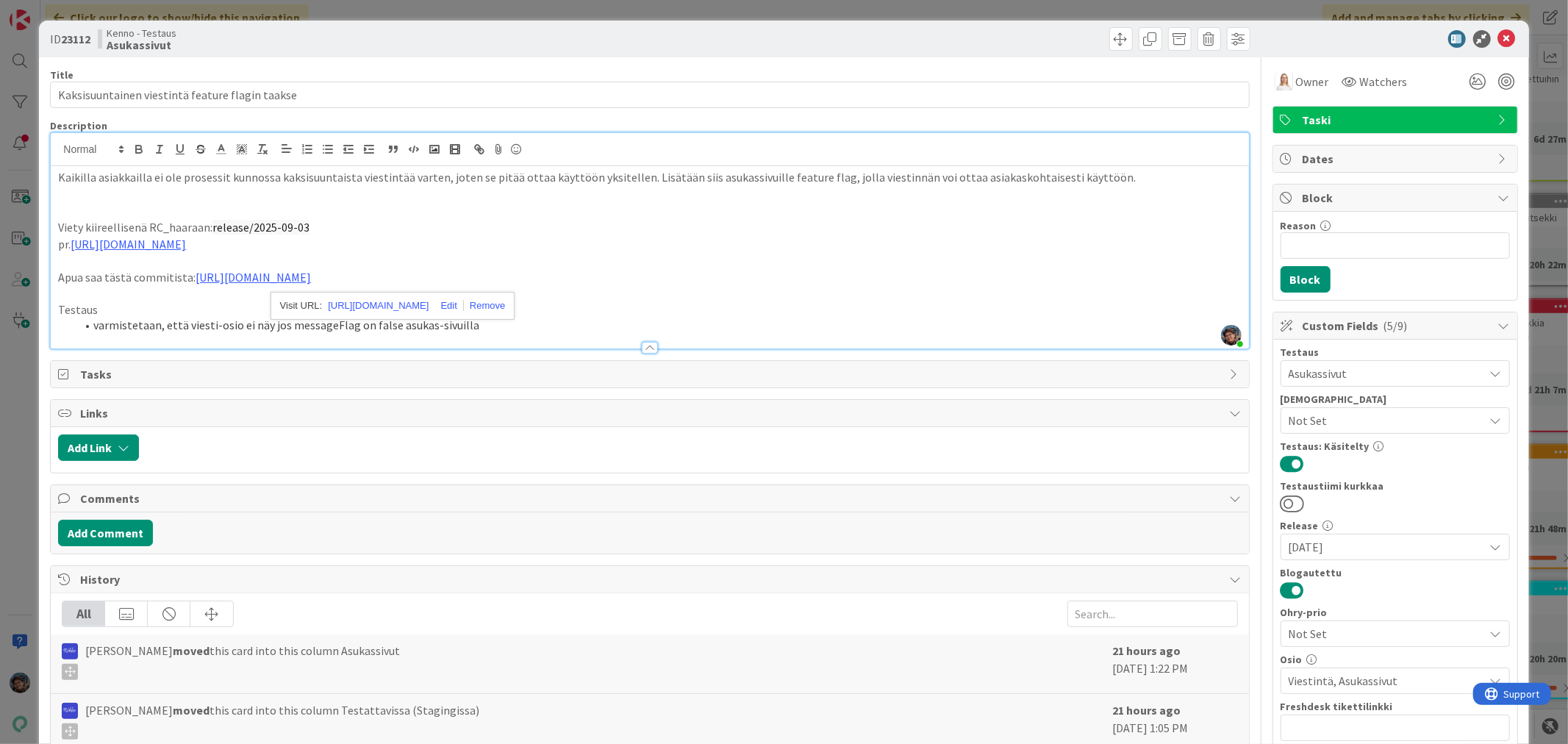
click at [392, 195] on p at bounding box center [649, 195] width 1183 height 17
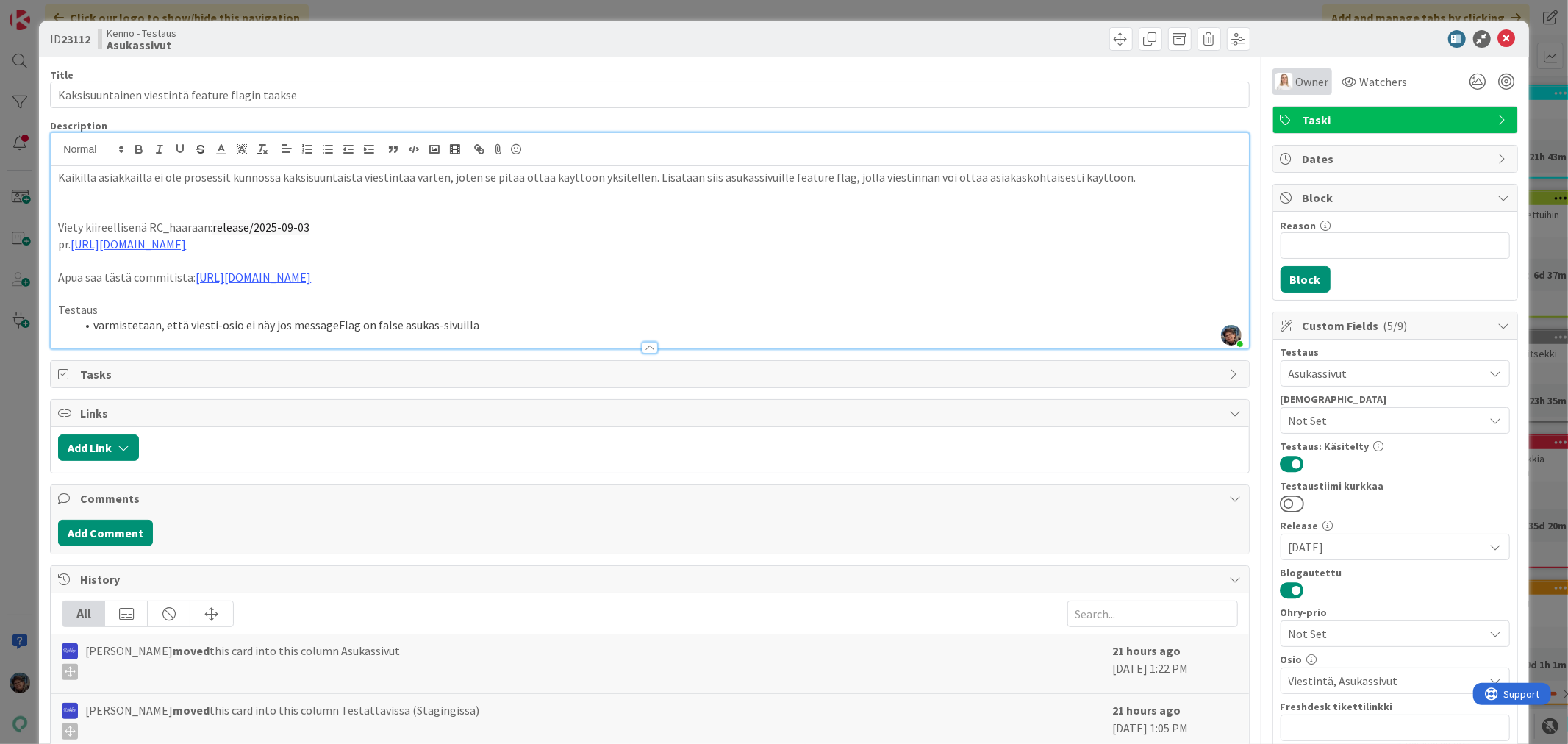
click at [1299, 85] on span "Owner" at bounding box center [1313, 81] width 33 height 17
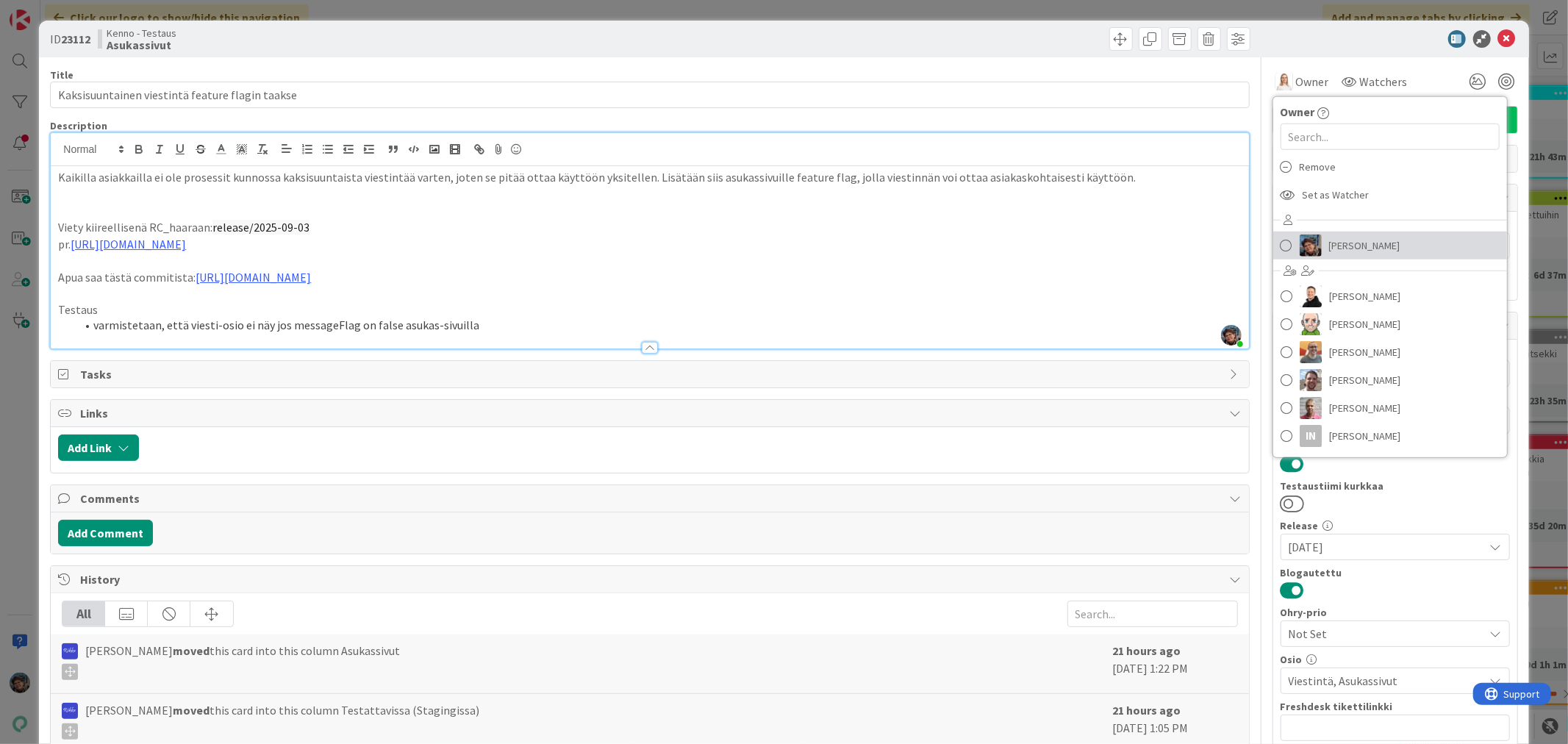
click at [1331, 248] on span "Pirjo Peltonen" at bounding box center [1364, 245] width 72 height 22
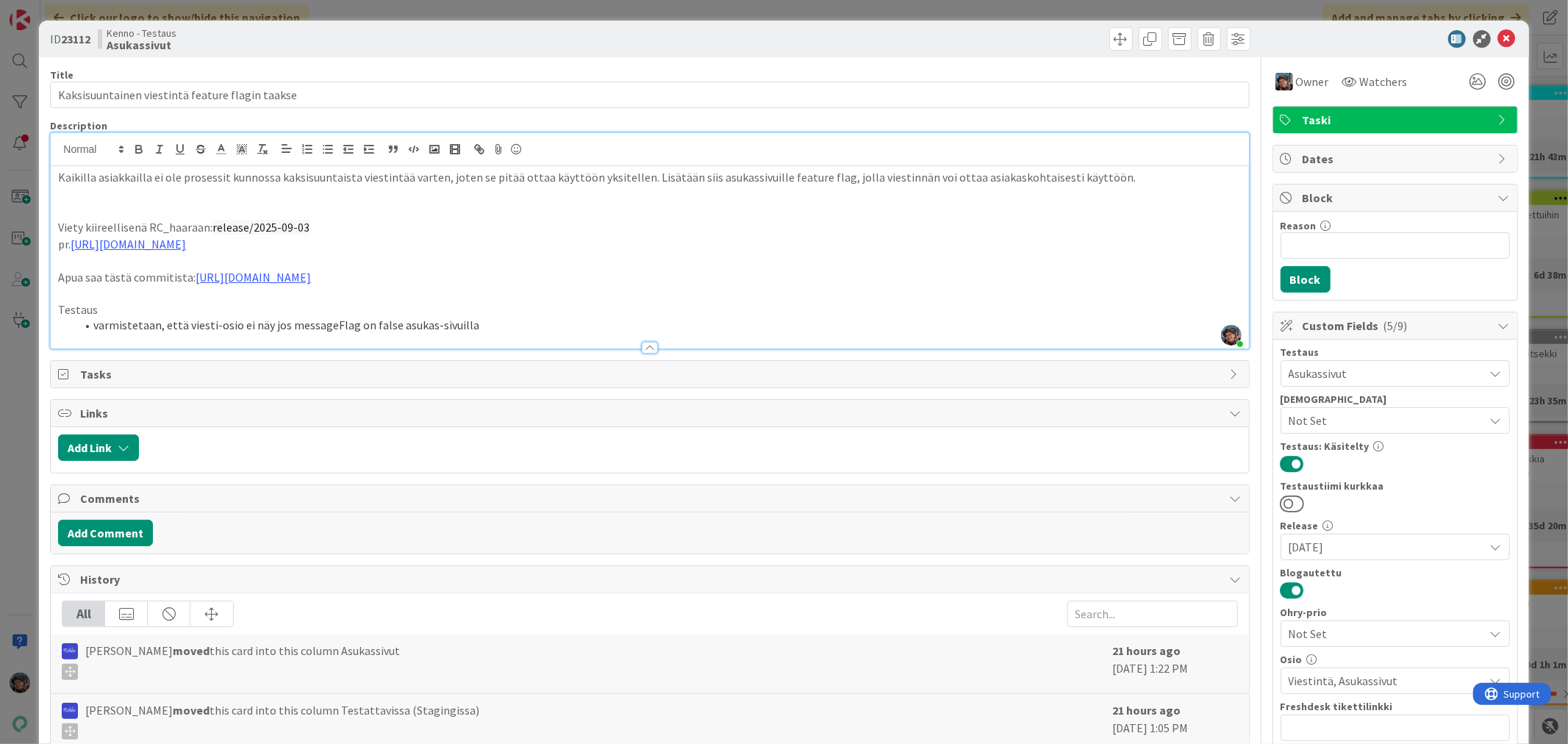
click at [1415, 421] on span "Not Set" at bounding box center [1386, 421] width 196 height 17
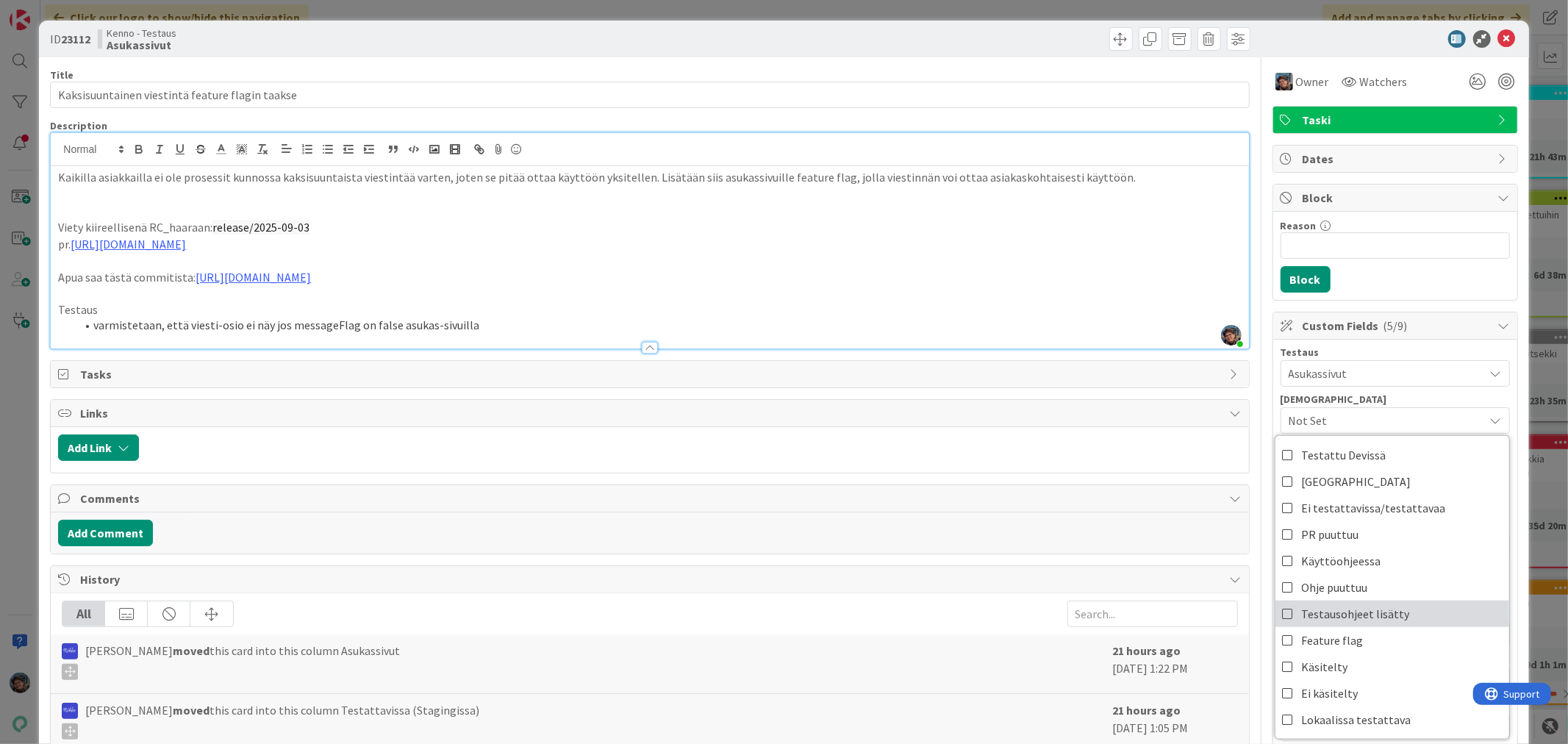
click at [1283, 608] on icon at bounding box center [1289, 614] width 11 height 22
click at [1421, 421] on span "Testausohjeet lisätty" at bounding box center [1386, 421] width 196 height 17
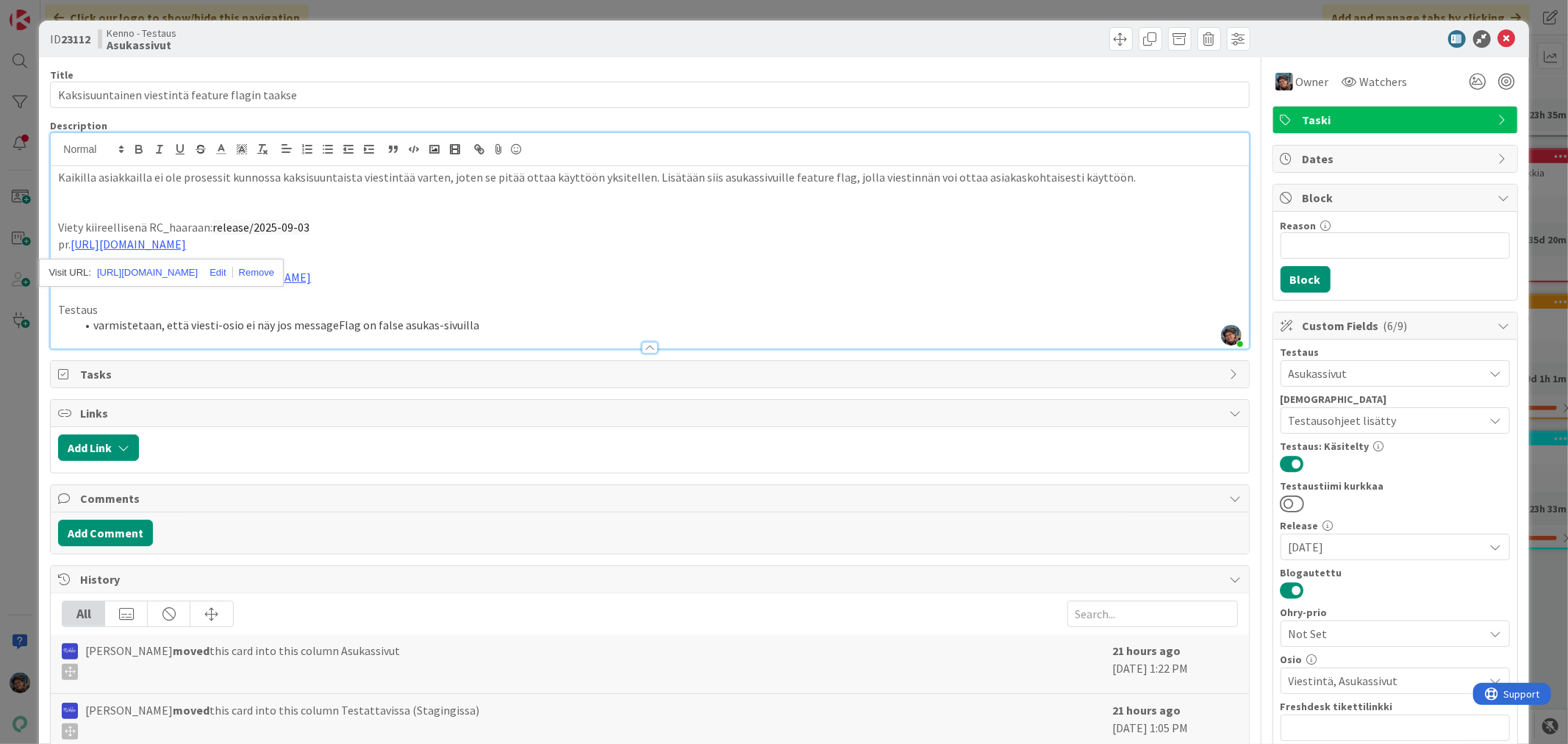
click at [486, 303] on h4 "Testaus" at bounding box center [649, 310] width 1183 height 14
click at [523, 320] on li "varmistetaan, että viesti-osio ei näy jos messageFlag on false asukas-sivuilla" at bounding box center [658, 325] width 1165 height 17
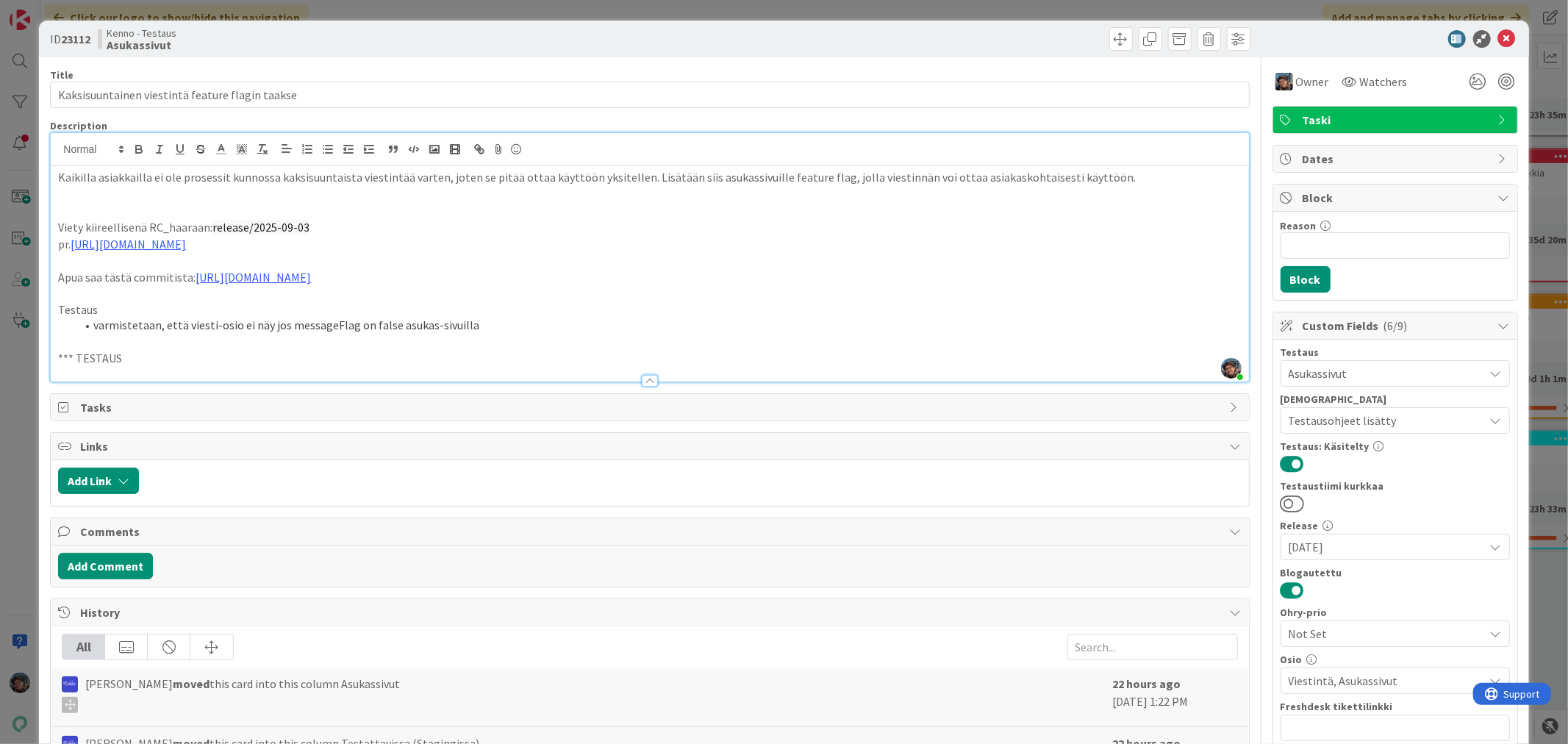
click at [120, 310] on h4 "Testaus" at bounding box center [649, 310] width 1183 height 14
click at [129, 357] on p "*** TESTAUS" at bounding box center [649, 359] width 1183 height 17
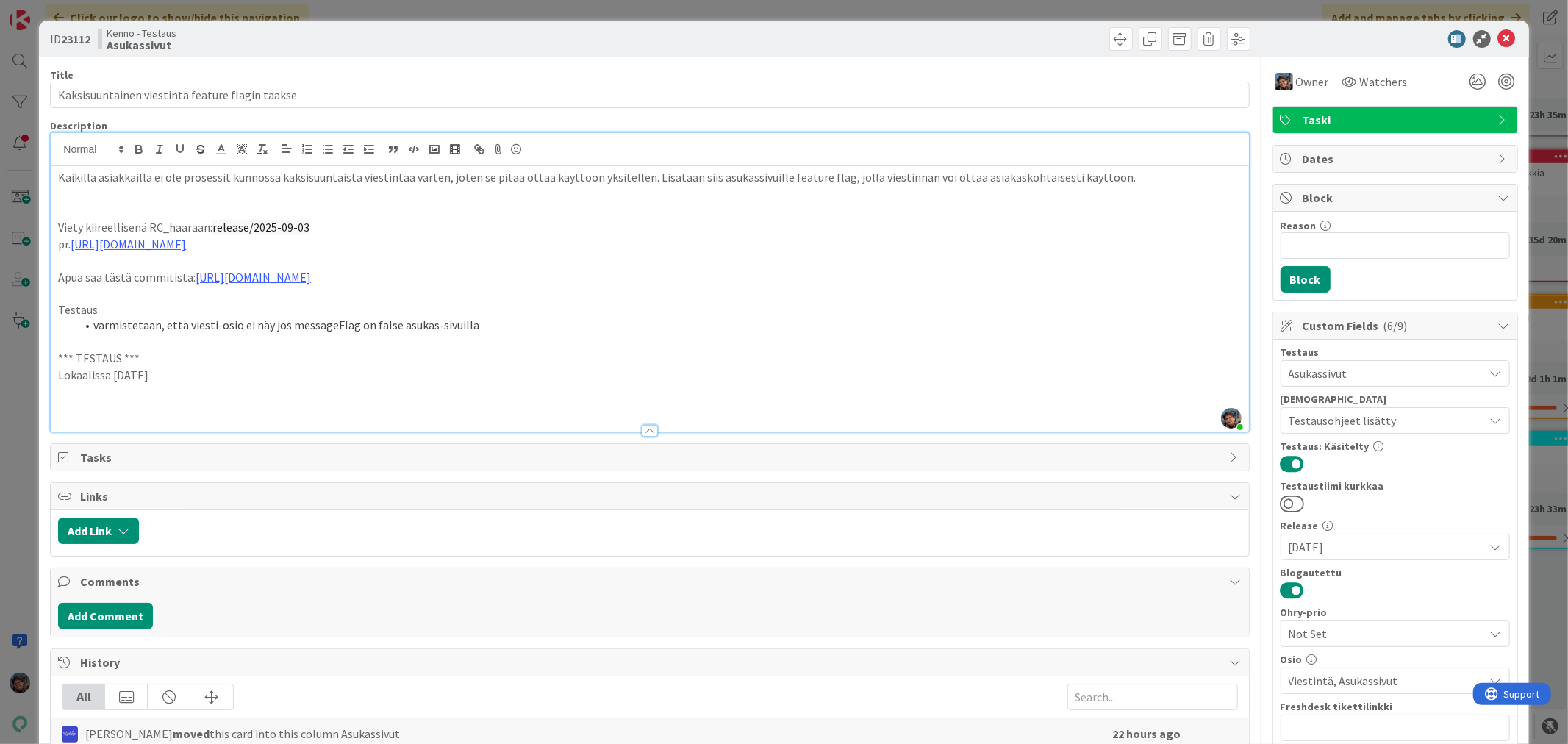
drag, startPoint x: 167, startPoint y: 374, endPoint x: 27, endPoint y: 371, distance: 140.0
click at [27, 371] on div "ID 23112 Kenno - Testaus Asukassivut Title 47 / 128 Kaksisuuntainen viestintä f…" at bounding box center [784, 372] width 1568 height 744
click at [71, 405] on p at bounding box center [649, 409] width 1183 height 17
click at [125, 406] on li at bounding box center [658, 409] width 1165 height 17
drag, startPoint x: 330, startPoint y: 407, endPoint x: 400, endPoint y: 409, distance: 70.0
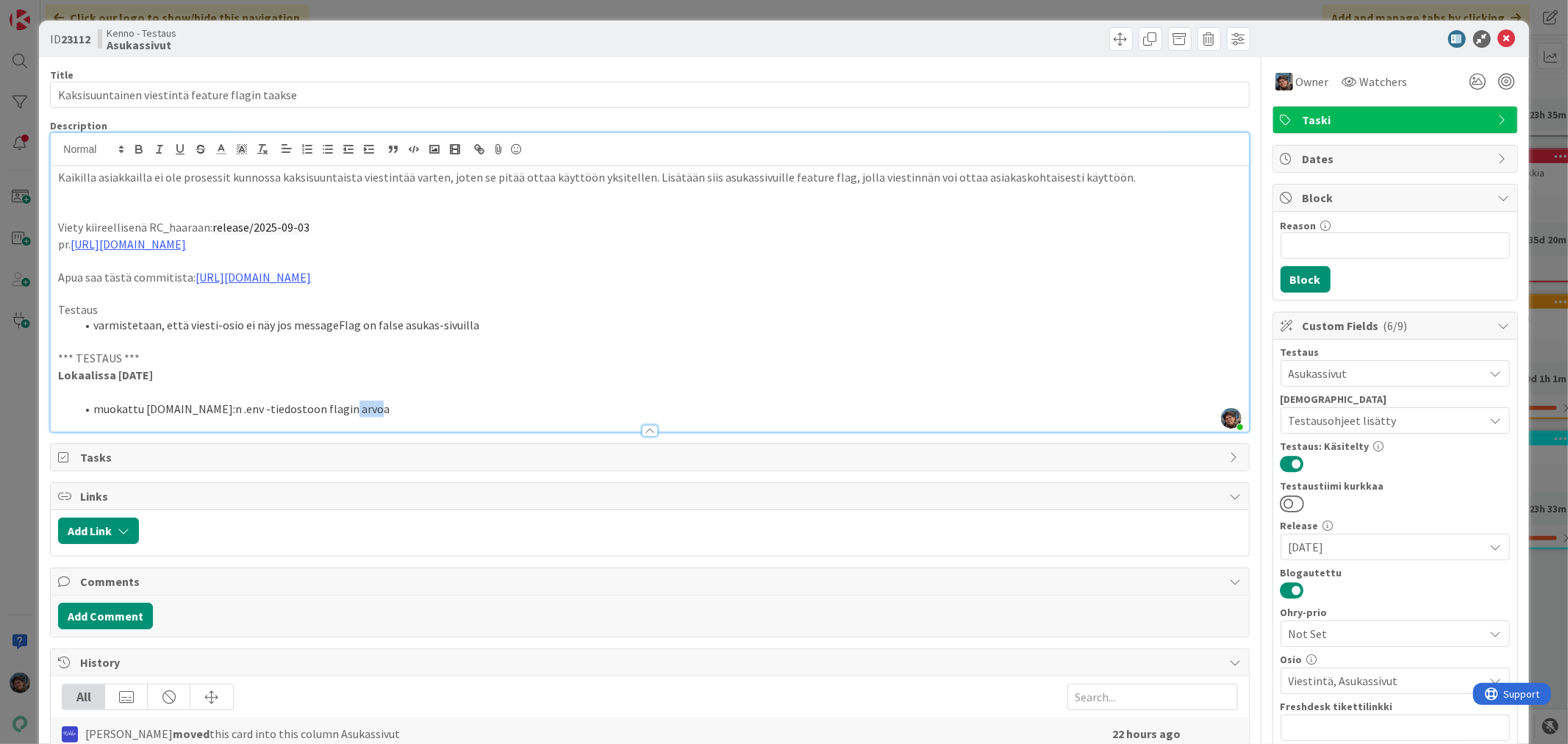
click at [400, 409] on li "muokattu resident.app:n .env -tiedostoon flagin arvoa" at bounding box center [658, 409] width 1165 height 17
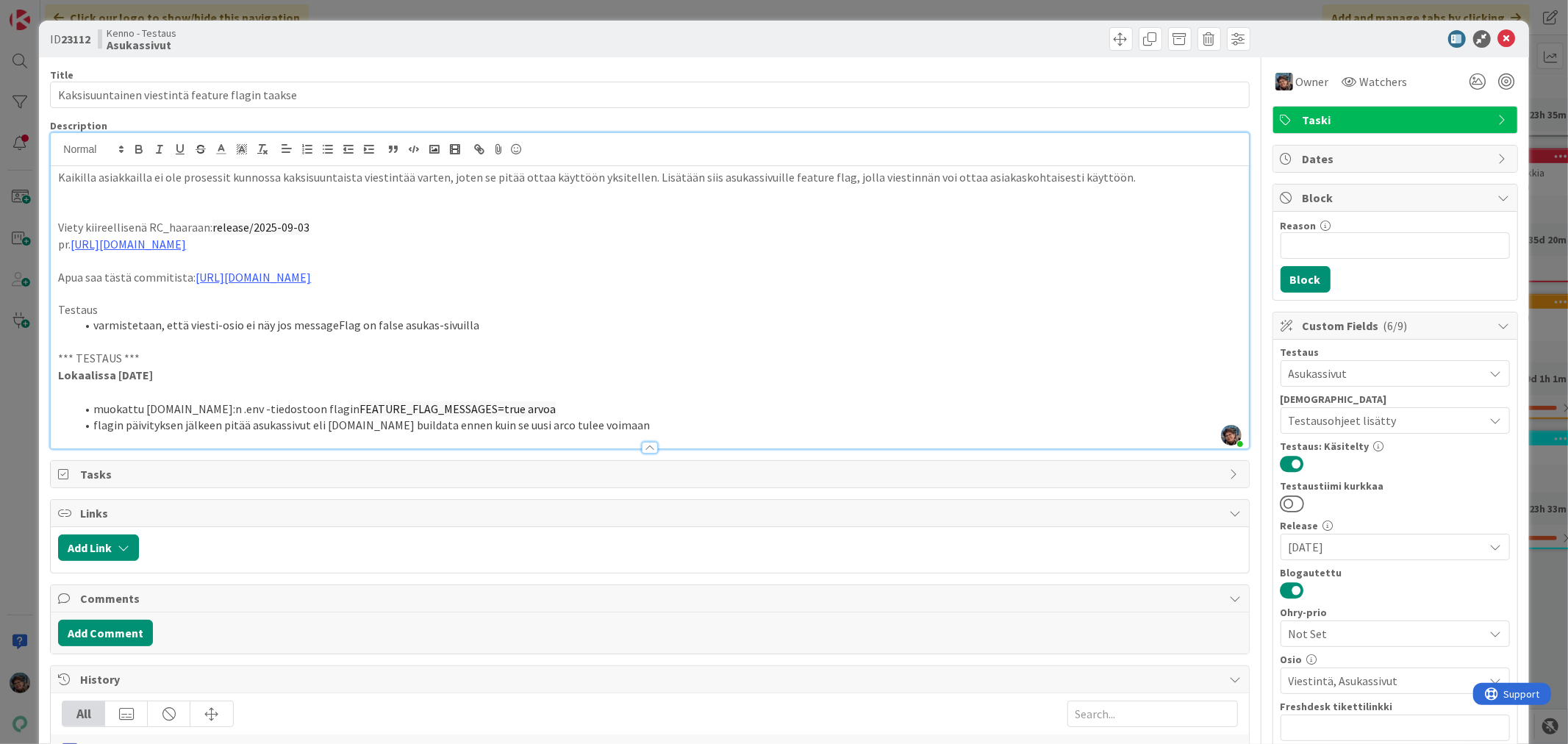
click at [534, 425] on li "flagin päivityksen jälkeen pitää asukassivut eli resident.app buildata ennen ku…" at bounding box center [658, 426] width 1165 height 17
drag, startPoint x: 136, startPoint y: 353, endPoint x: 53, endPoint y: 353, distance: 83.0
click at [53, 353] on div "Kaikilla asiakkailla ei ole prosessit kunnossa kaksisuuntaista viestintää varte…" at bounding box center [649, 307] width 1198 height 282
click at [414, 381] on p "Lokaalissa 2025-09-23" at bounding box center [649, 376] width 1183 height 17
click at [629, 424] on li "flagin päivityksen jälkeen pitää asukassivut eli resident.app buildata ennen ku…" at bounding box center [658, 426] width 1165 height 17
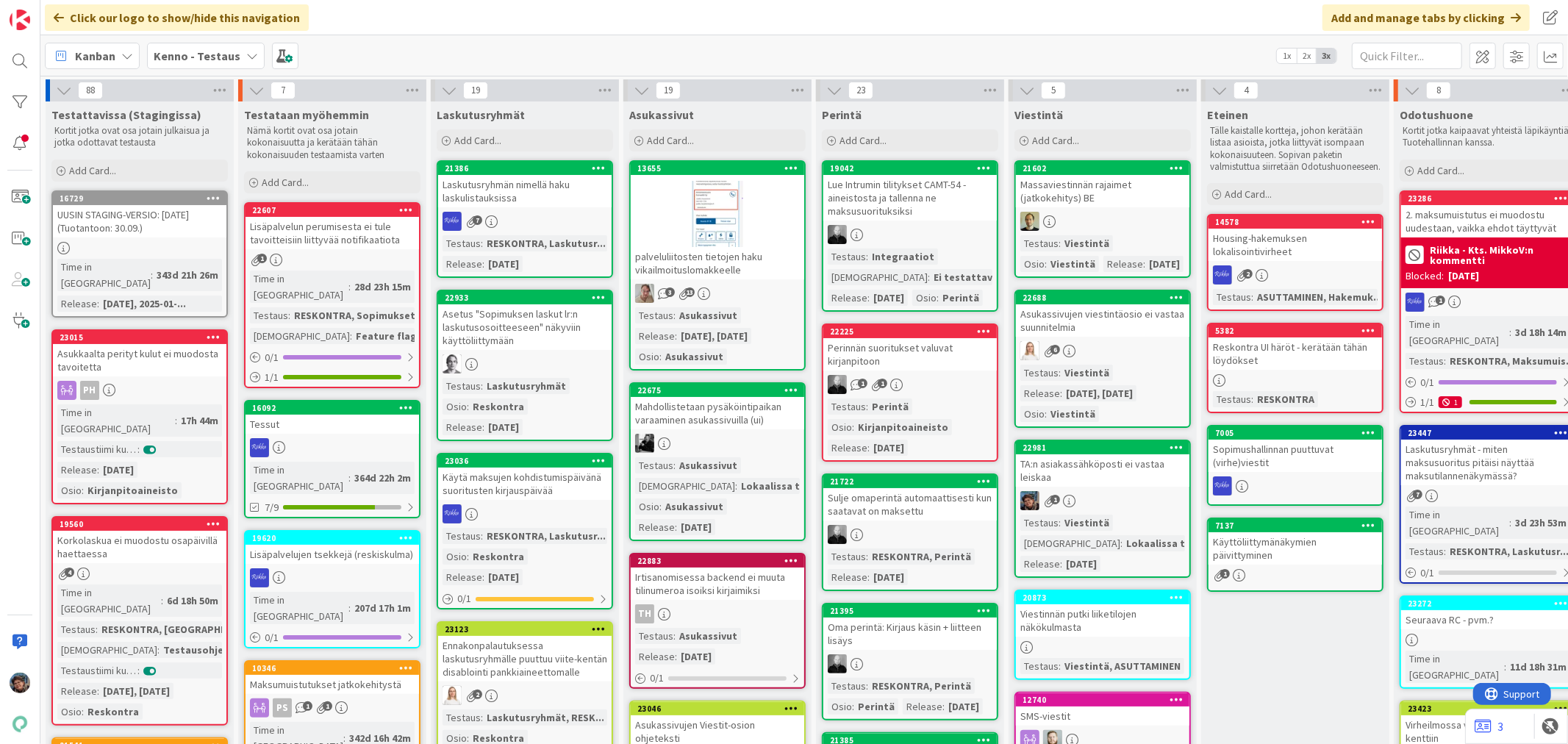
click at [1064, 364] on div "Viestintä" at bounding box center [1087, 372] width 53 height 16
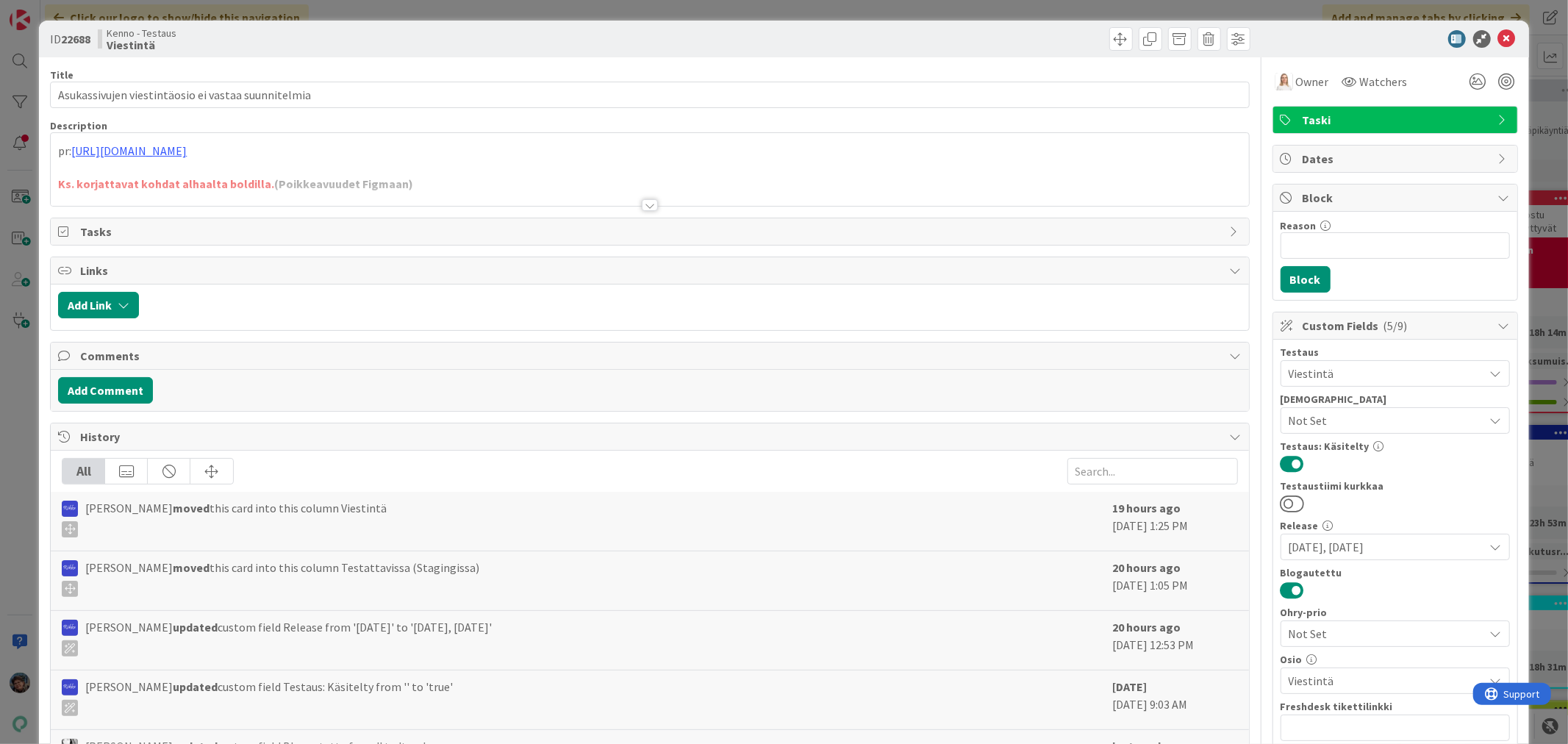
click at [642, 203] on div at bounding box center [649, 205] width 16 height 11
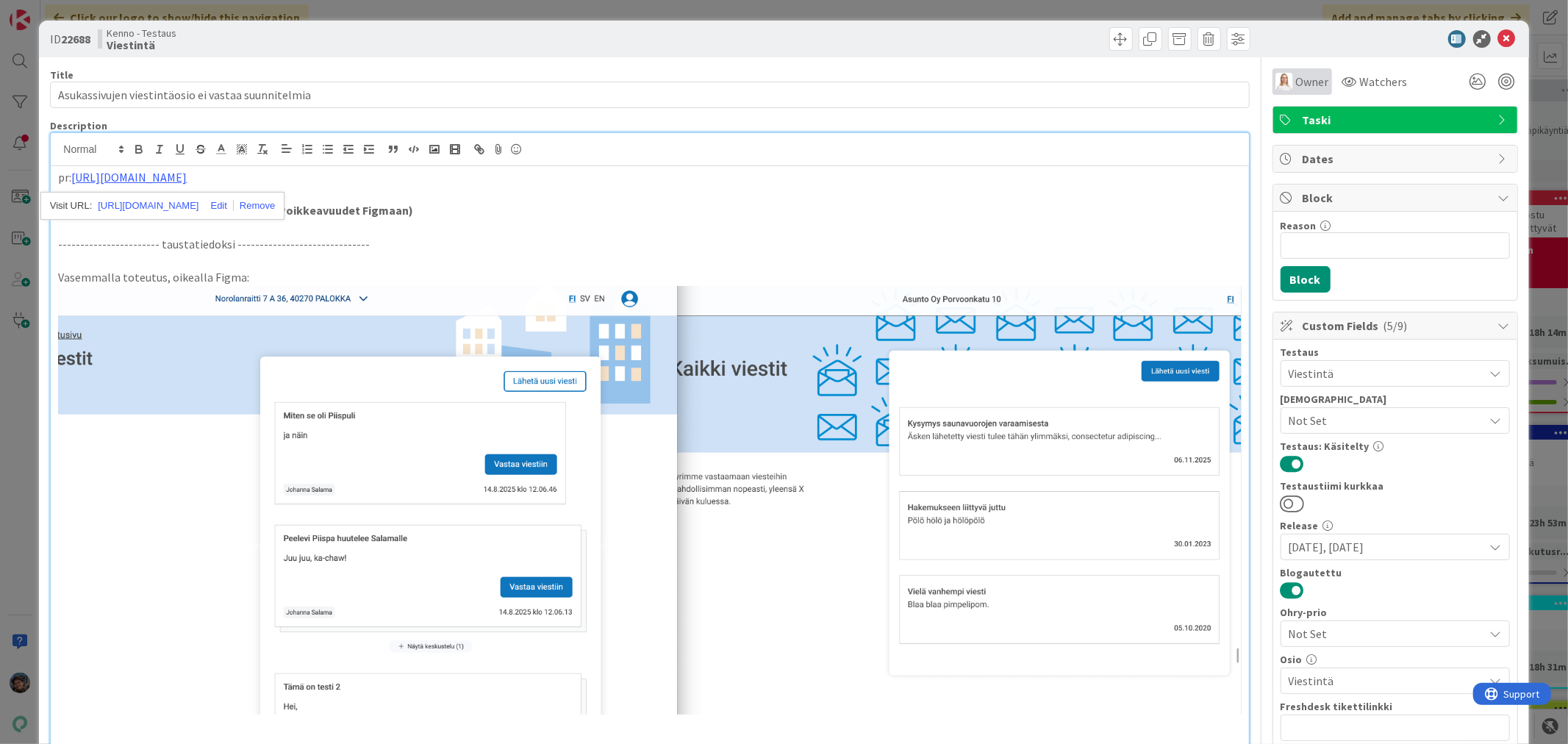
click at [1297, 73] on span "Owner" at bounding box center [1313, 81] width 33 height 17
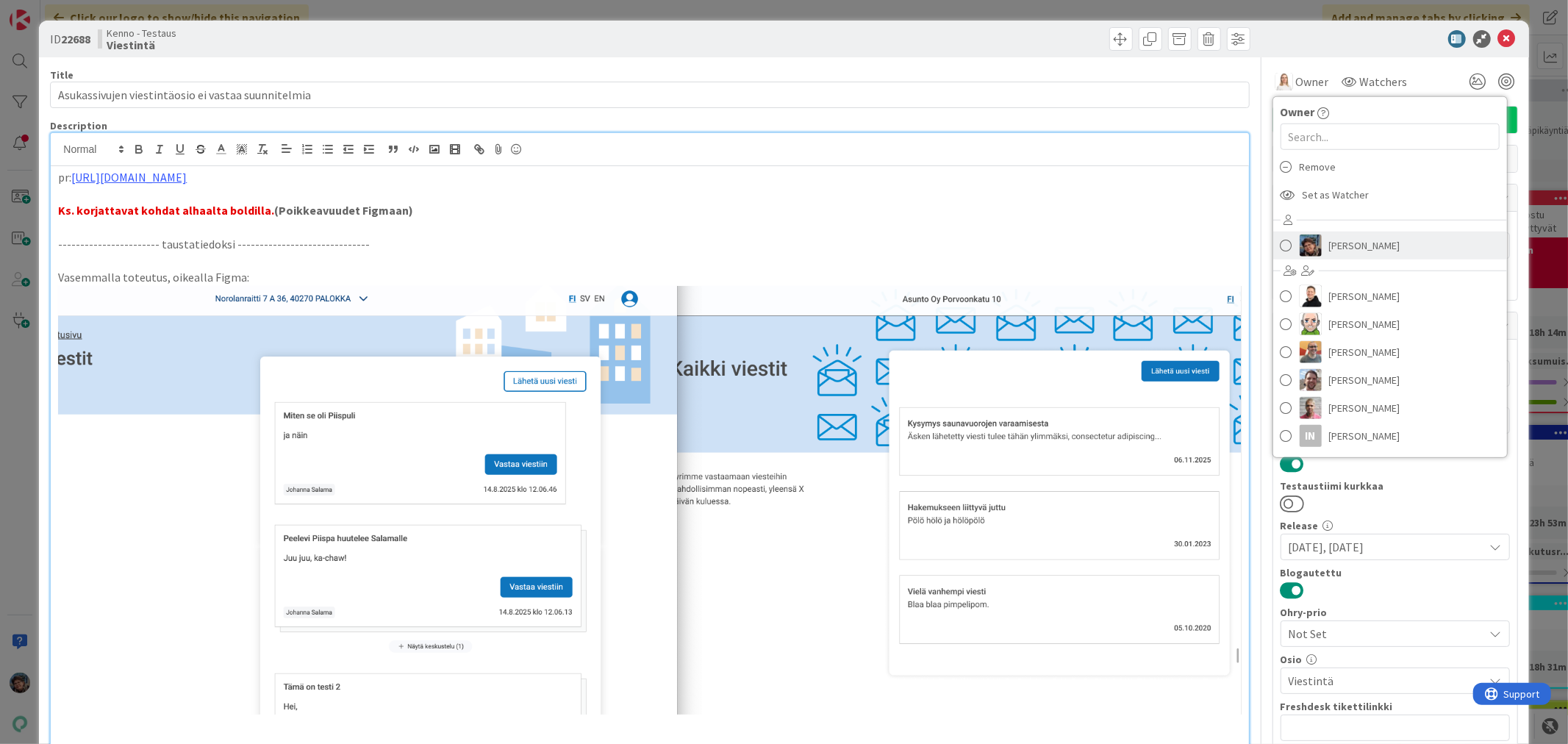
click at [1336, 245] on span "Pirjo Peltonen" at bounding box center [1364, 245] width 72 height 22
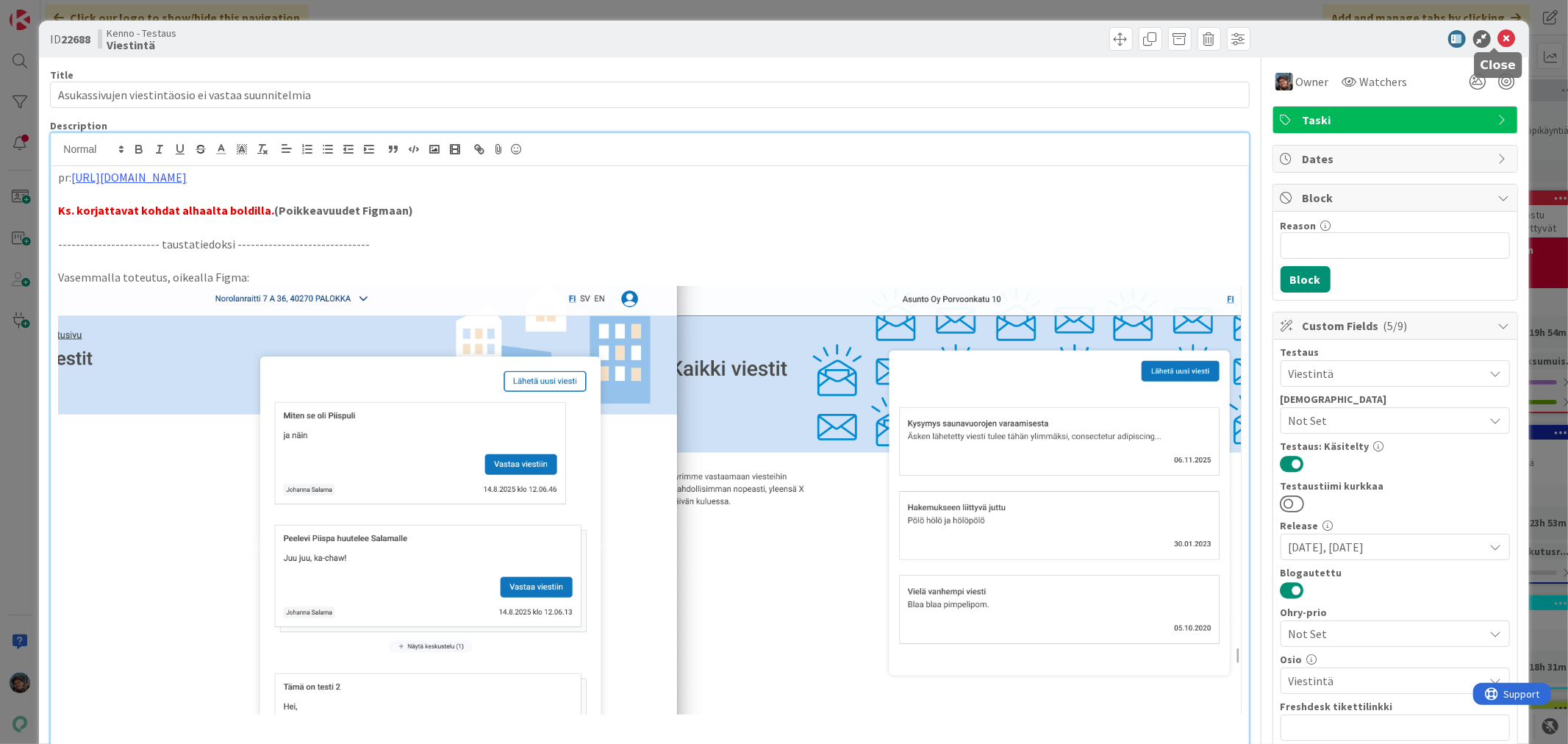
click at [1498, 35] on icon at bounding box center [1507, 39] width 17 height 17
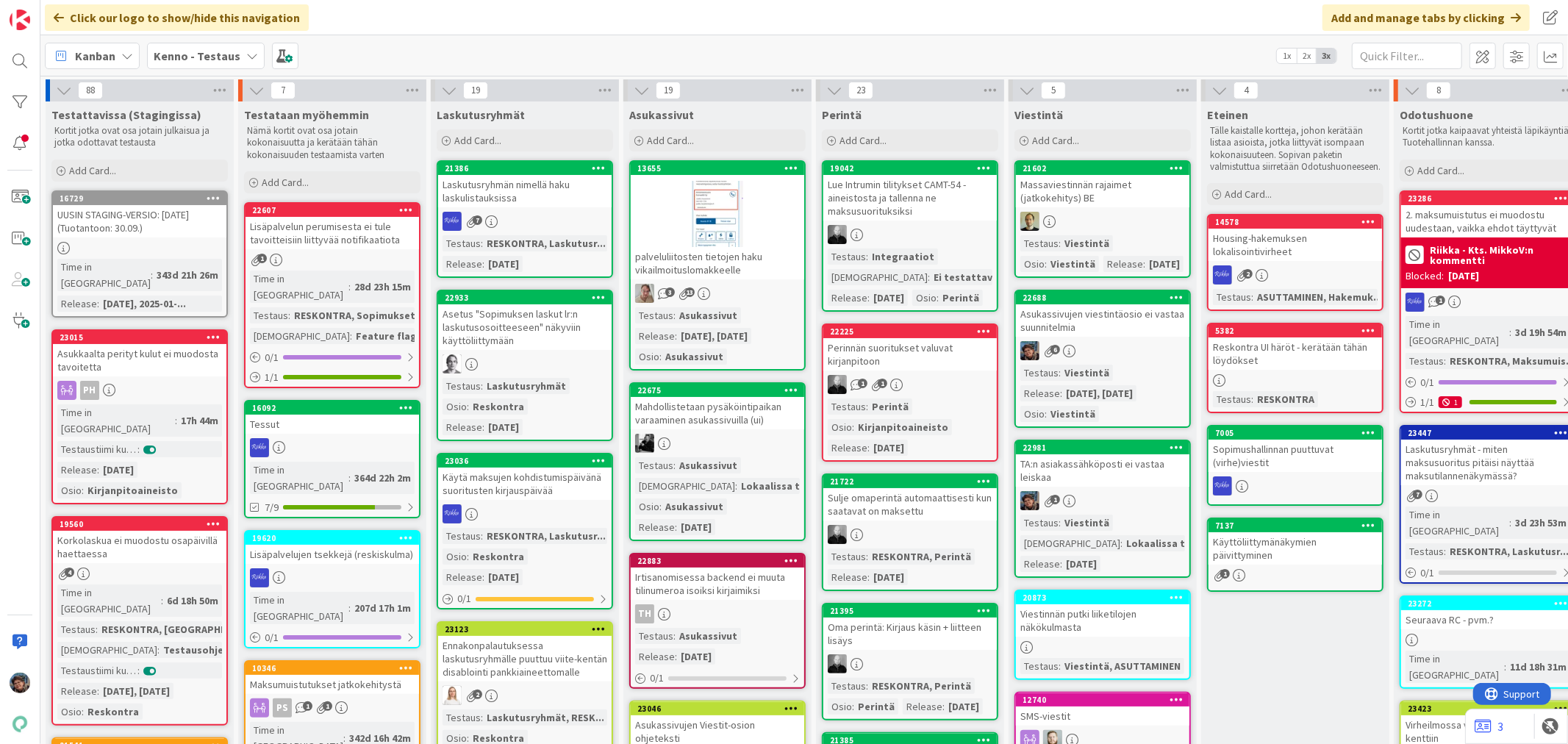
click at [189, 49] on b "Kenno - Testaus" at bounding box center [197, 55] width 87 height 14
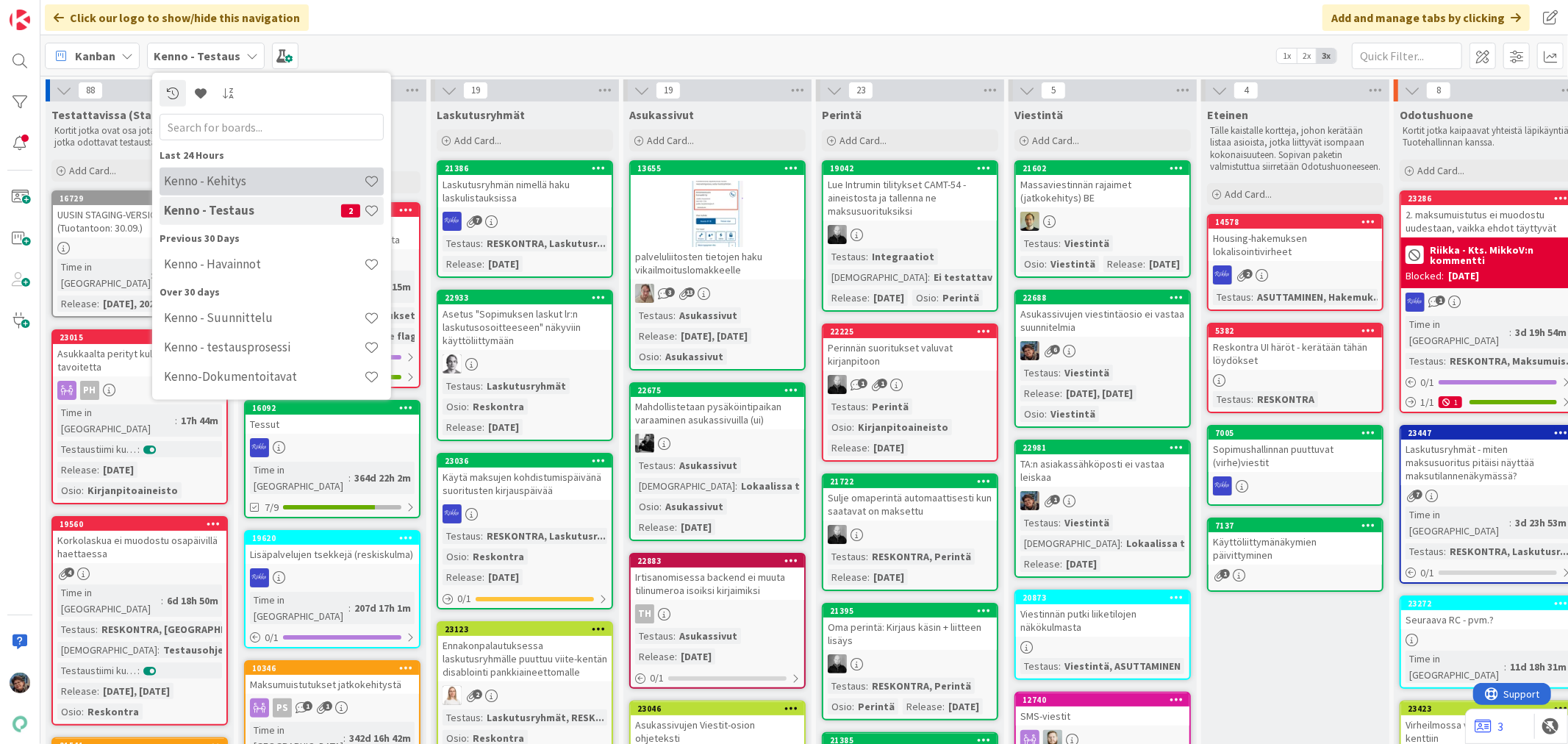
click at [237, 179] on h4 "Kenno - Kehitys" at bounding box center [263, 180] width 200 height 14
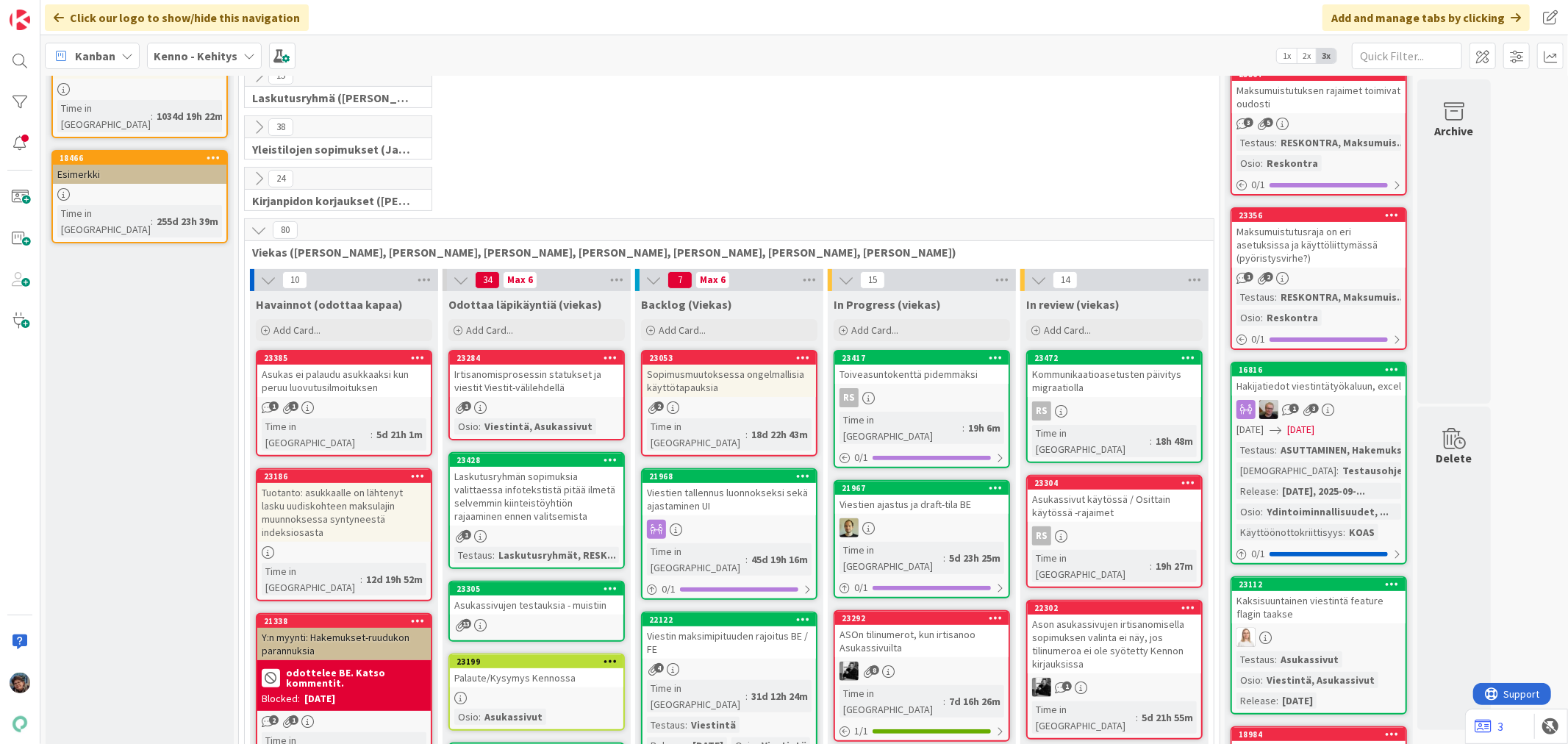
scroll to position [245, 0]
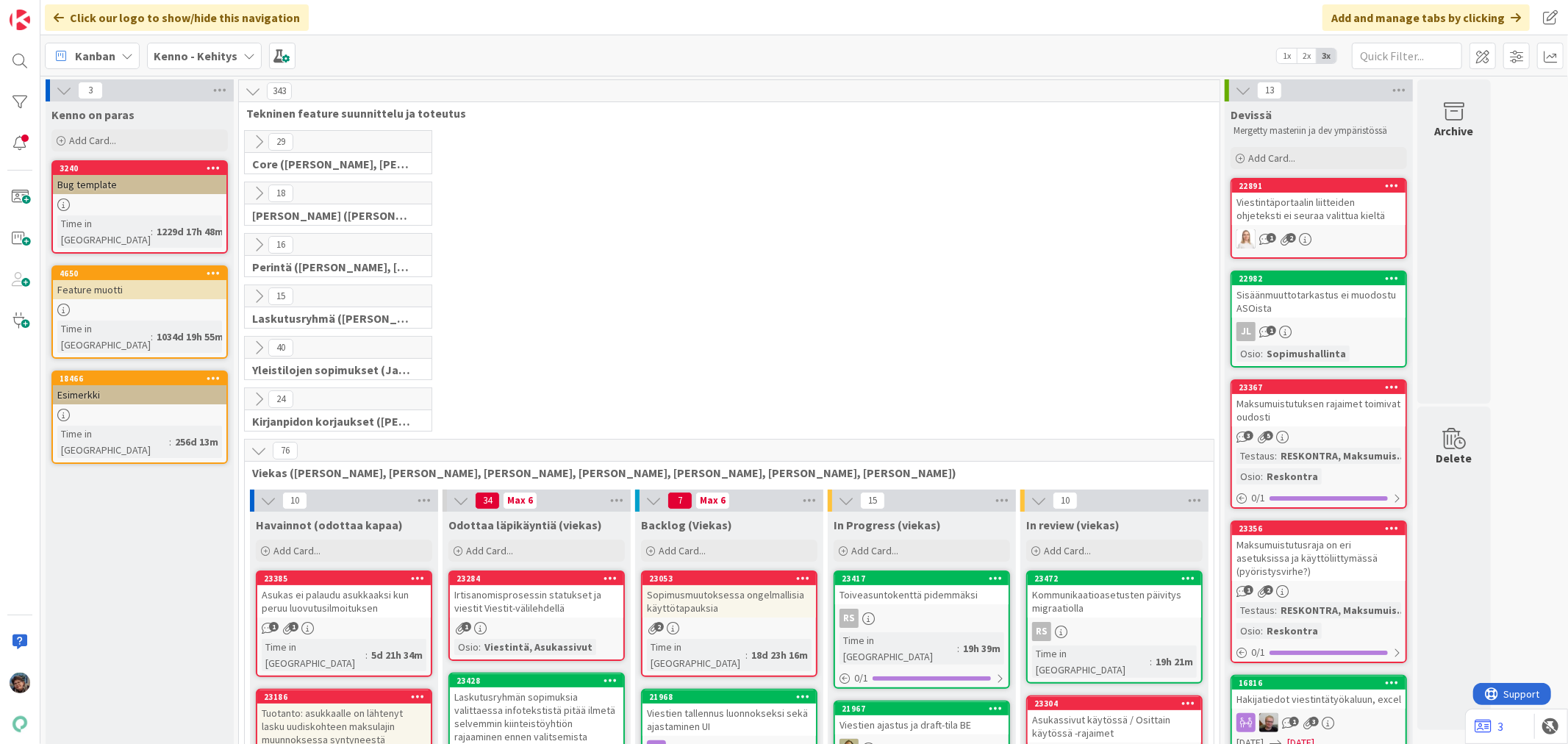
scroll to position [245, 0]
